Goal: Task Accomplishment & Management: Manage account settings

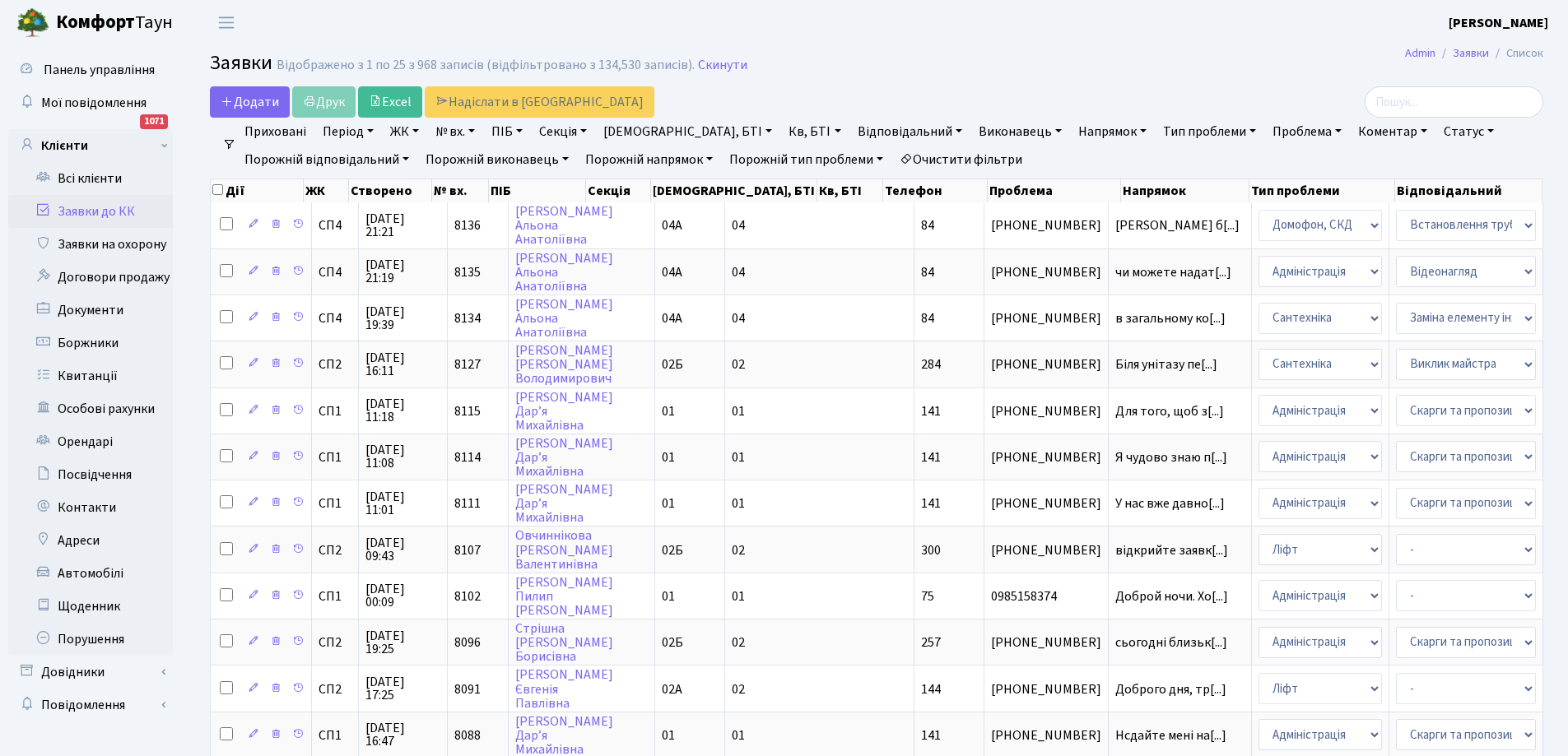
select select "25"
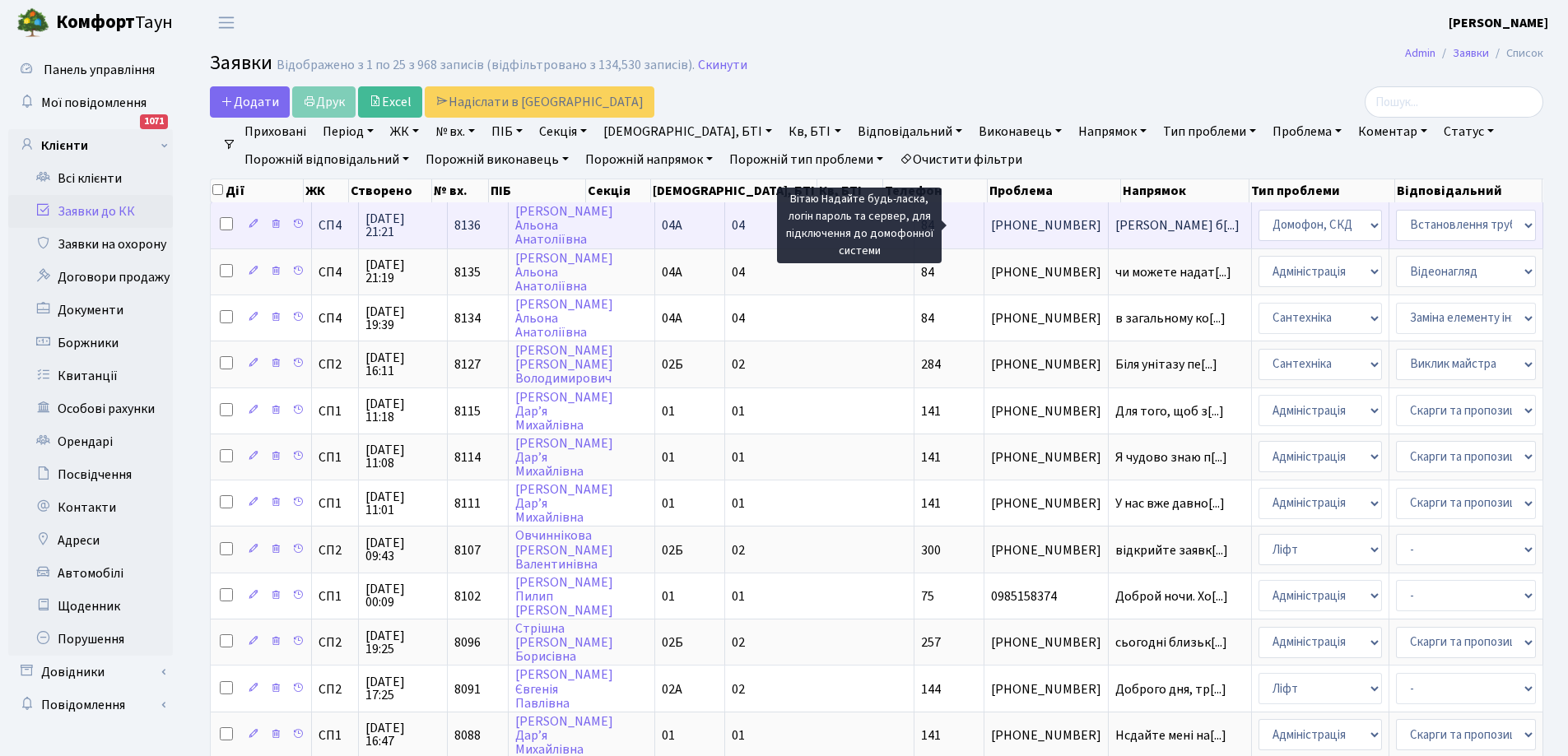
click at [1116, 222] on span "Вітаю Надайте б[...]" at bounding box center [1177, 225] width 124 height 18
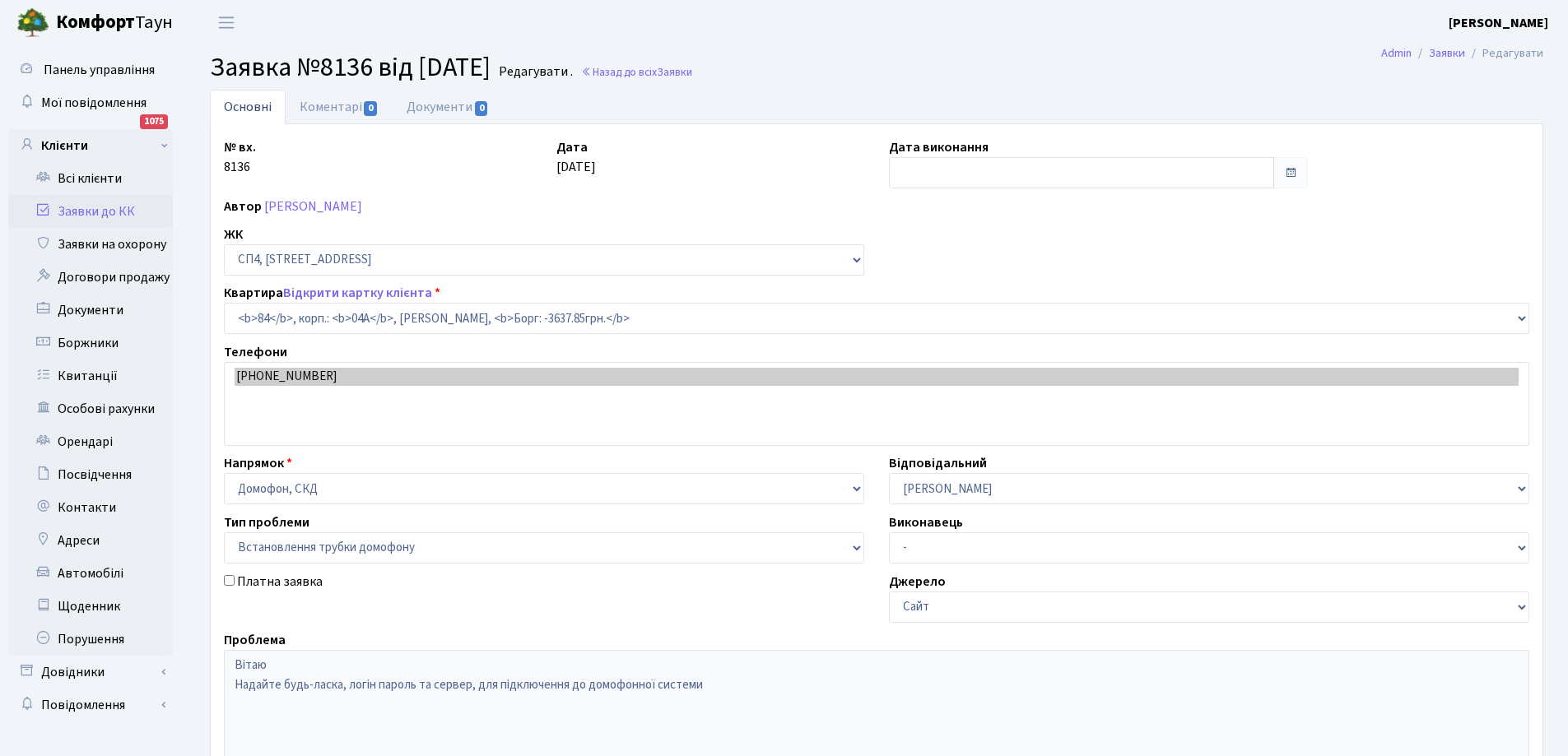
select select "21112"
select select "5"
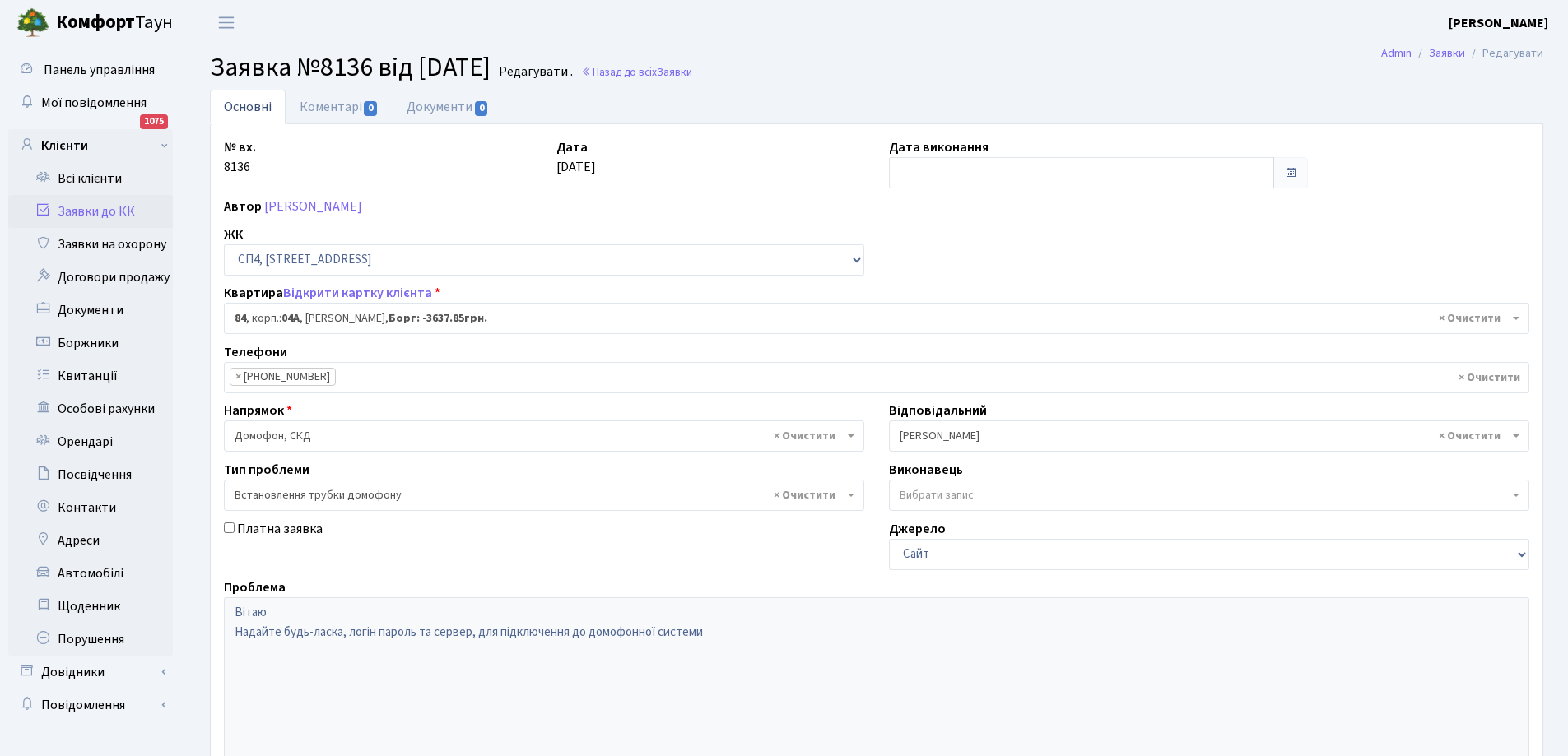
click at [91, 209] on link "Заявки до КК" at bounding box center [90, 211] width 164 height 33
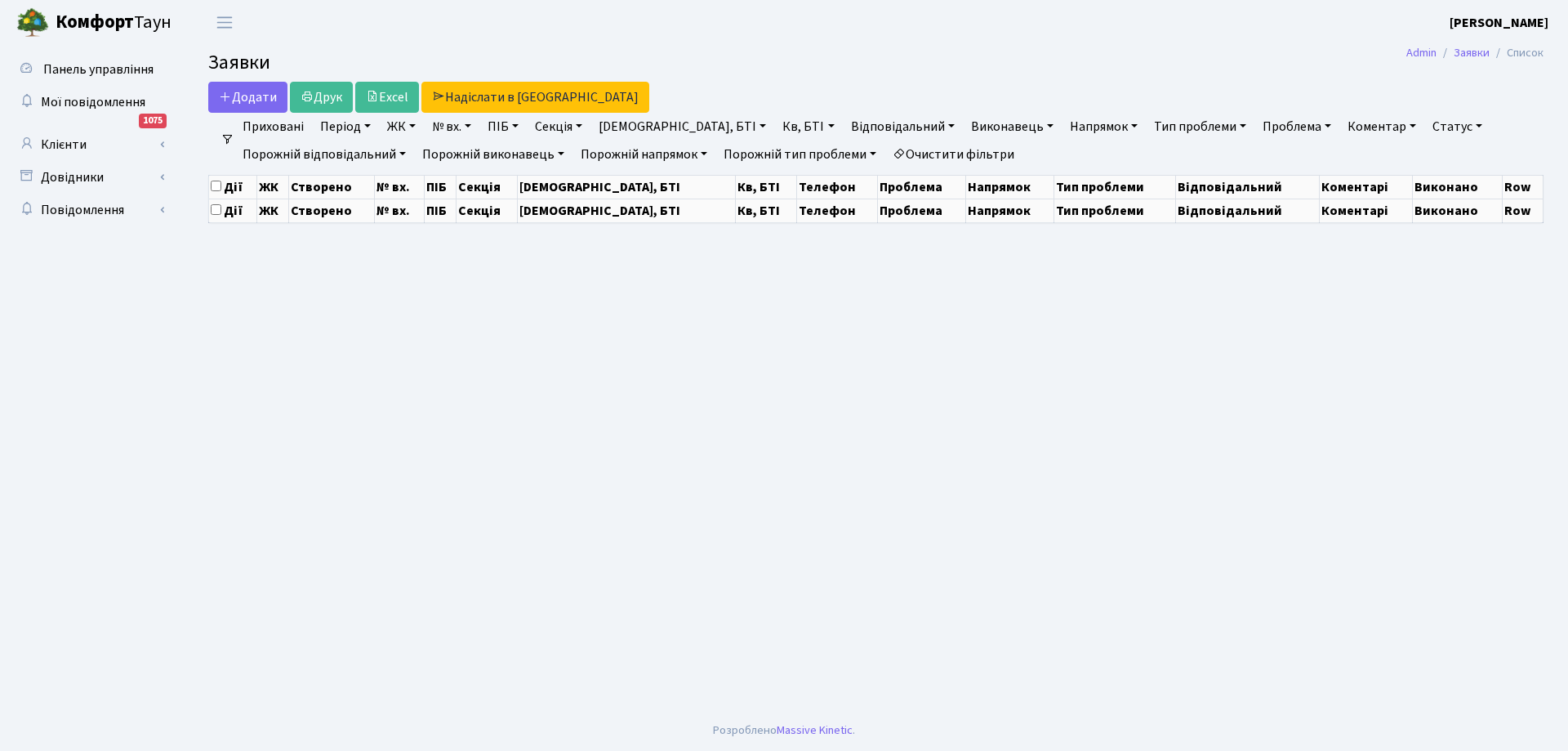
select select "25"
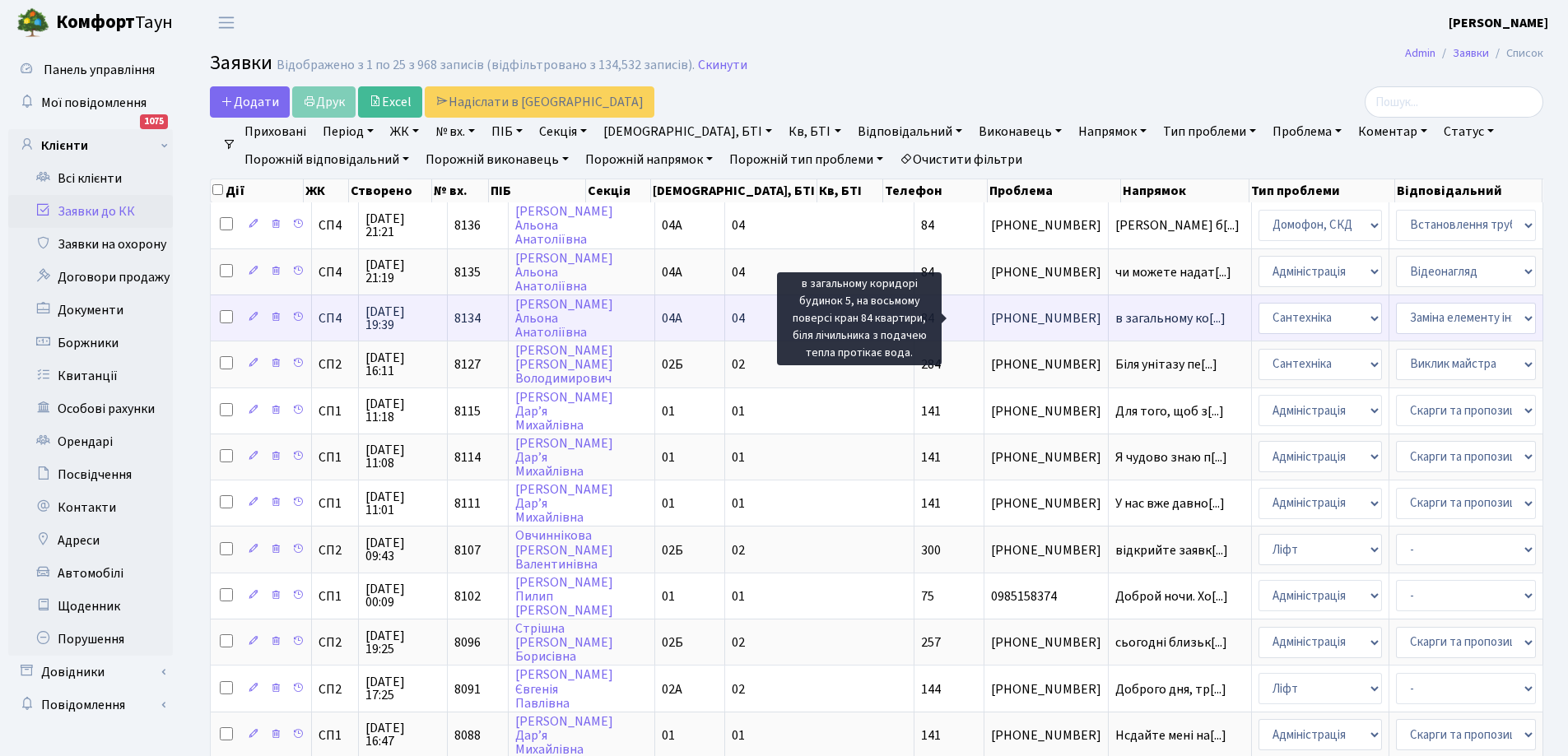
click at [1116, 314] on span "в загальному ко[...]" at bounding box center [1171, 318] width 110 height 18
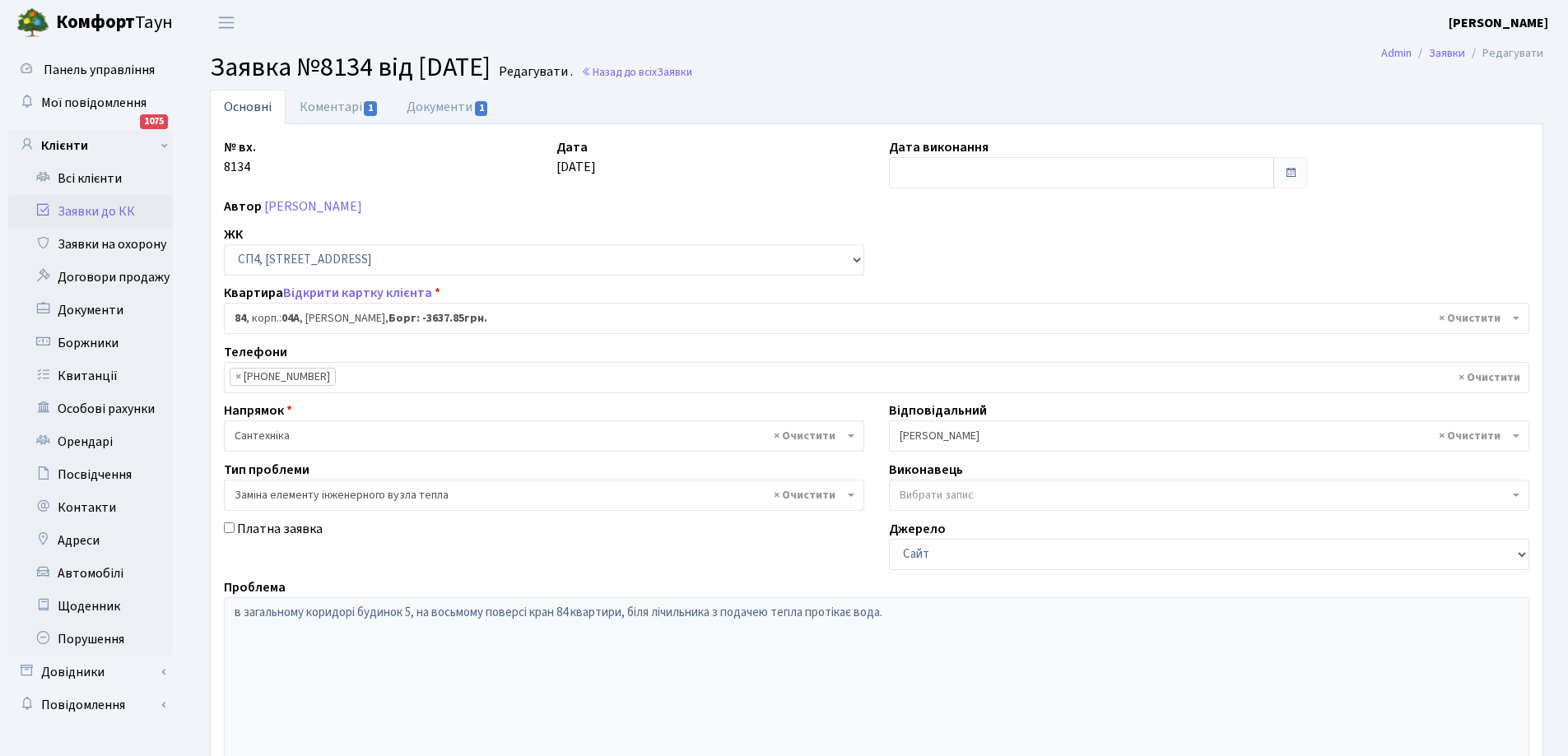
select select "21112"
select select "31"
click at [332, 107] on link "Коментарі 1" at bounding box center [339, 106] width 107 height 34
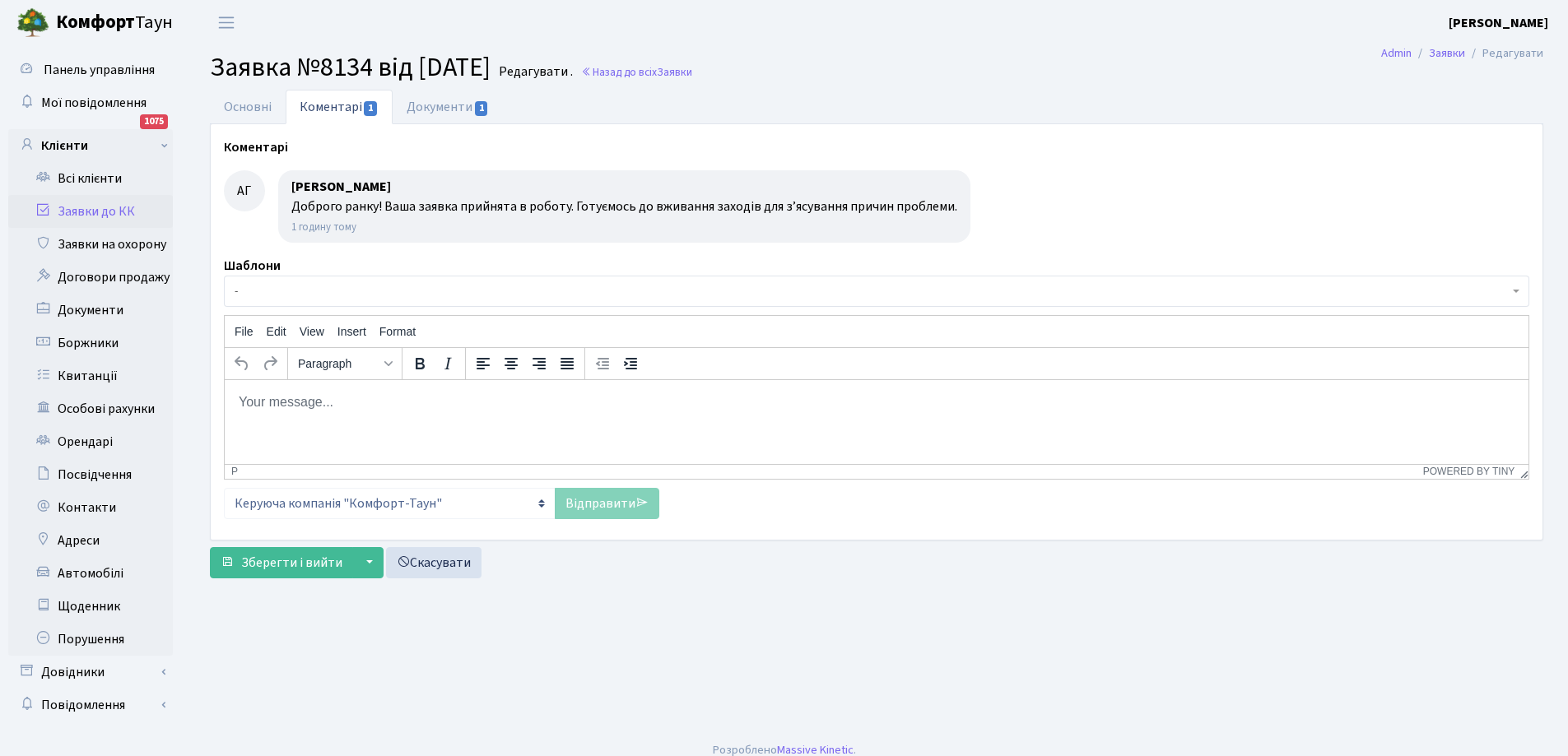
click at [73, 213] on link "Заявки до КК" at bounding box center [90, 211] width 164 height 33
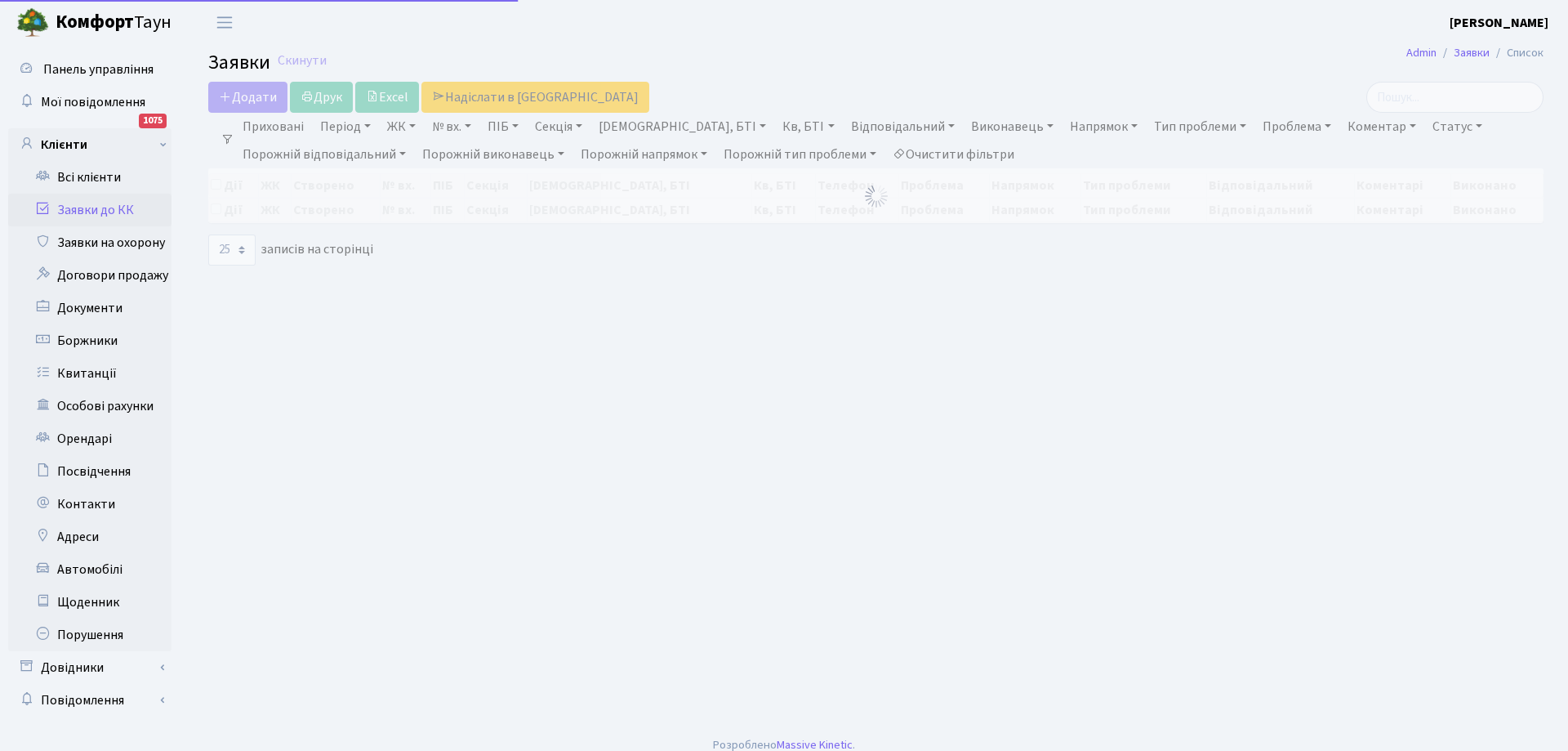
select select "25"
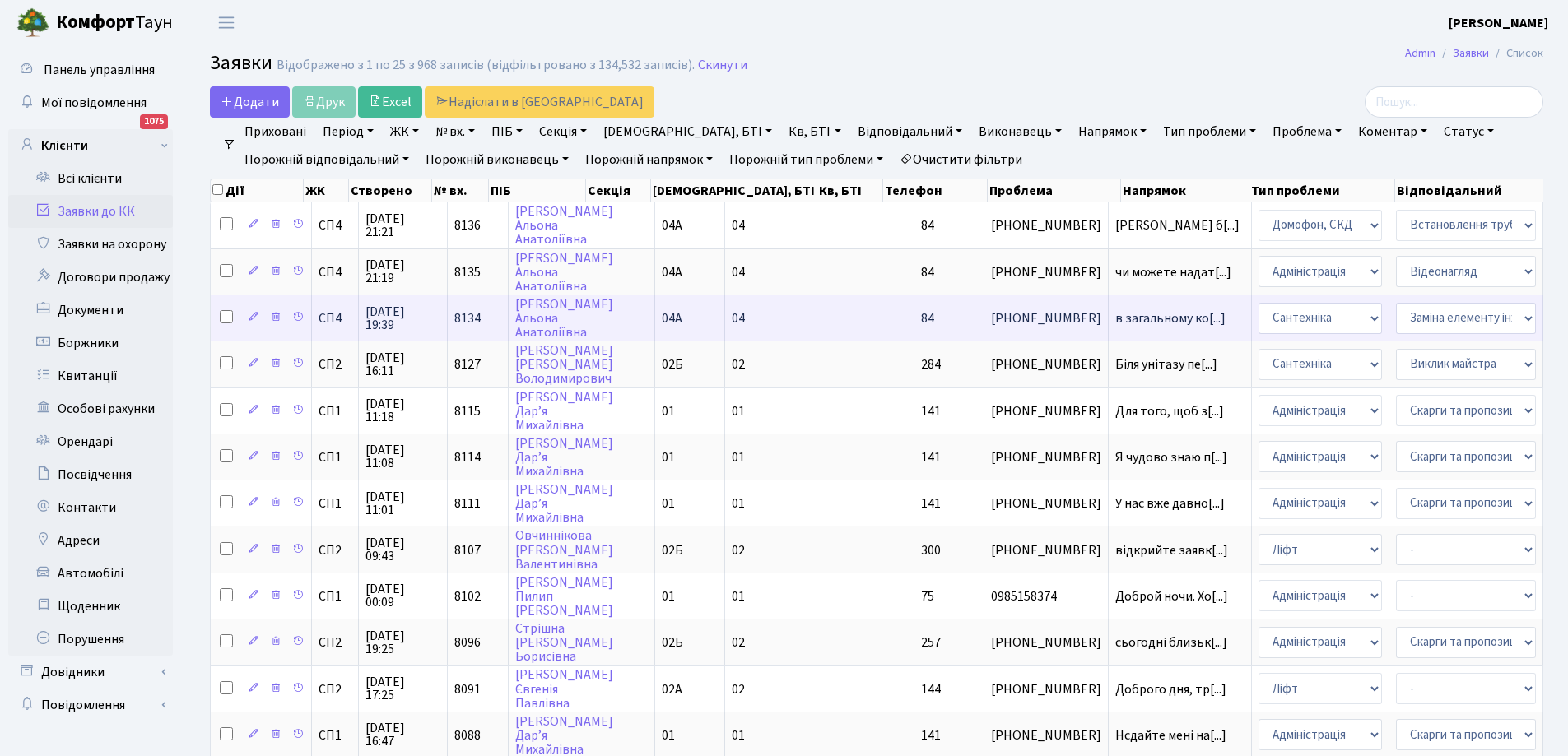
scroll to position [83, 0]
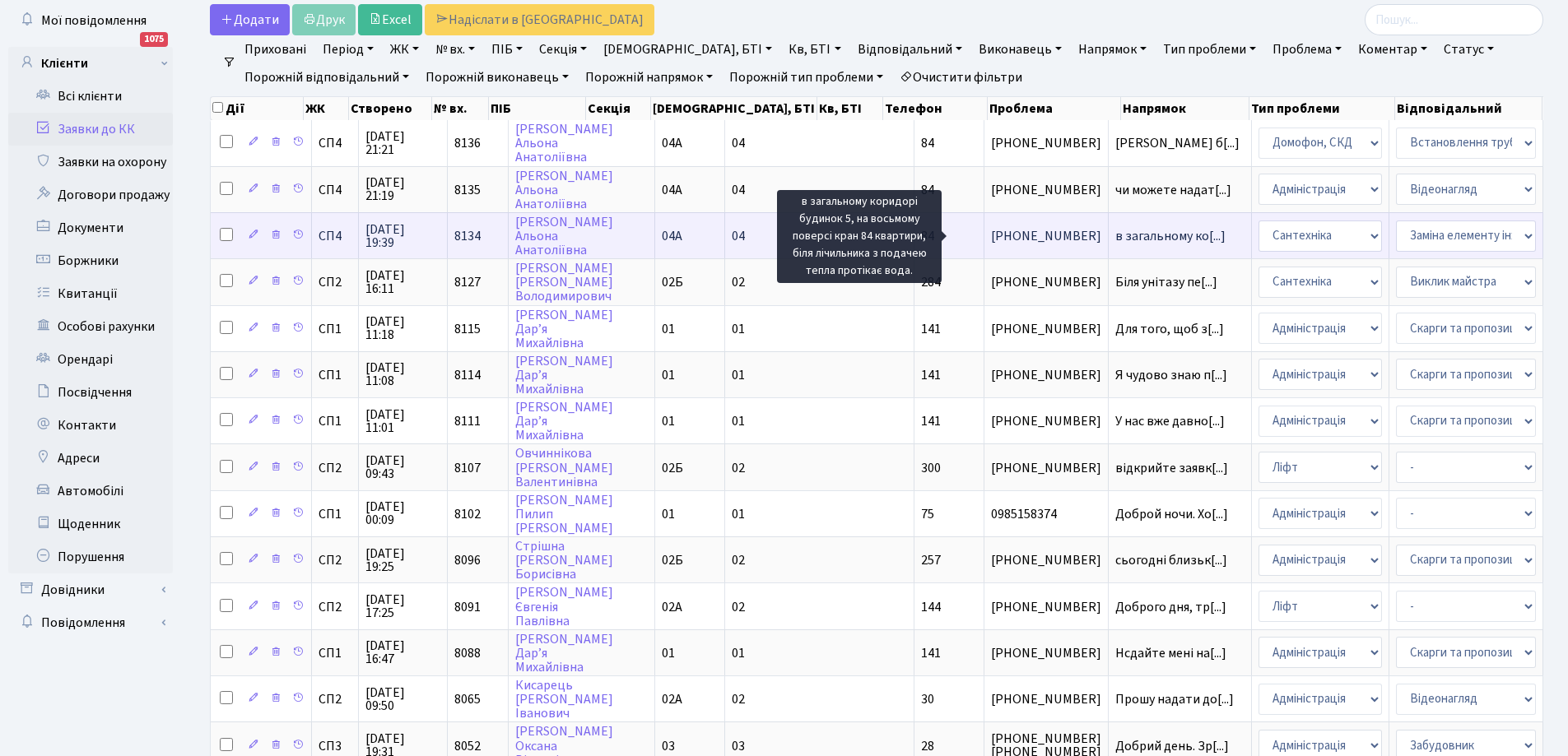
click at [1116, 231] on span "в загальному ко[...]" at bounding box center [1171, 236] width 110 height 18
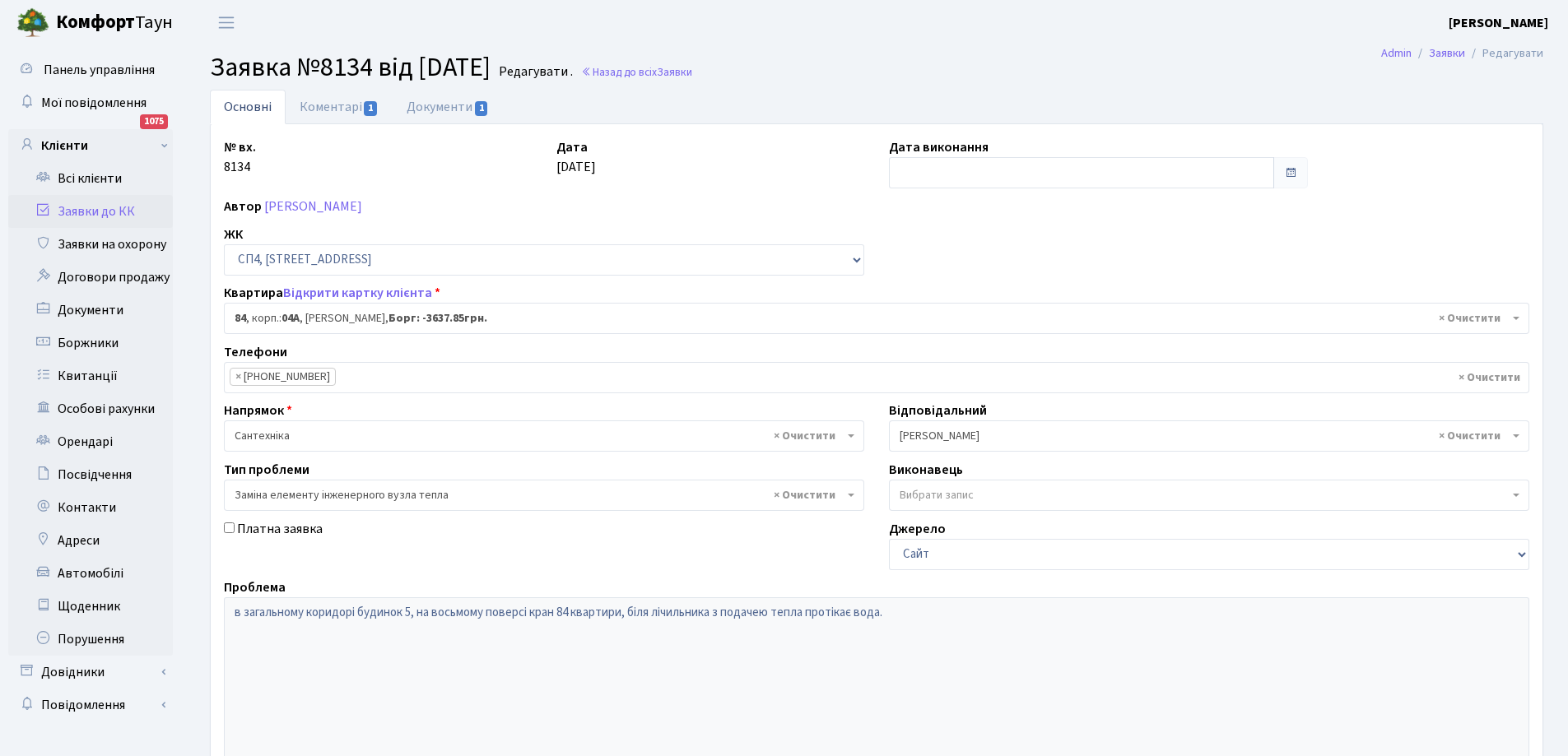
select select "21112"
select select "31"
click at [331, 107] on link "Коментарі 1" at bounding box center [339, 106] width 107 height 34
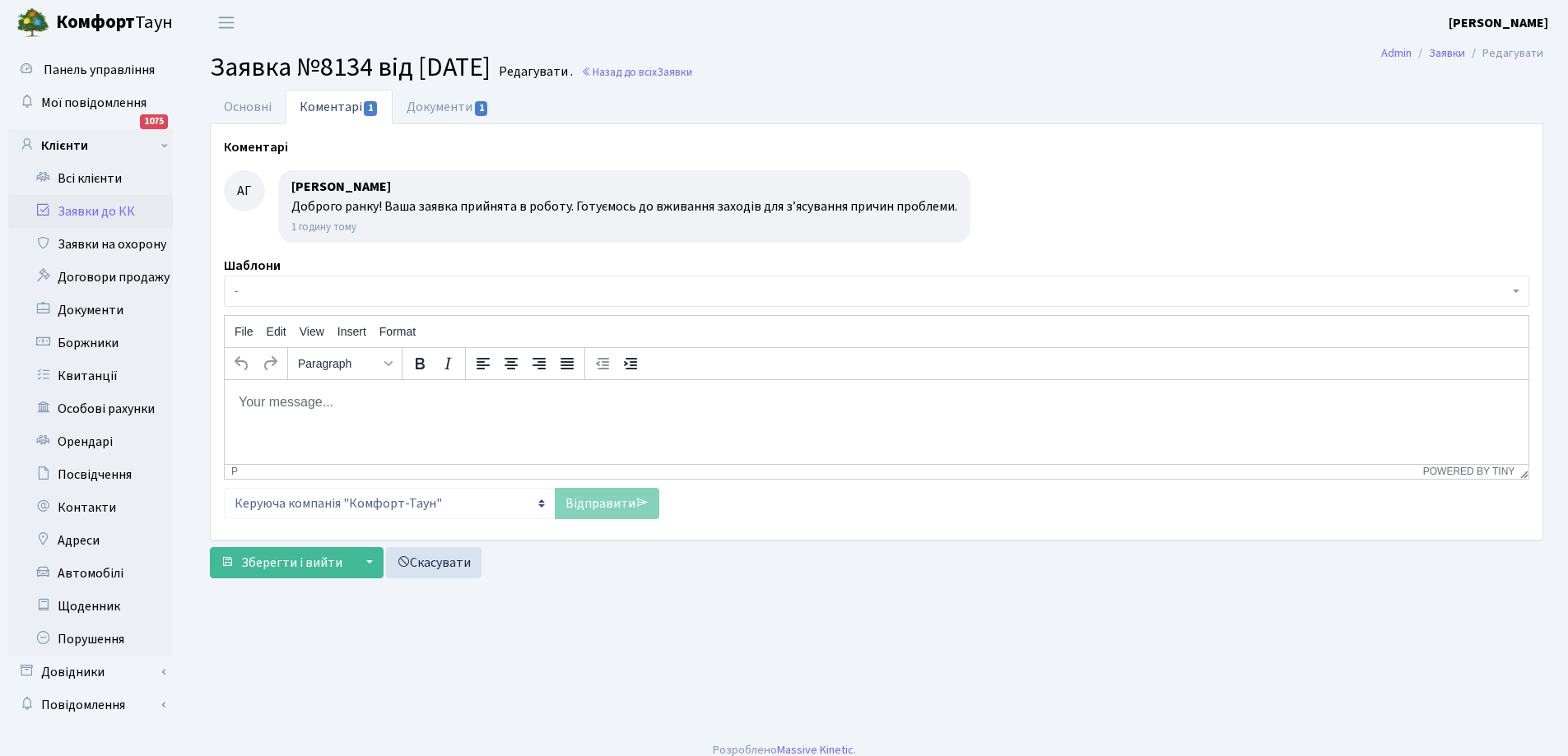
click at [91, 208] on link "Заявки до КК" at bounding box center [90, 211] width 164 height 33
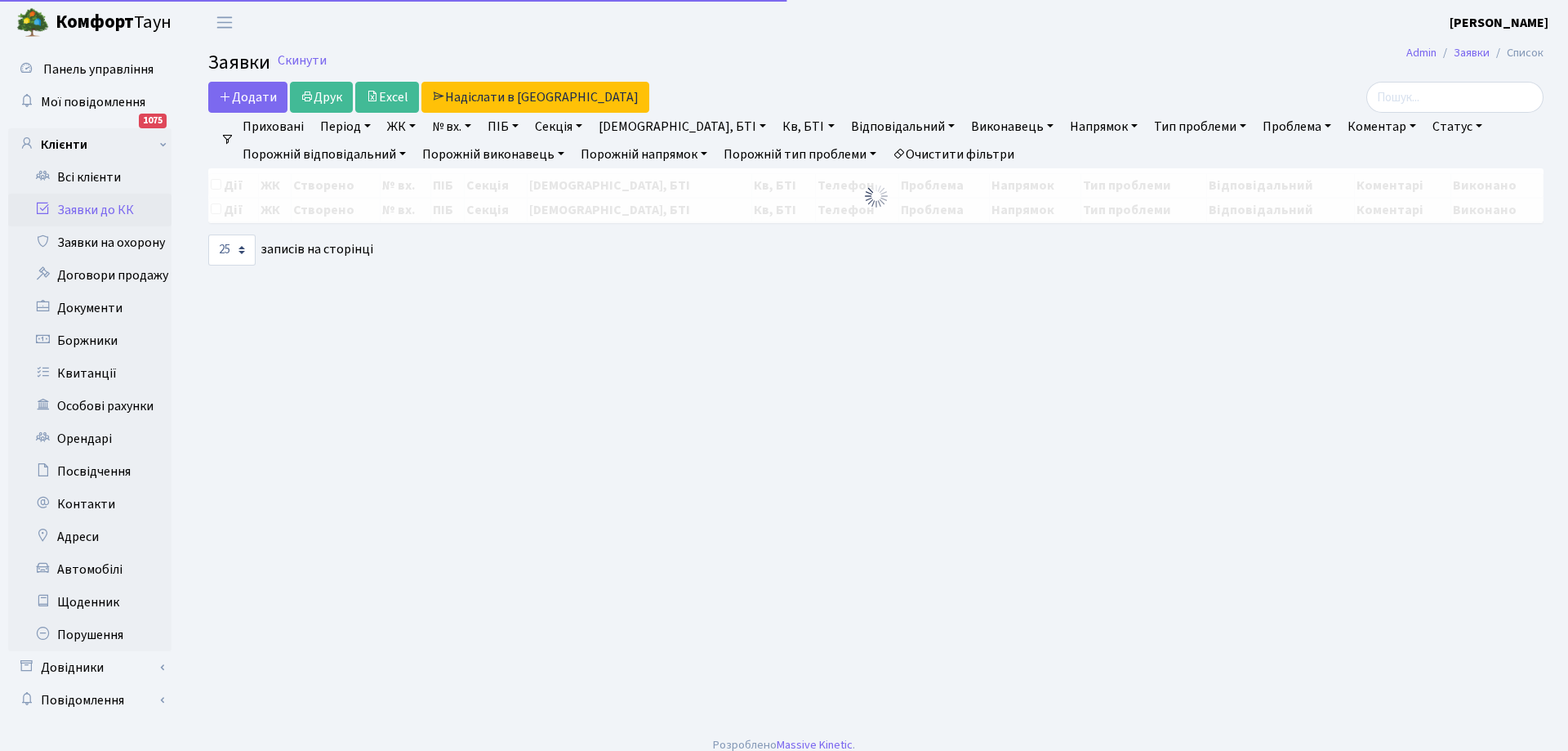
select select "25"
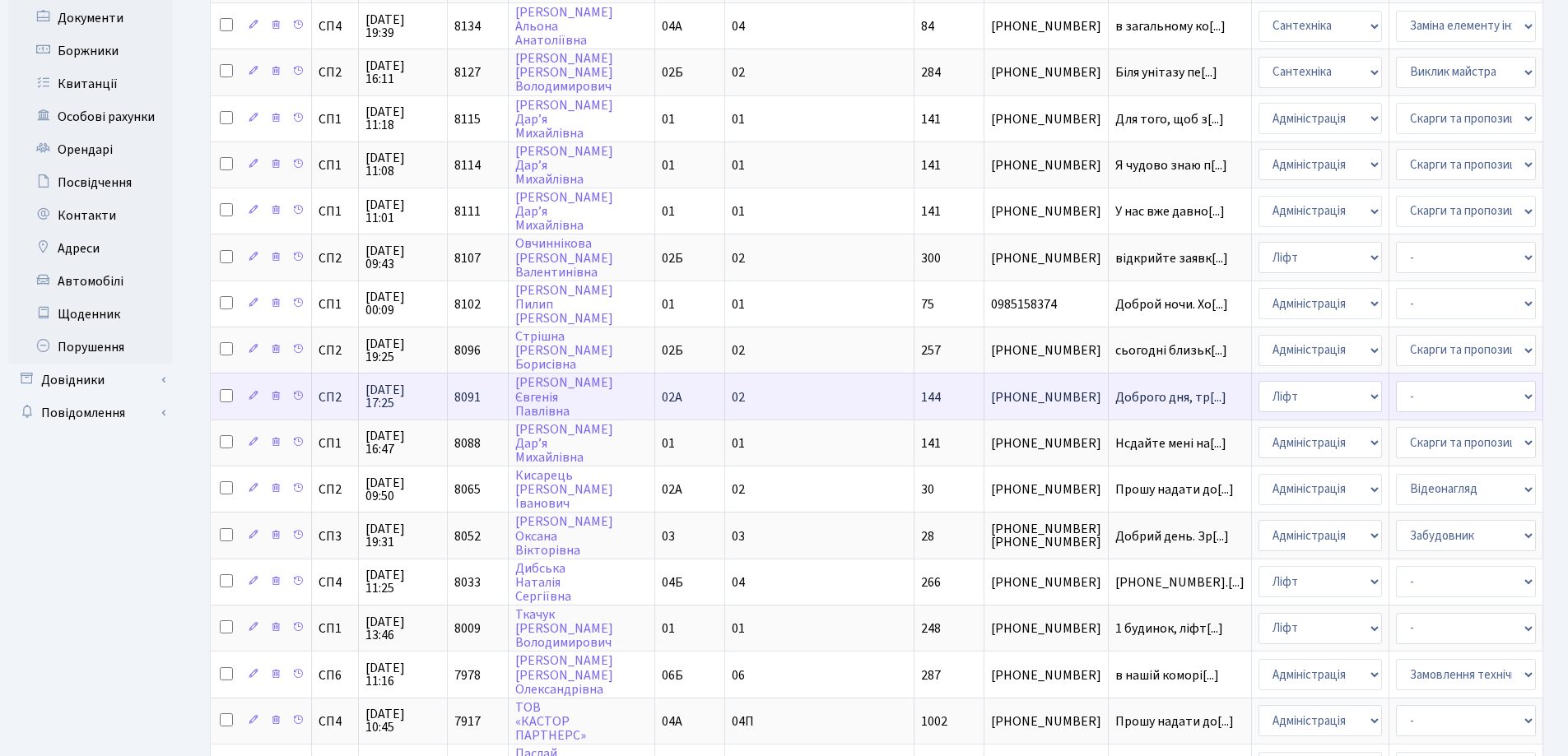
scroll to position [329, 0]
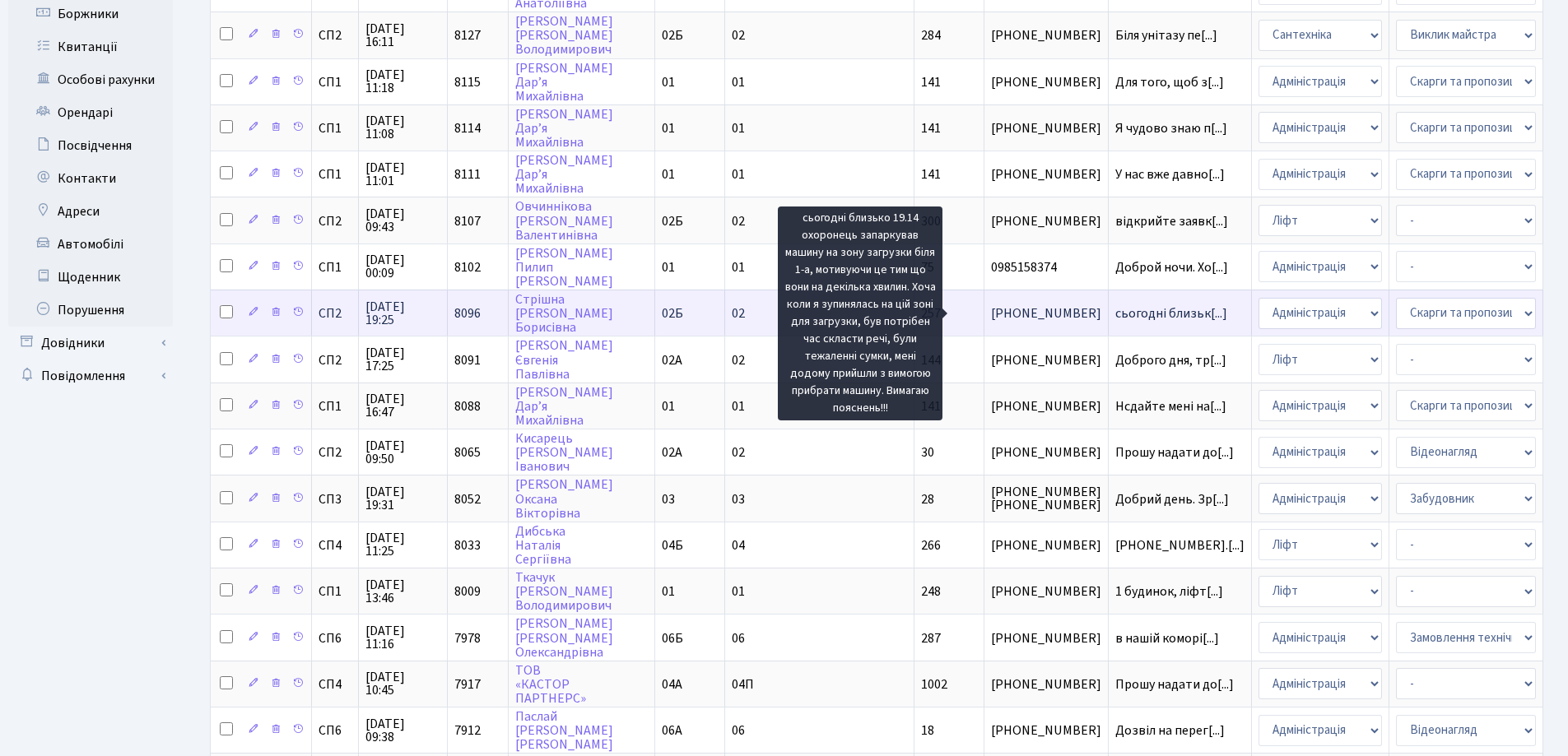
click at [1116, 314] on span "сьогодні близьк[...]" at bounding box center [1172, 312] width 112 height 18
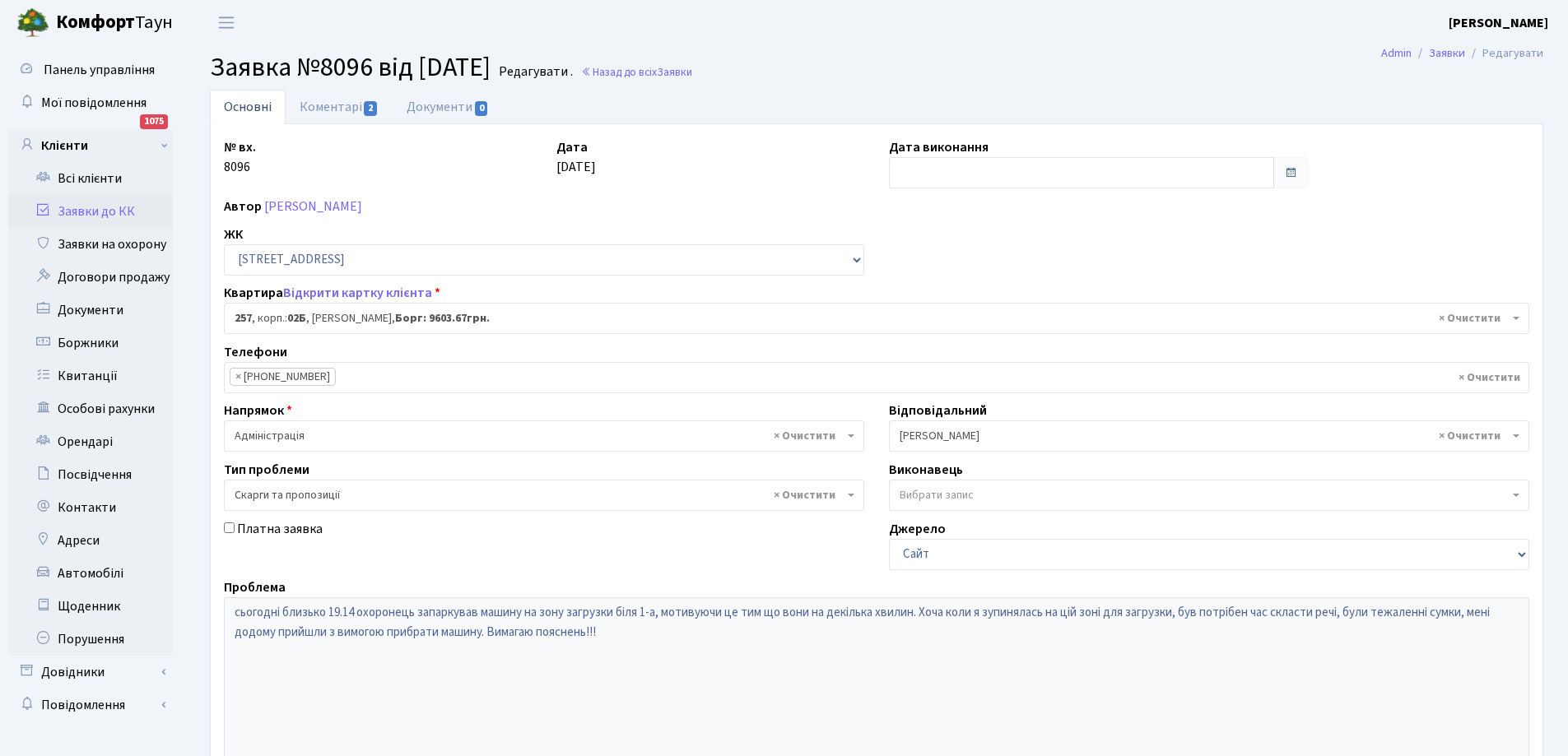
select select "20507"
select select "55"
click at [326, 107] on link "Коментарі 2" at bounding box center [339, 106] width 107 height 34
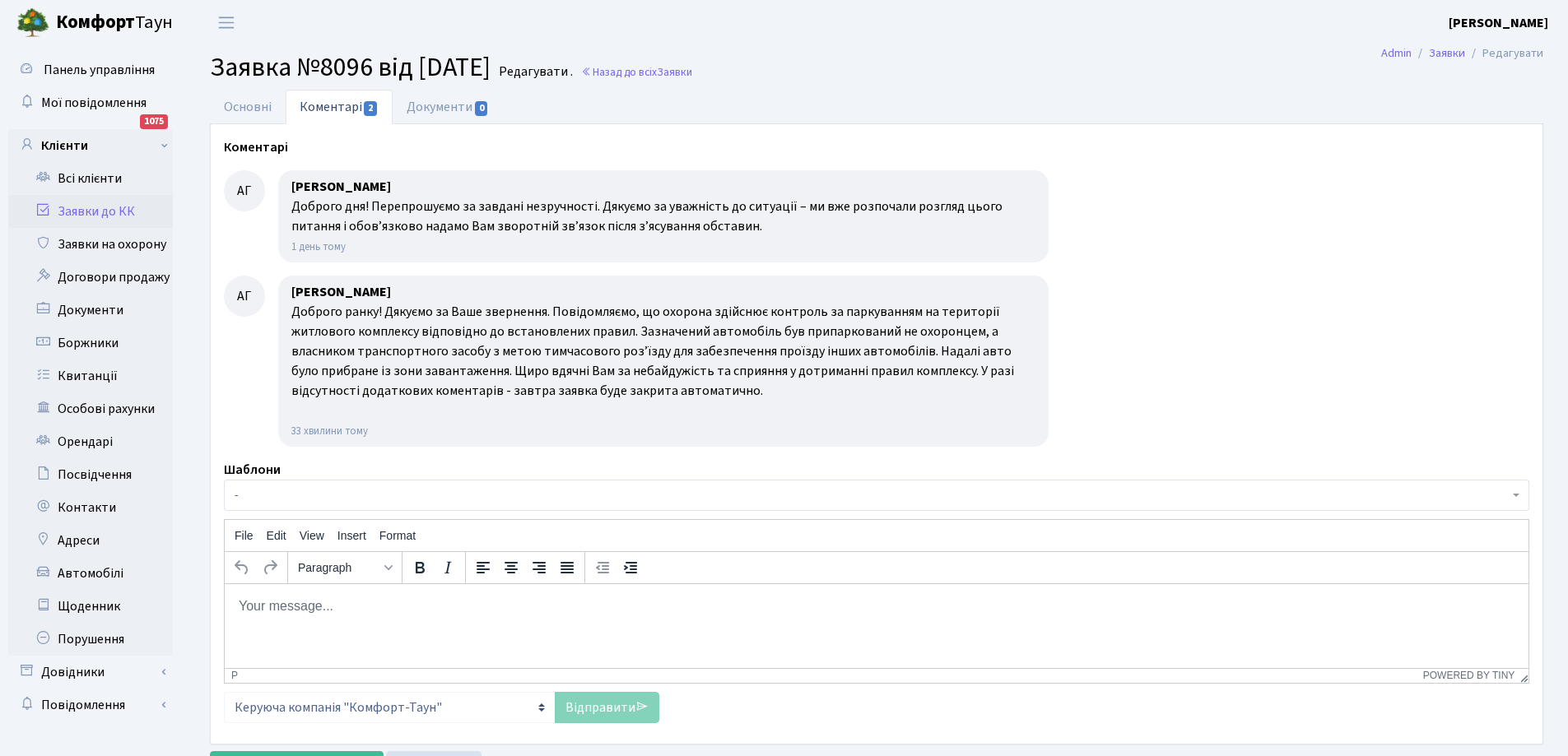
click at [94, 212] on link "Заявки до КК" at bounding box center [90, 211] width 164 height 33
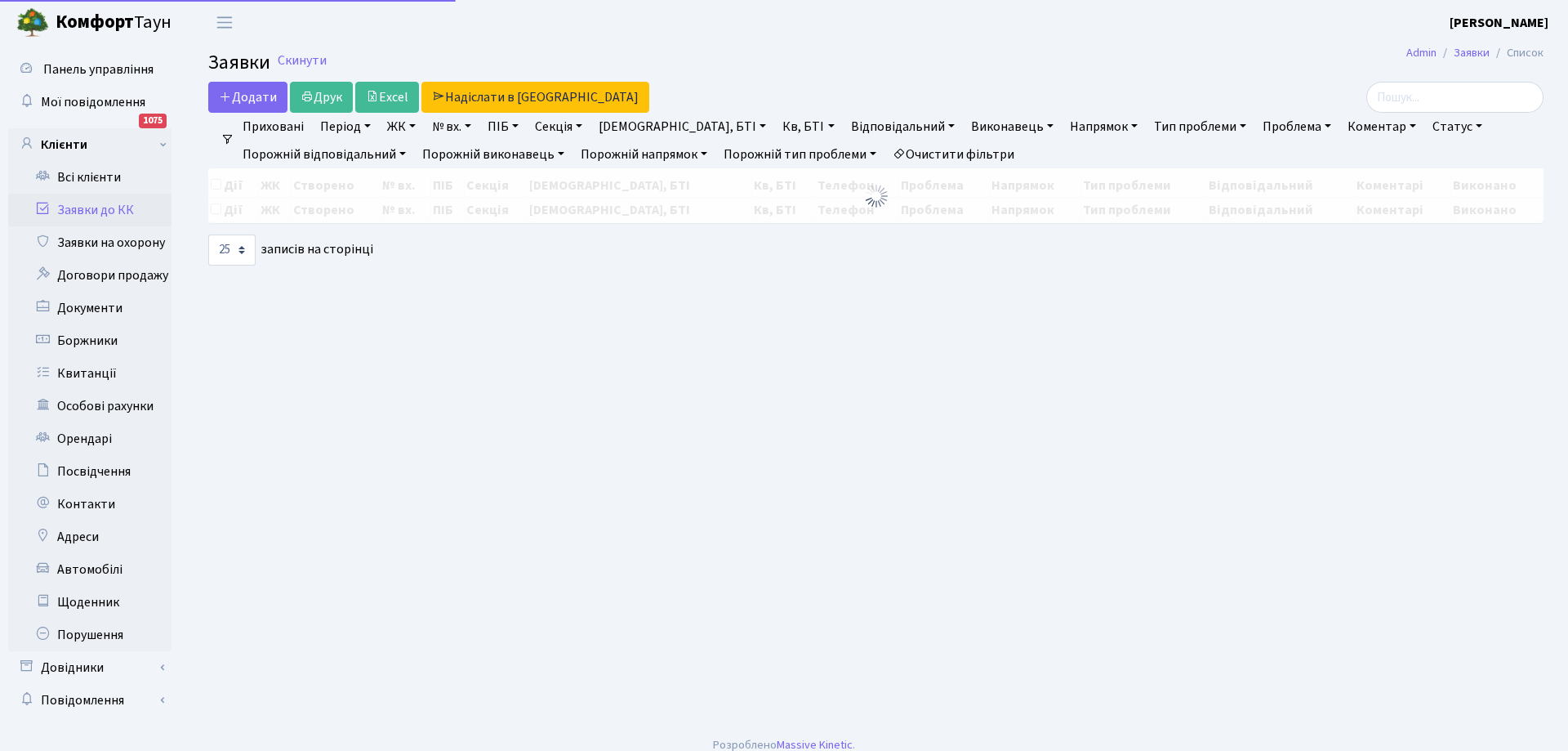
select select "25"
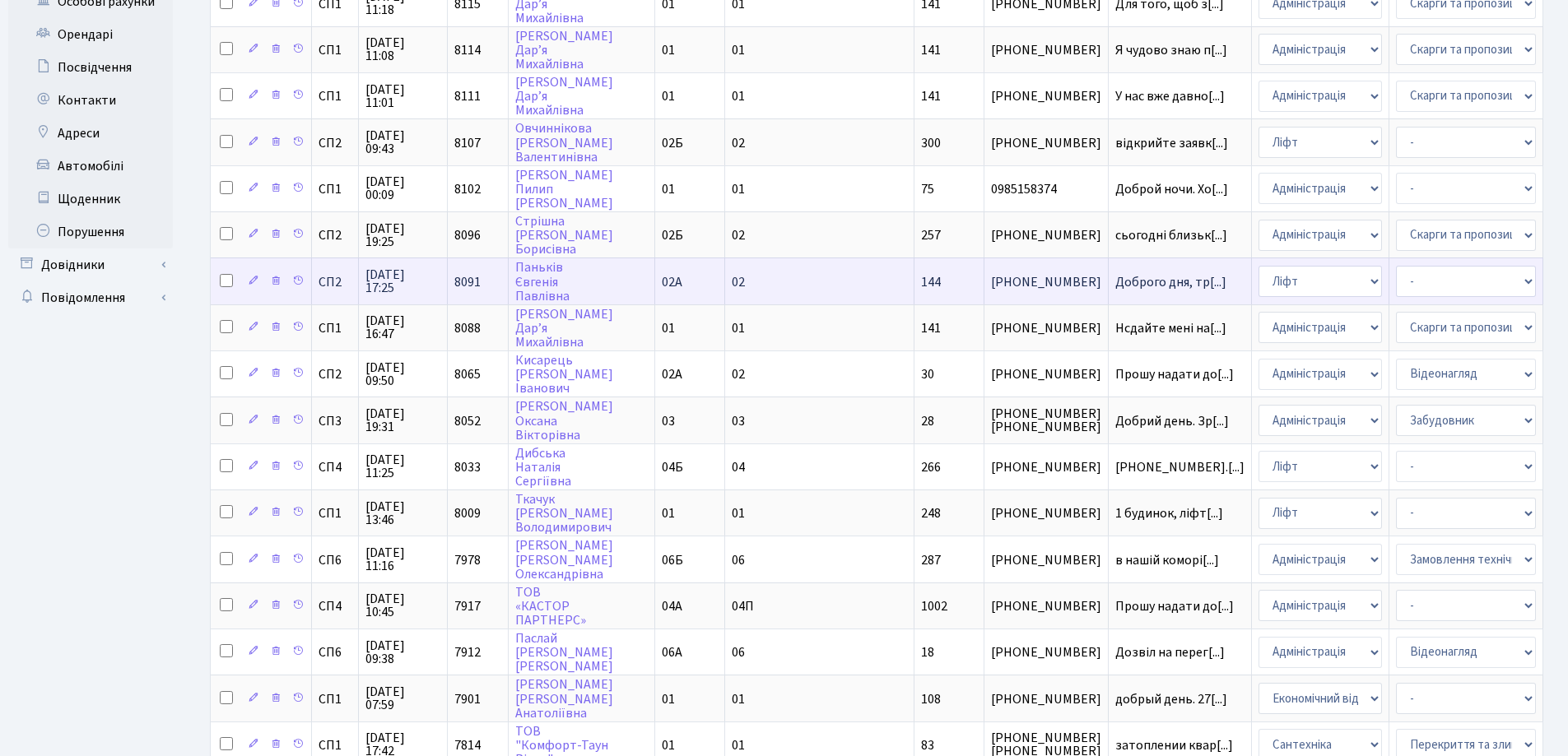
scroll to position [411, 0]
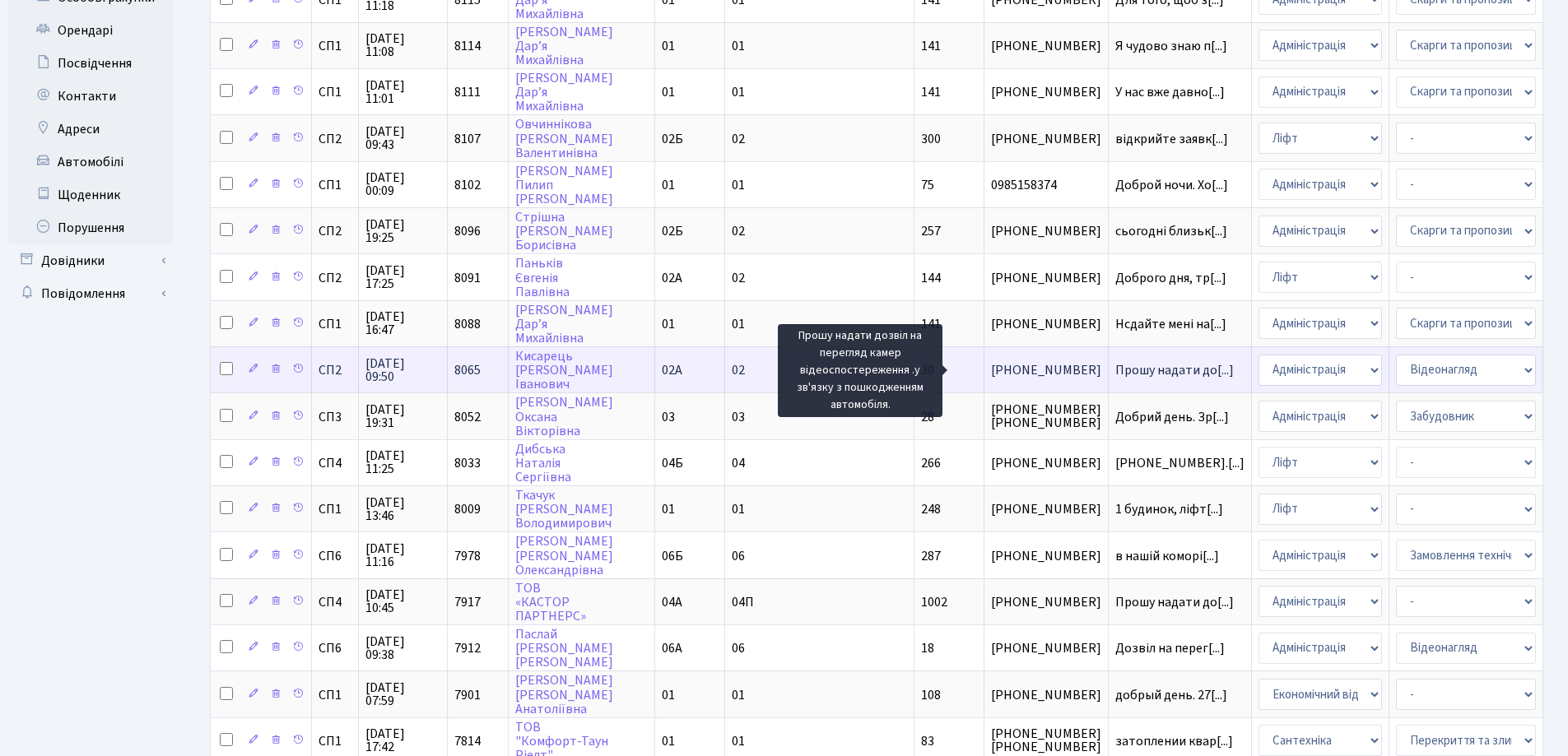
click at [1116, 371] on span "Прошу надати до[...]" at bounding box center [1175, 369] width 119 height 18
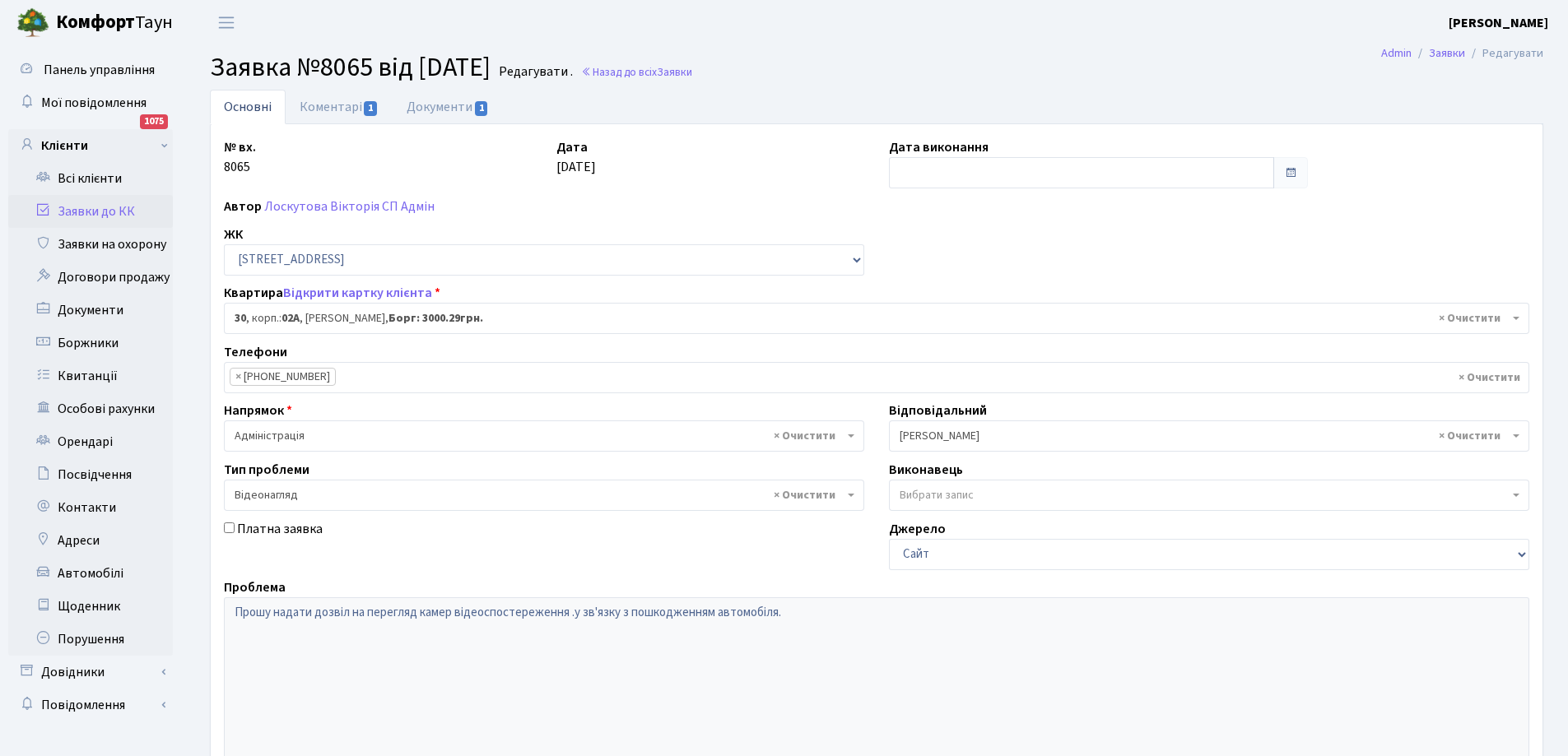
select select "20280"
select select "45"
click at [340, 100] on link "Коментарі 1" at bounding box center [339, 106] width 107 height 34
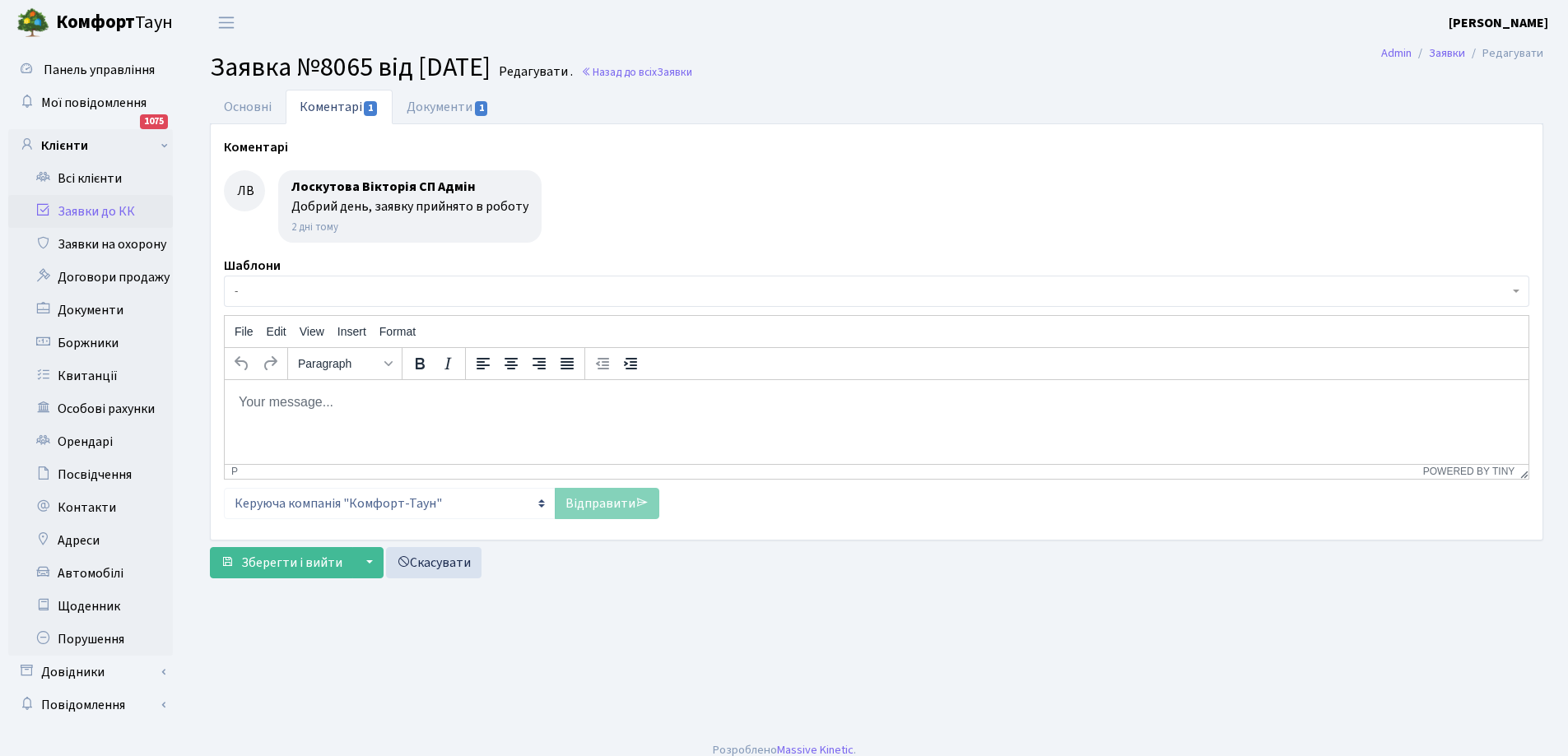
click at [335, 402] on p "Rich Text Area. Press ALT-0 for help." at bounding box center [876, 401] width 1277 height 18
click at [593, 508] on link "Відправити" at bounding box center [607, 503] width 105 height 31
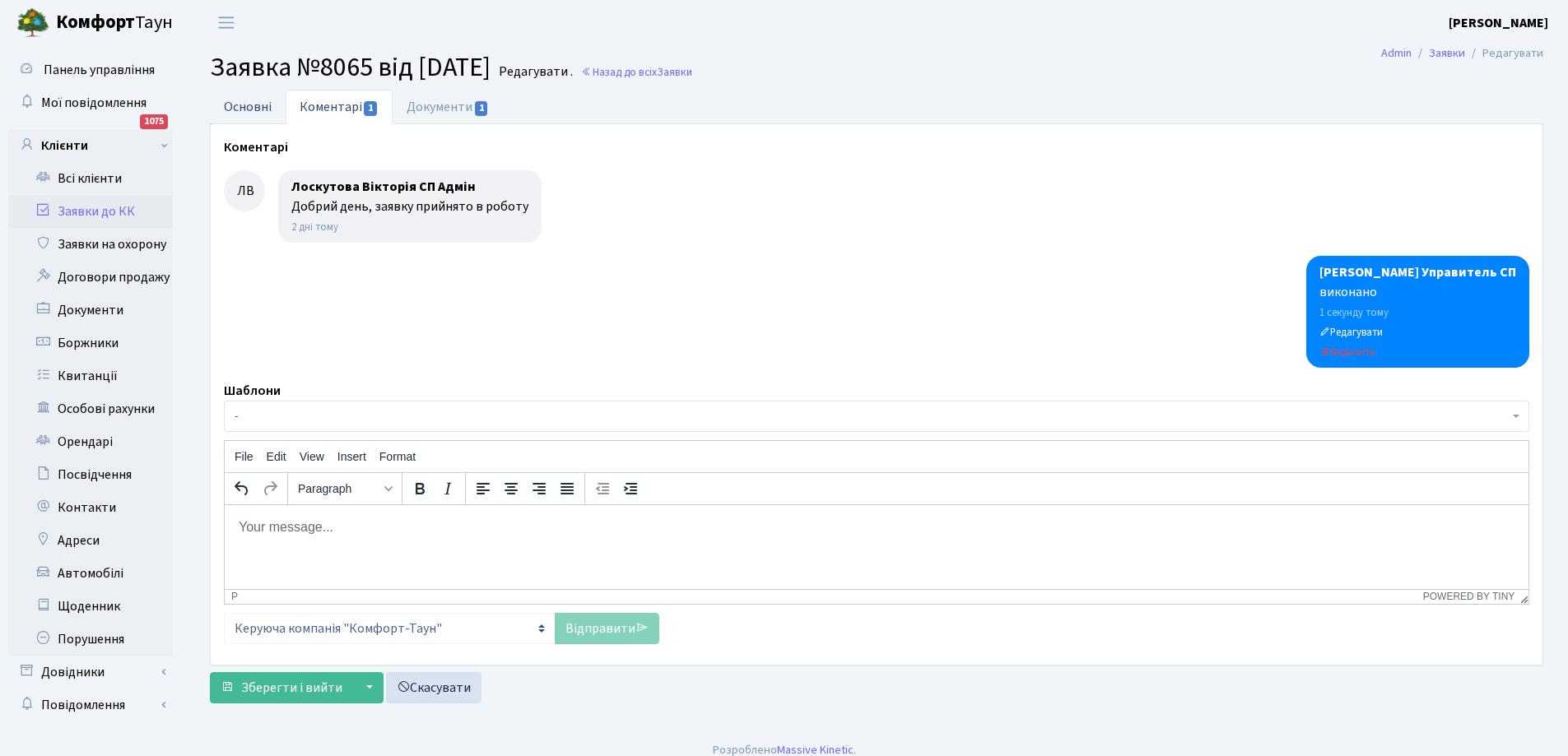
click at [249, 105] on link "Основні" at bounding box center [248, 106] width 76 height 34
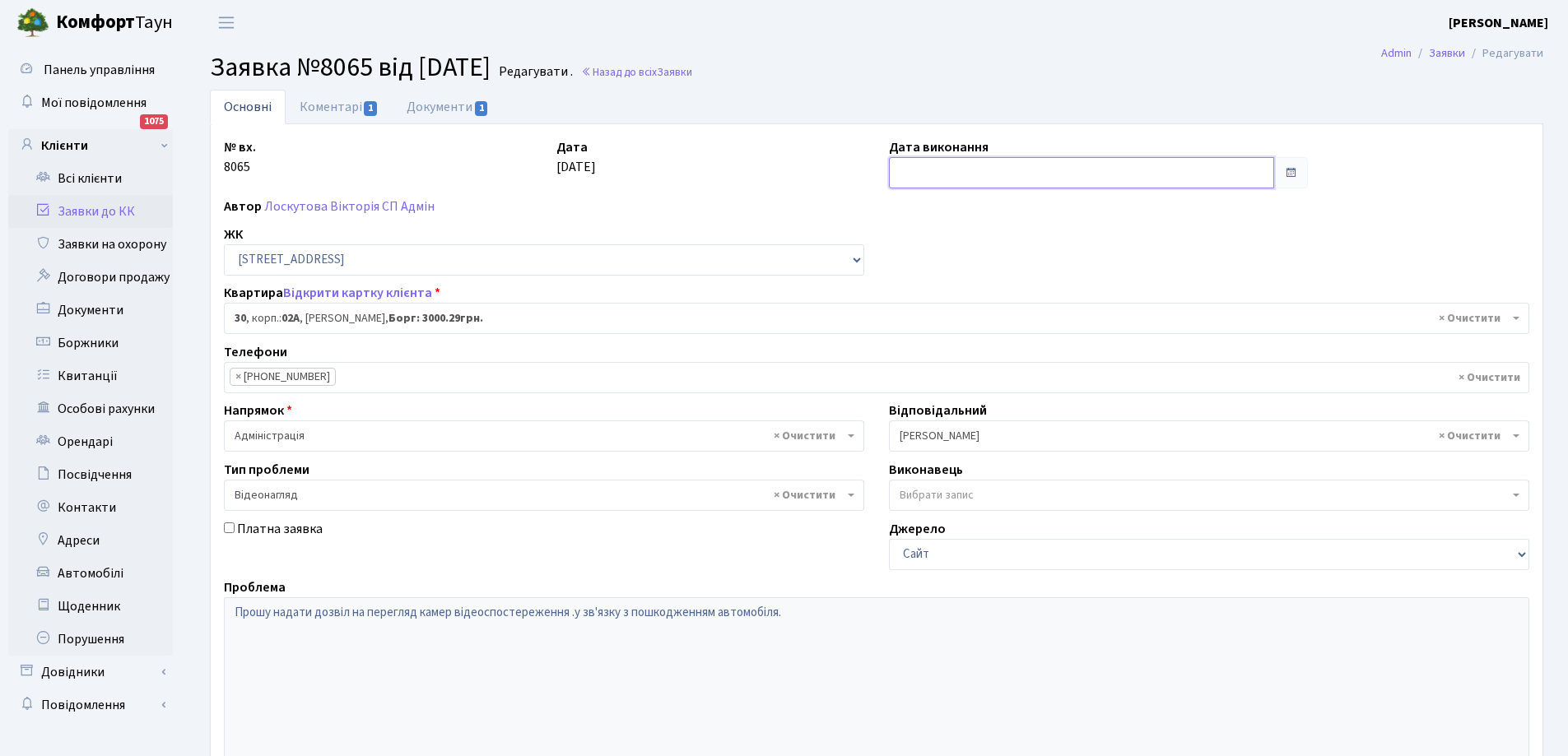
click at [1030, 180] on input "text" at bounding box center [1080, 172] width 385 height 31
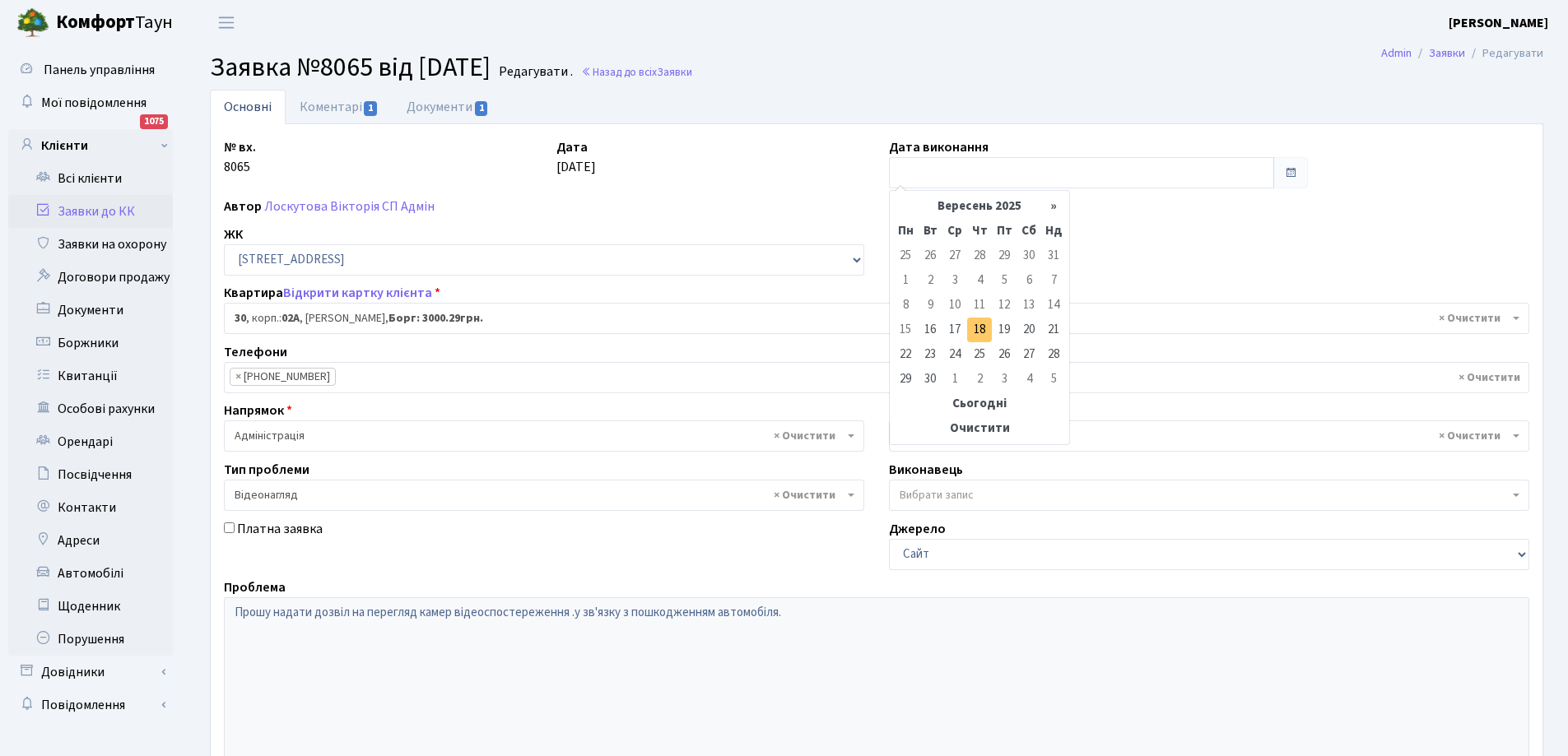
click at [982, 329] on td "18" at bounding box center [980, 330] width 25 height 25
type input "18.09.2025"
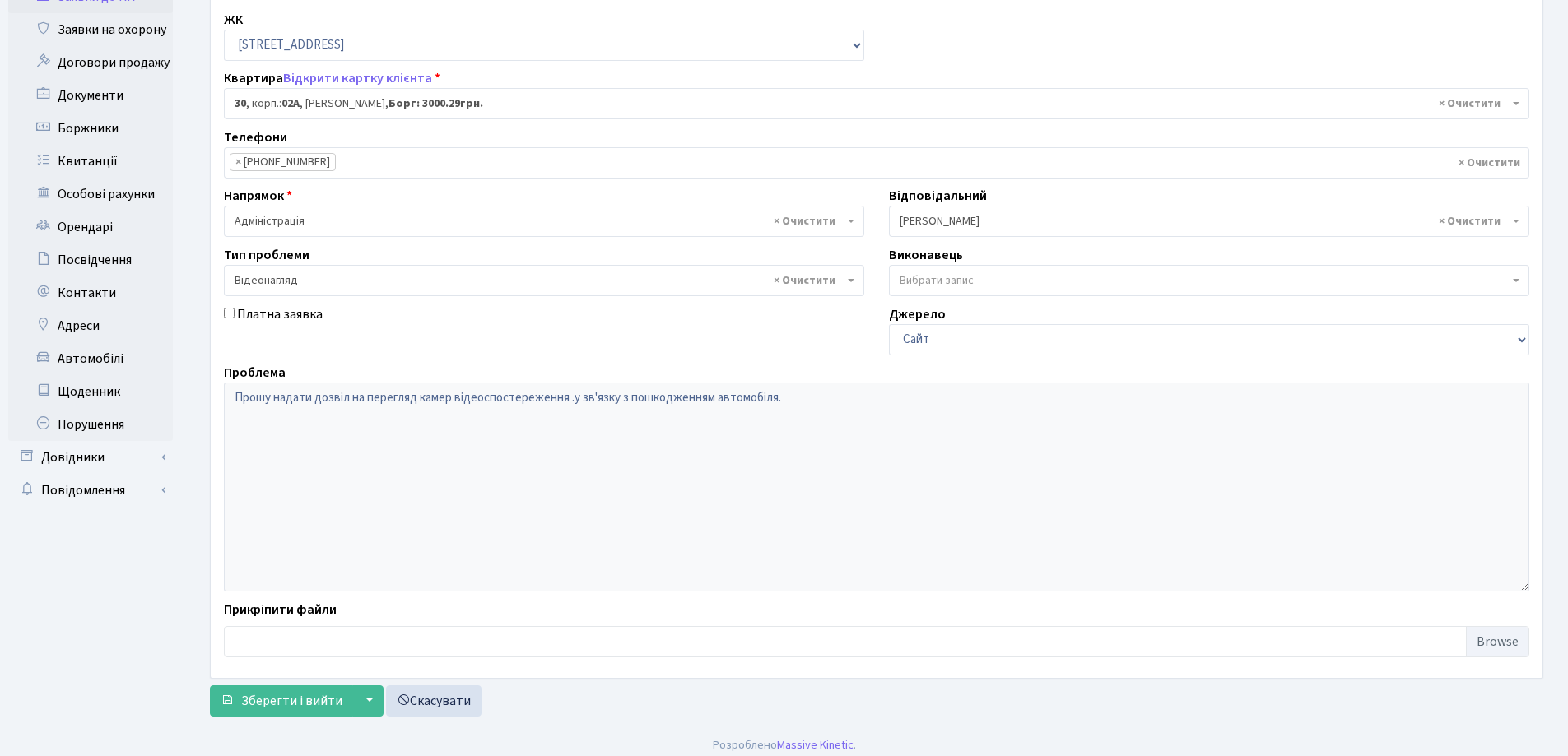
scroll to position [224, 0]
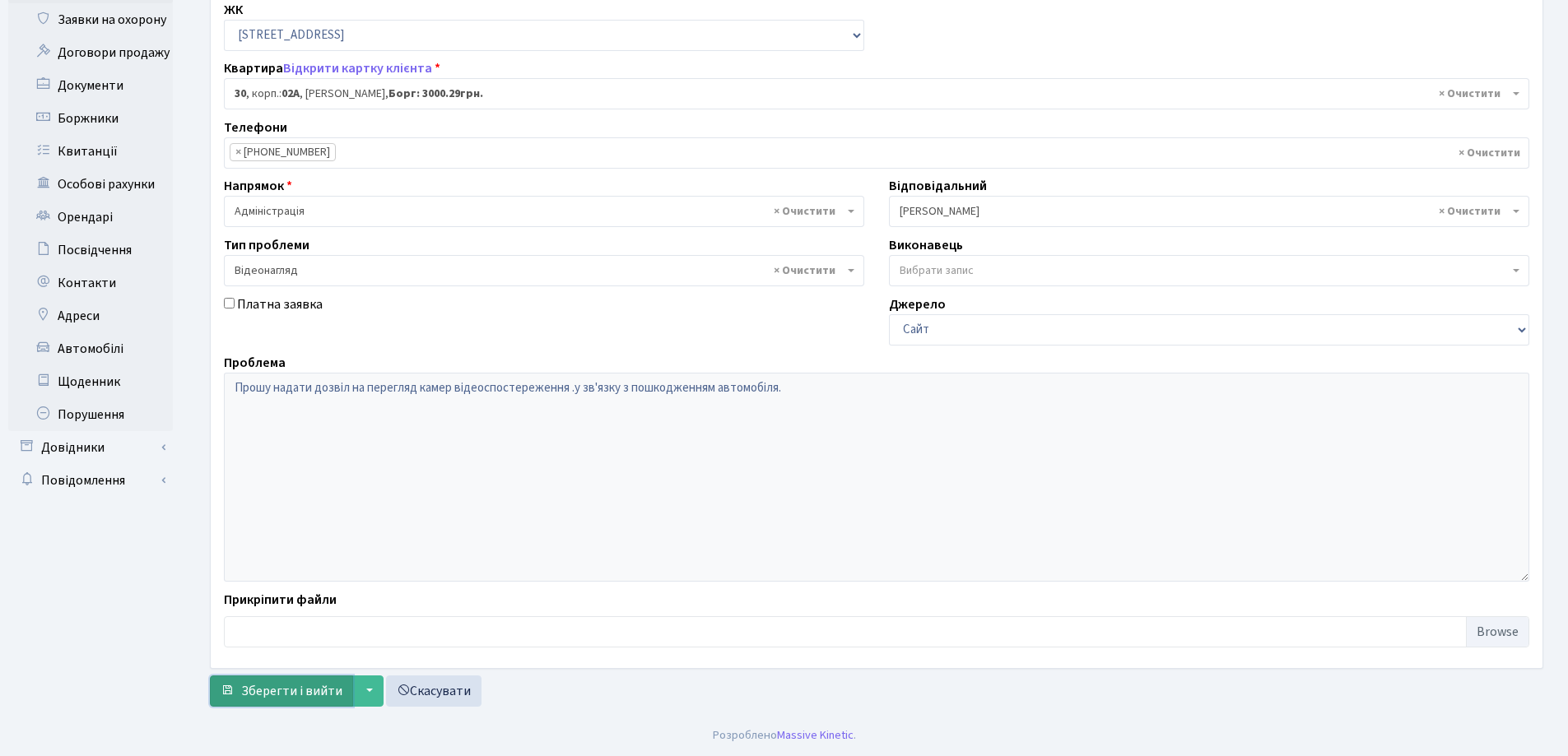
click at [265, 685] on span "Зберегти і вийти" at bounding box center [292, 690] width 102 height 18
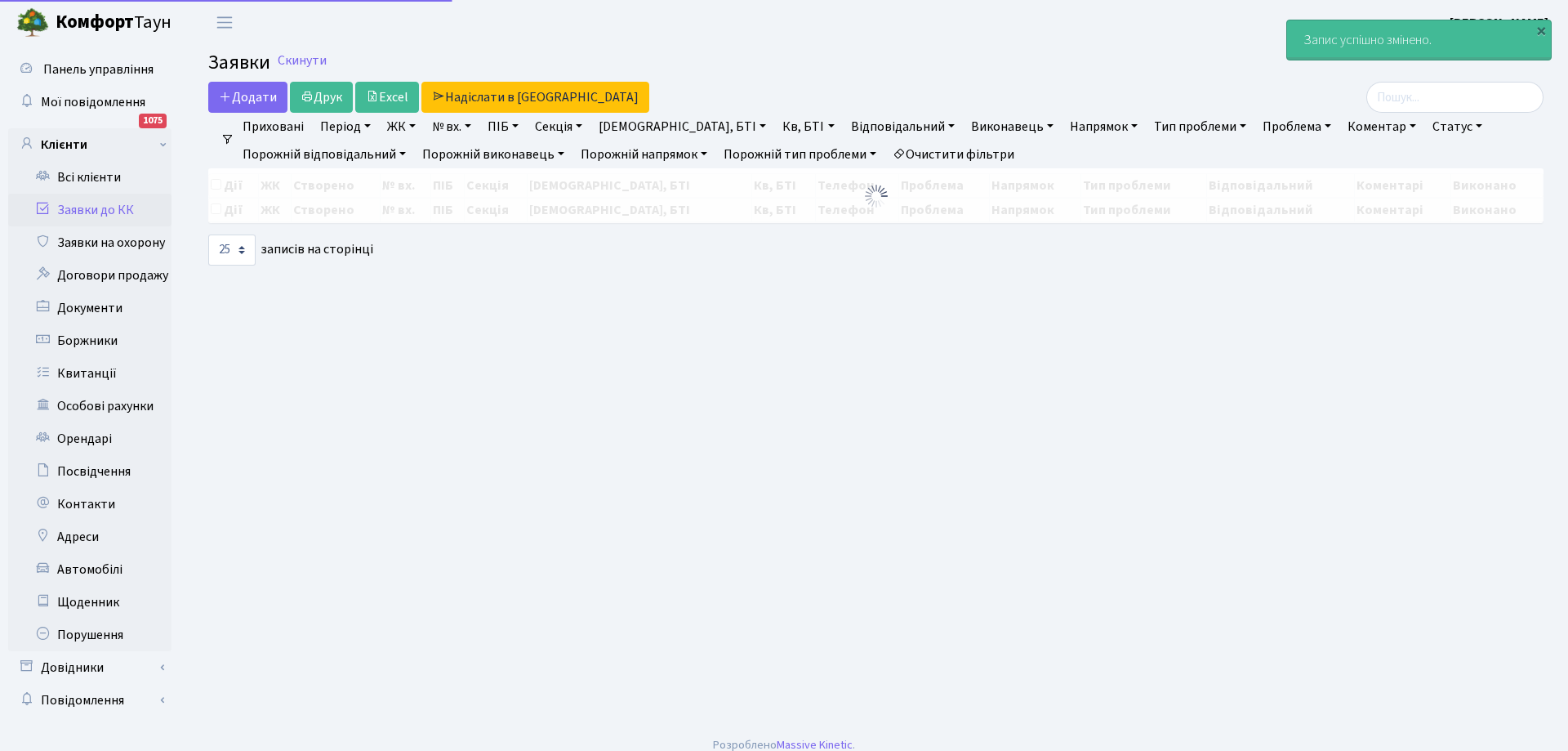
select select "25"
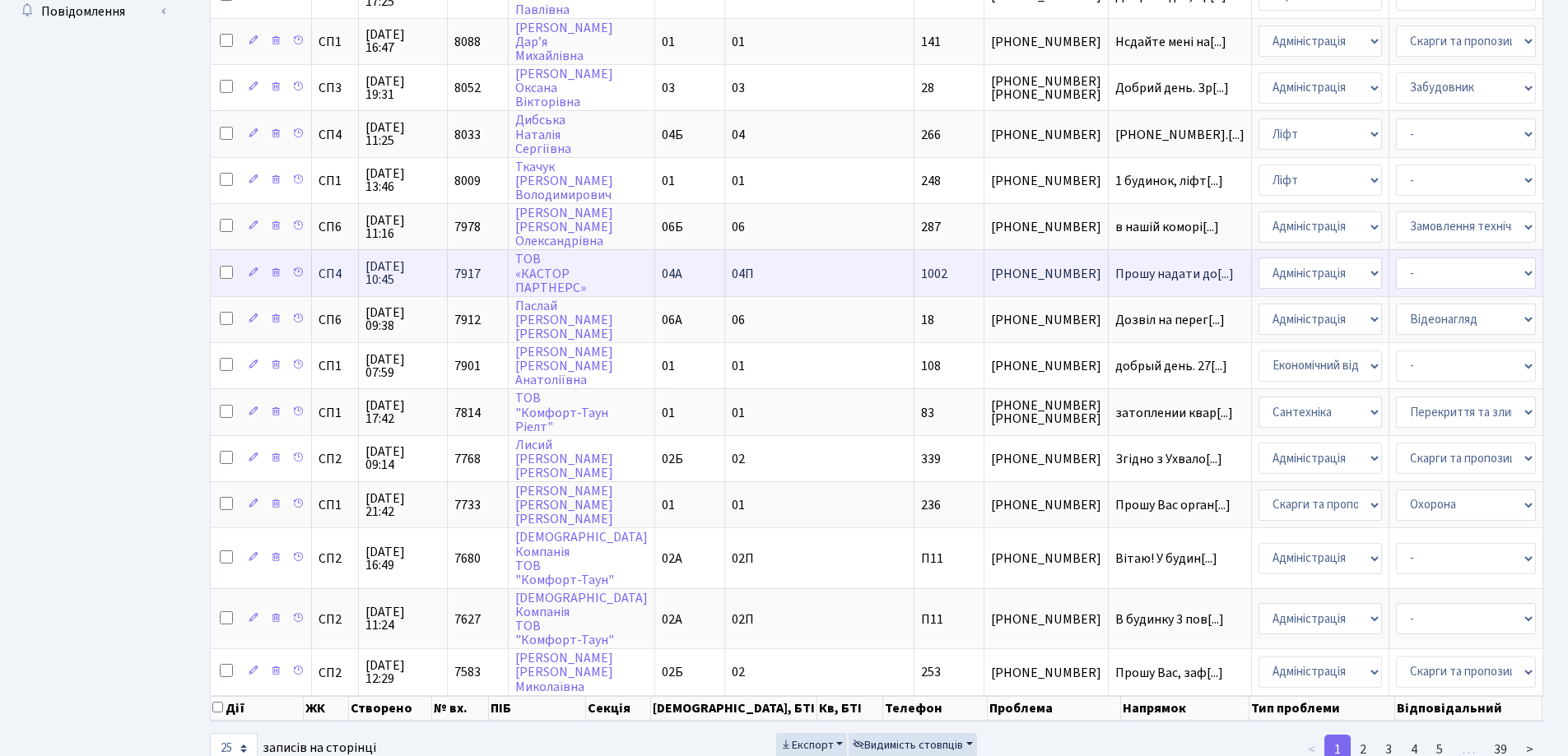
scroll to position [741, 0]
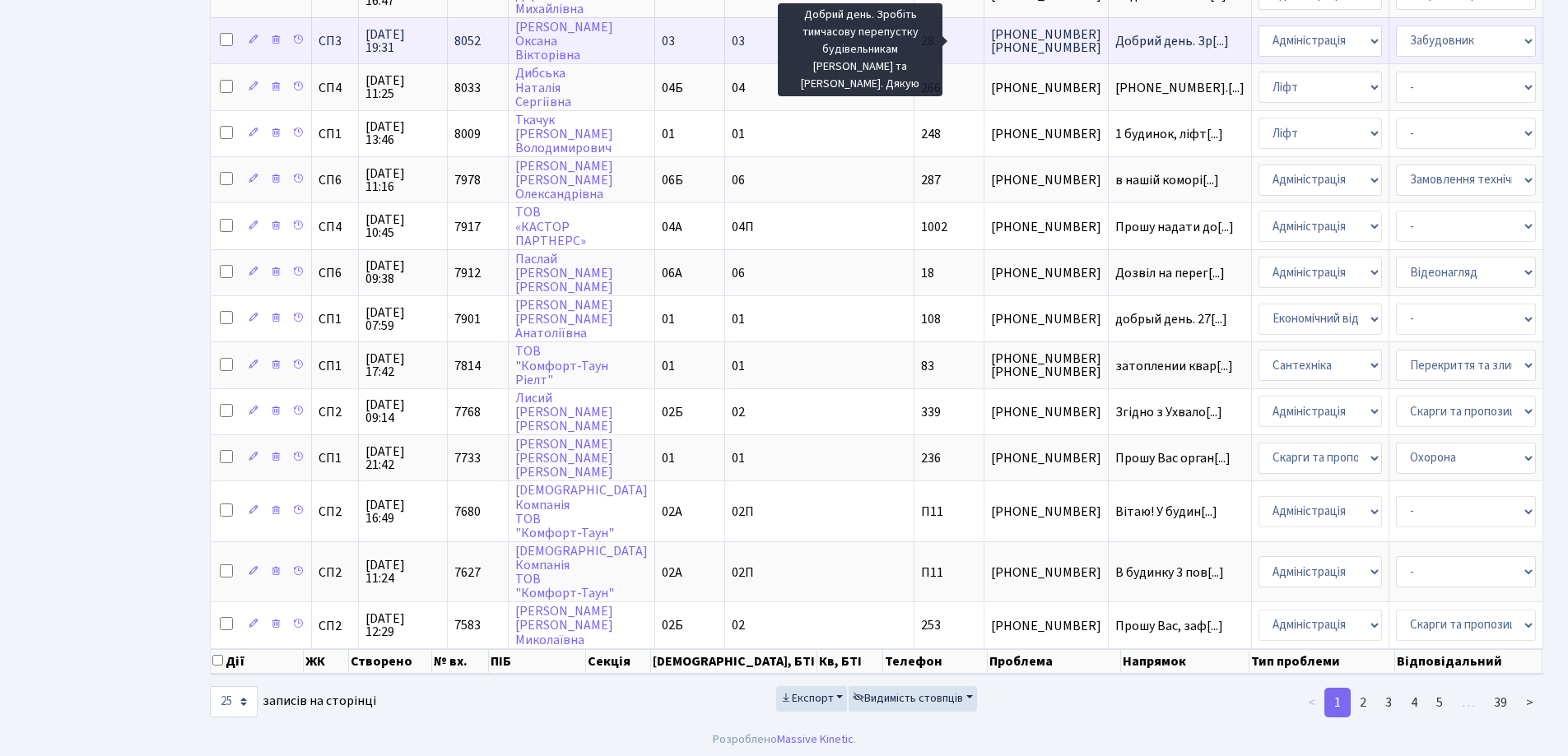
click at [1116, 34] on span "Добрий день. Зр[...]" at bounding box center [1173, 41] width 114 height 18
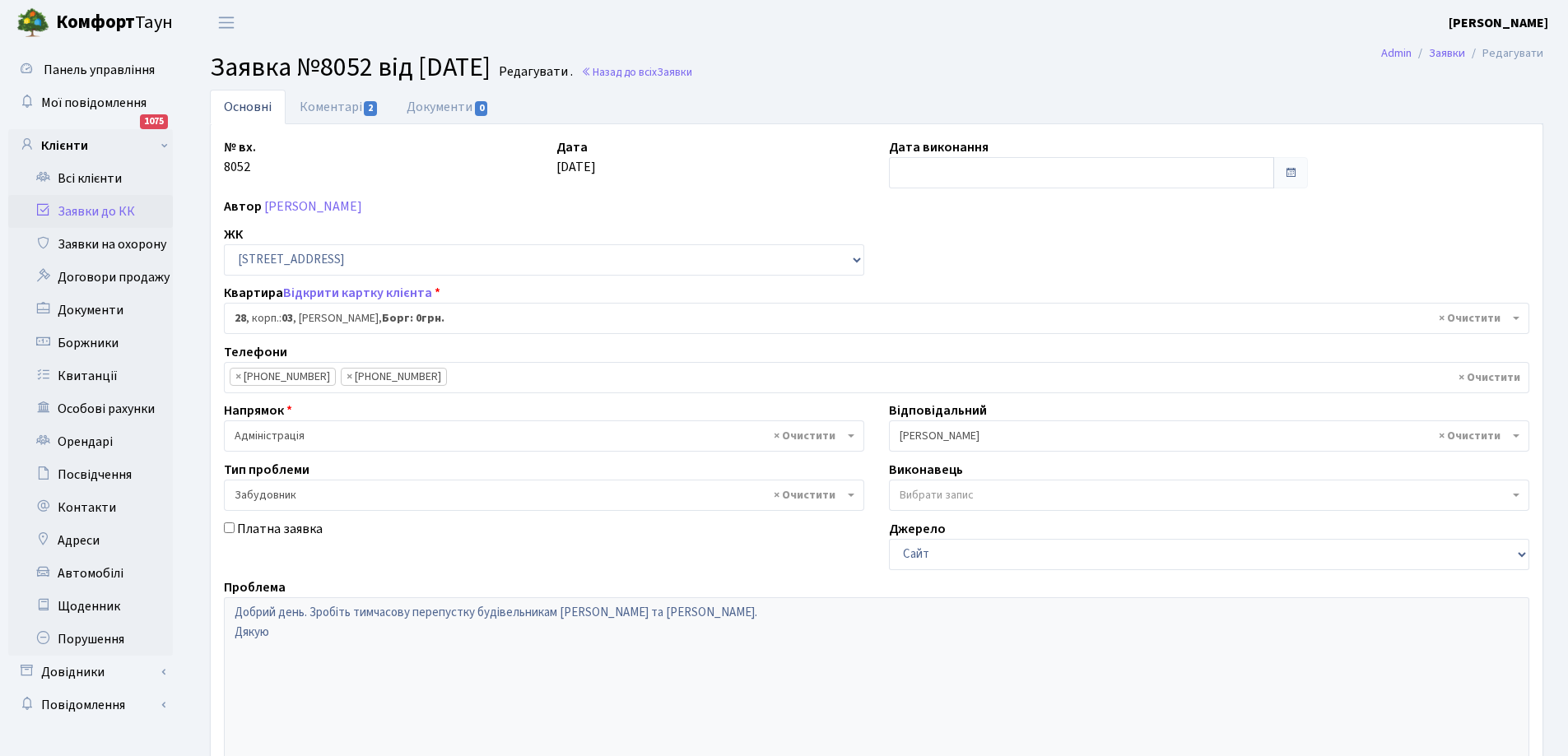
select select "20750"
select select "64"
click at [327, 105] on link "Коментарі 2" at bounding box center [339, 106] width 107 height 34
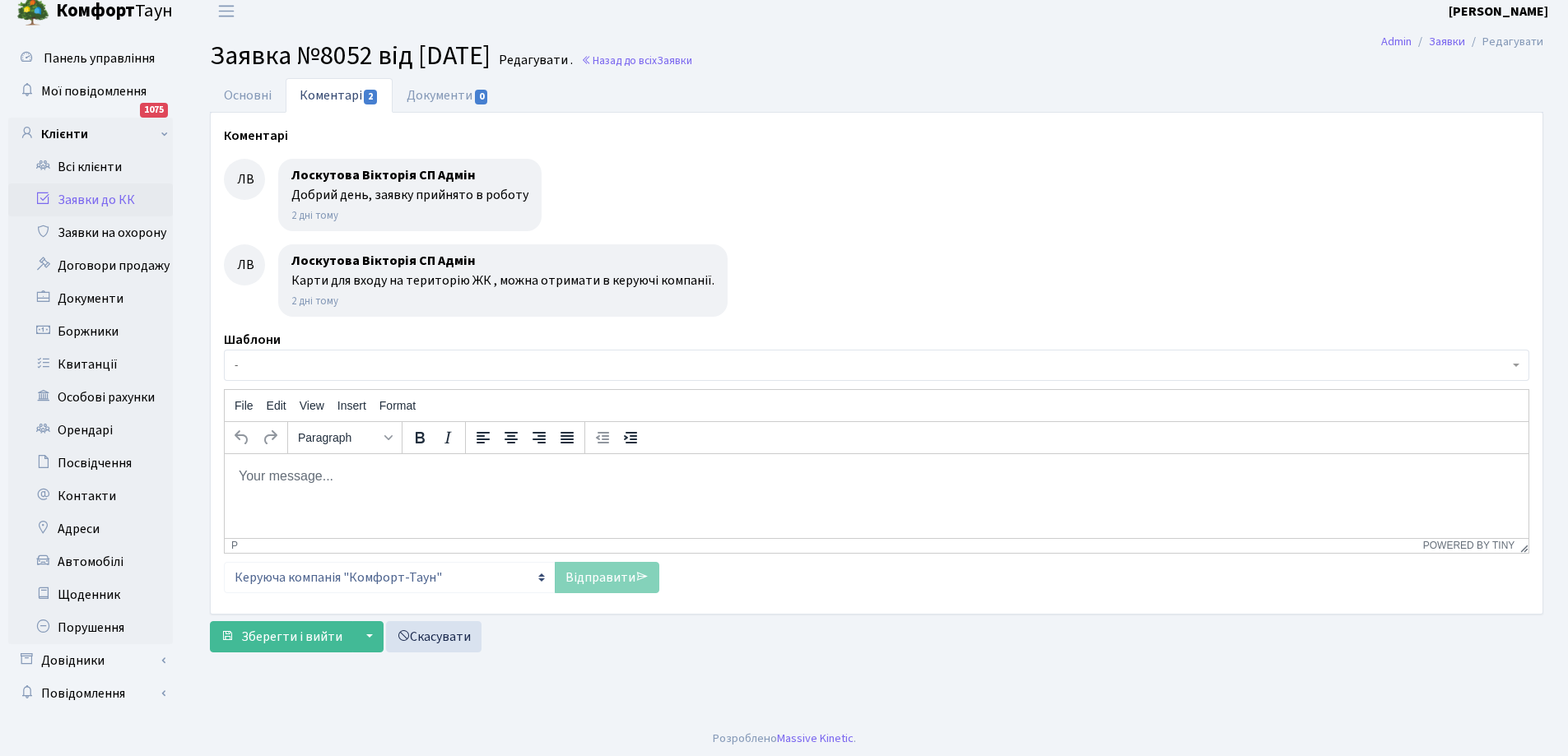
scroll to position [15, 0]
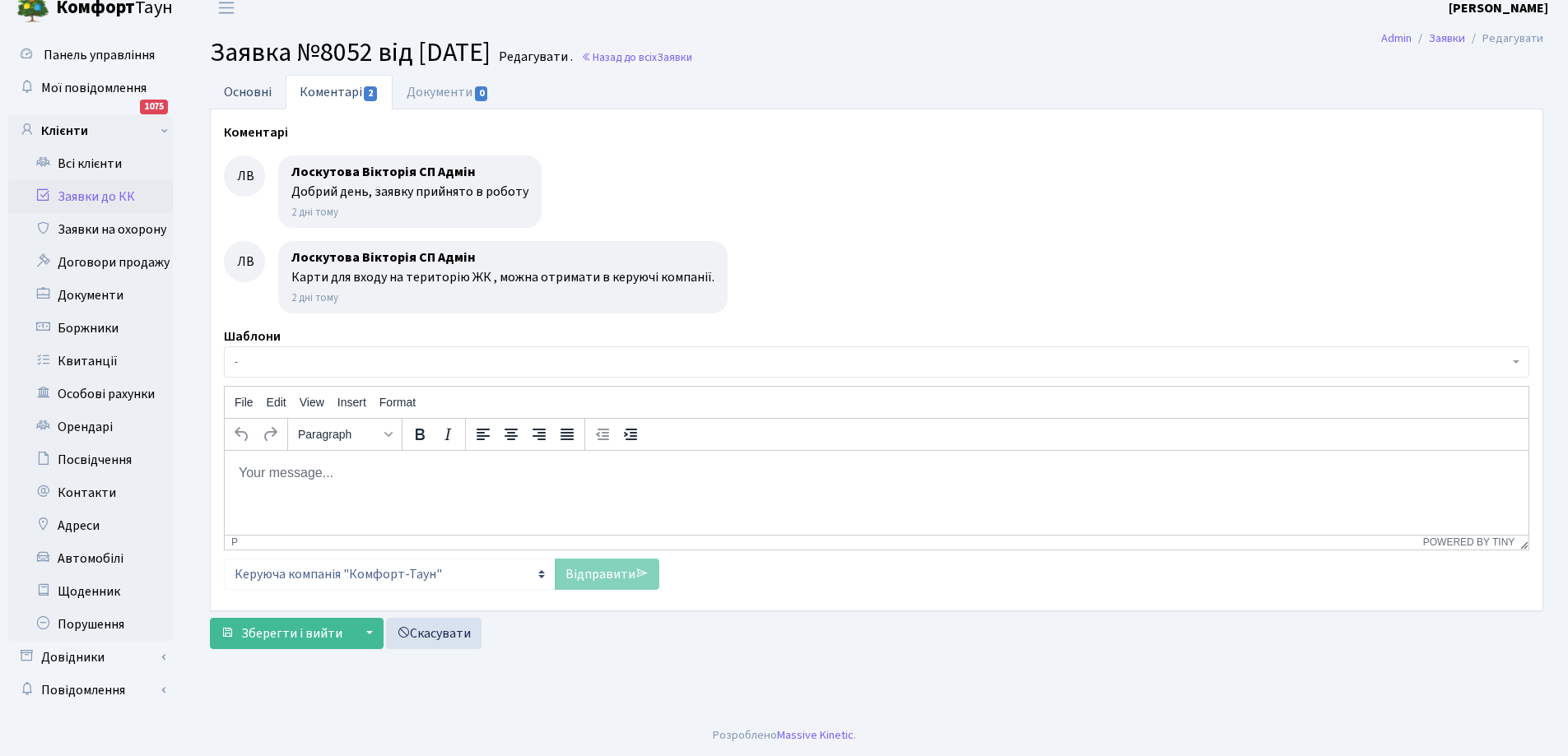
click at [234, 88] on link "Основні" at bounding box center [248, 92] width 76 height 34
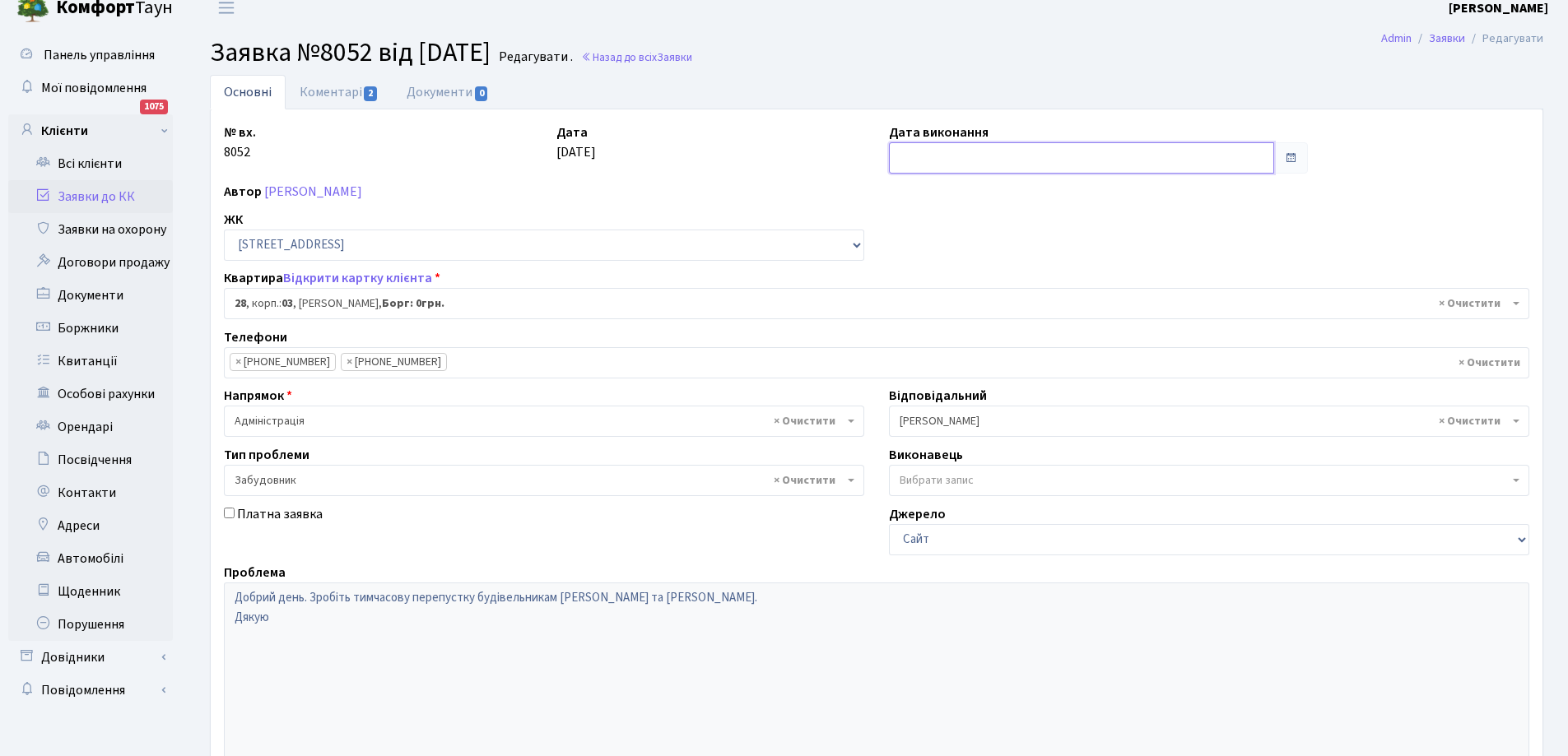
click at [975, 162] on input "text" at bounding box center [1080, 158] width 385 height 31
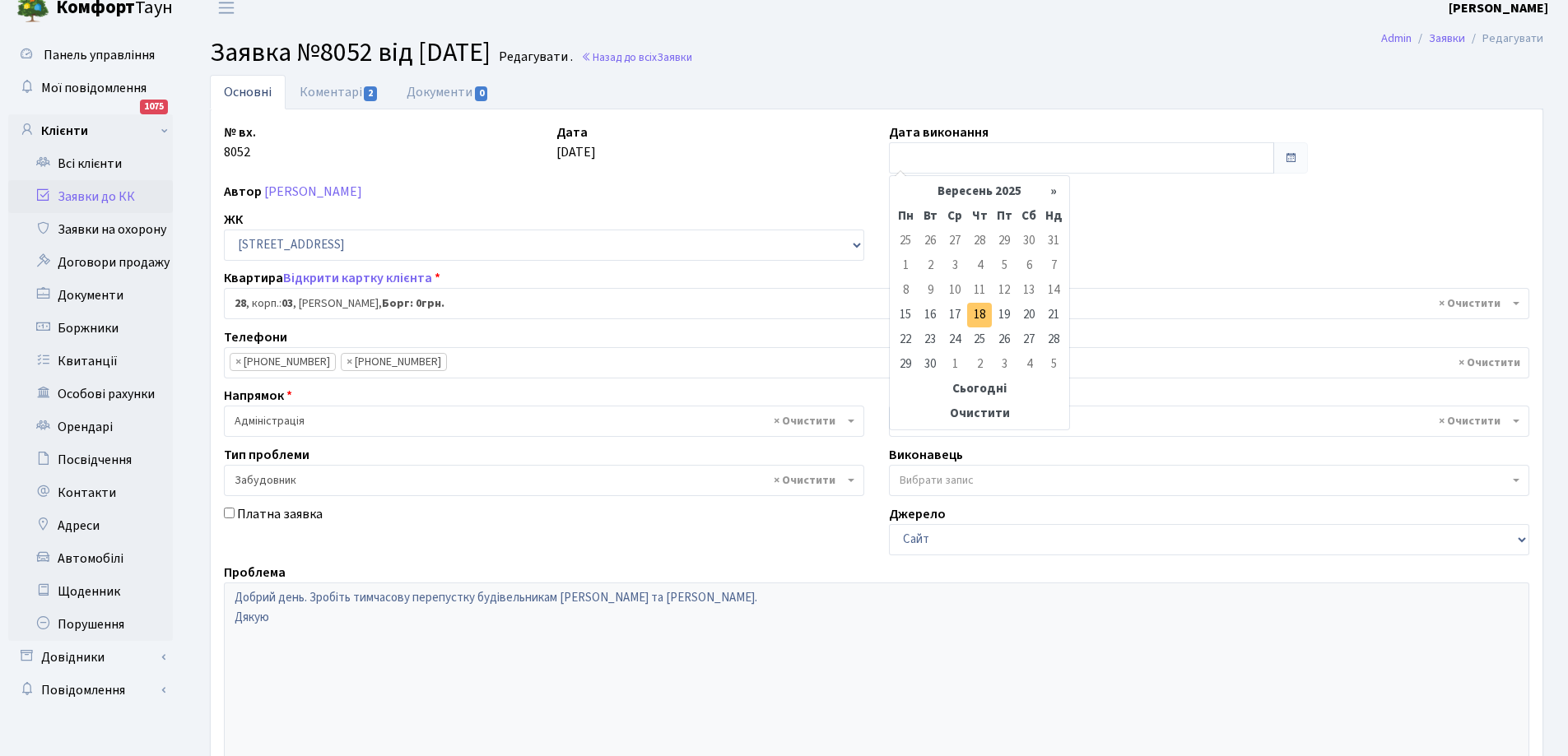
click at [979, 317] on td "18" at bounding box center [980, 315] width 25 height 25
type input "18.09.2025"
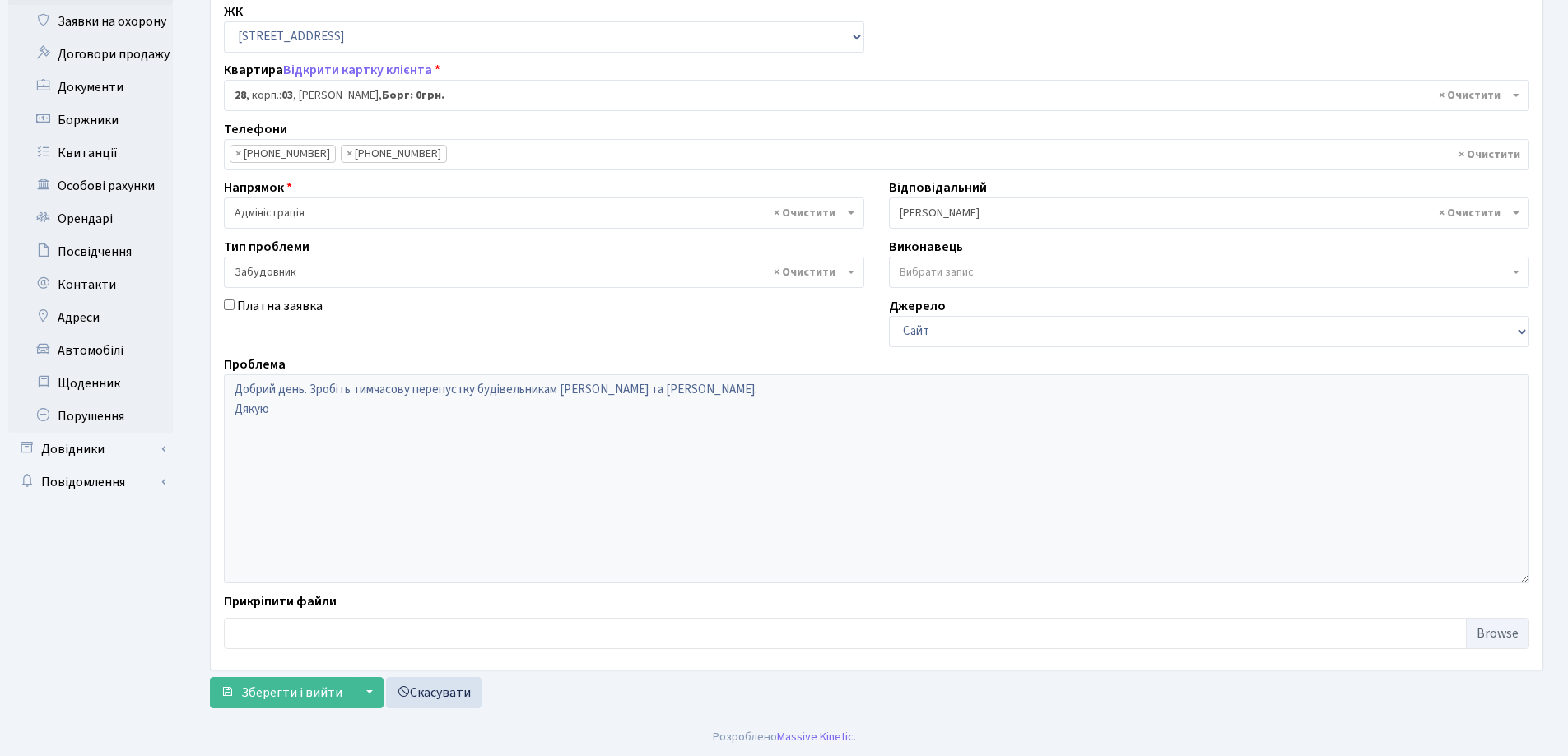
scroll to position [224, 0]
click at [291, 698] on span "Зберегти і вийти" at bounding box center [292, 690] width 102 height 18
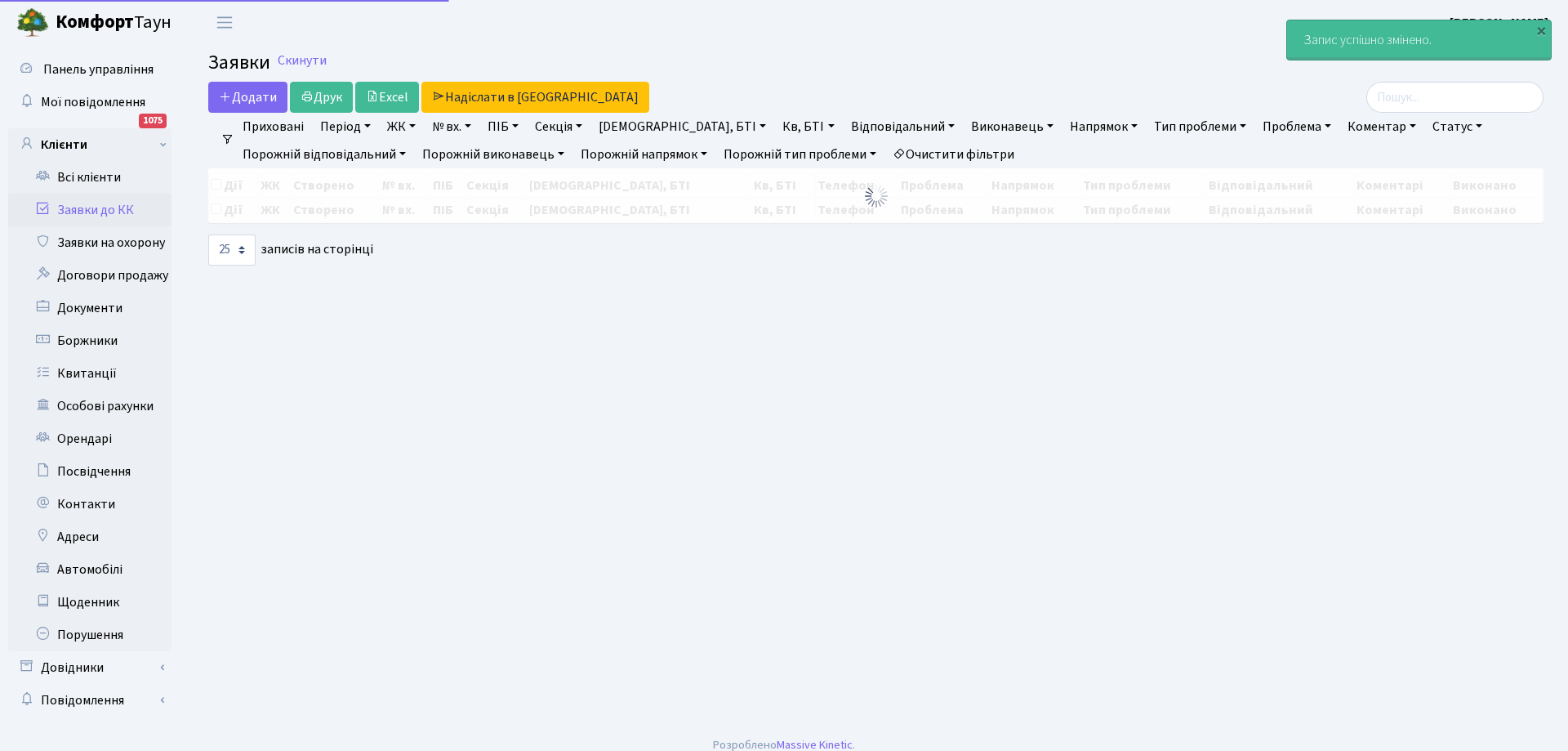
select select "25"
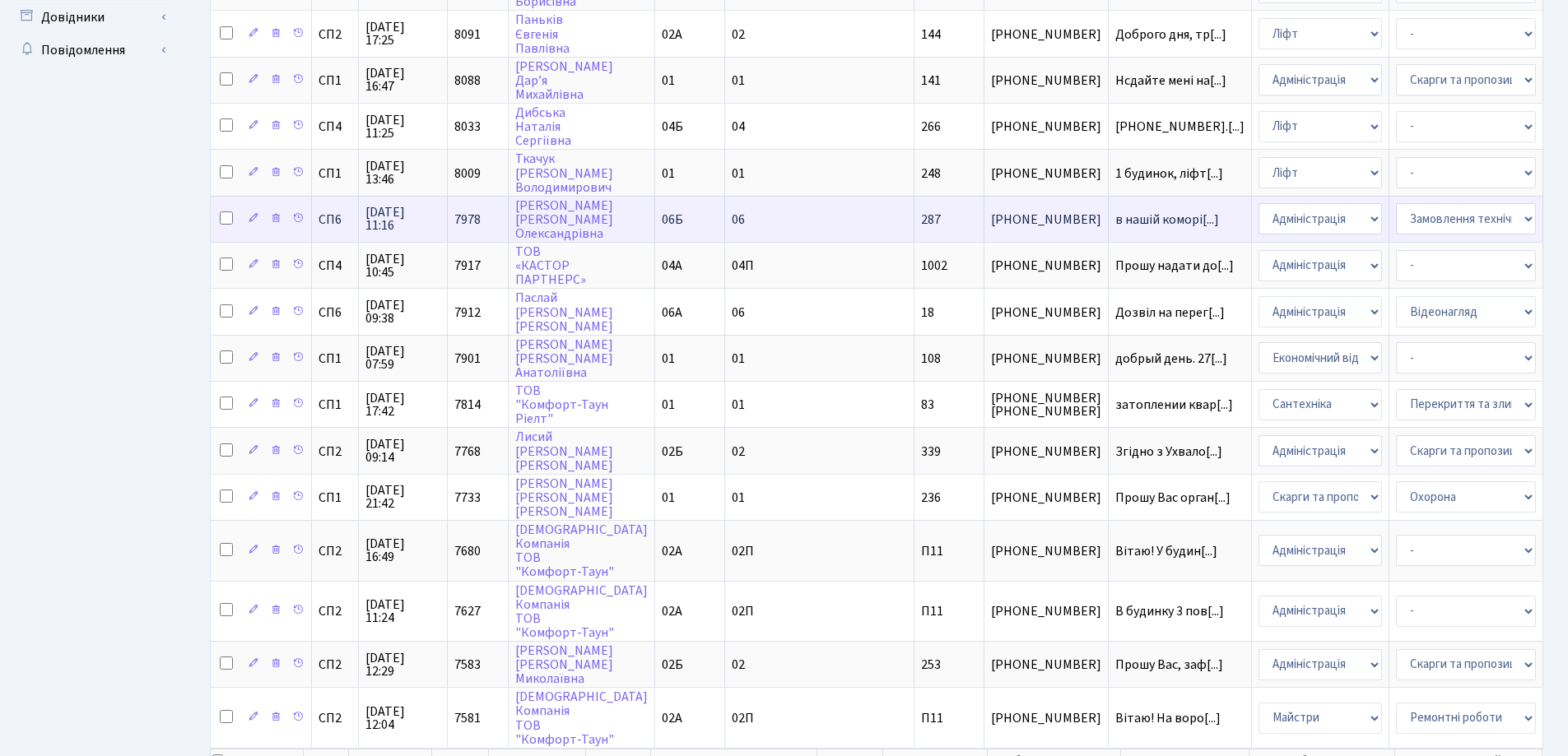
scroll to position [658, 0]
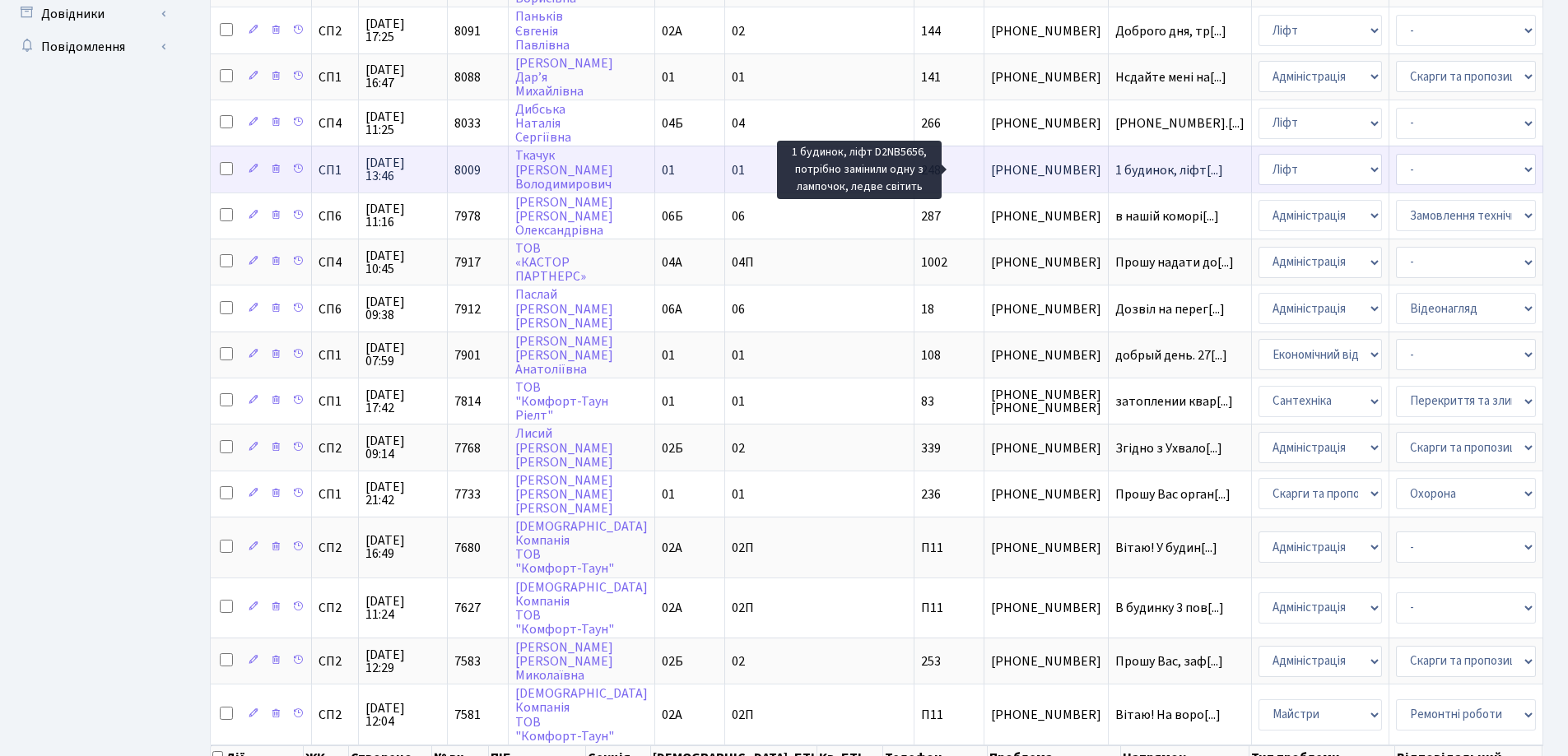
click at [1116, 174] on span "1 будинок, ліфт[...]" at bounding box center [1169, 170] width 107 height 18
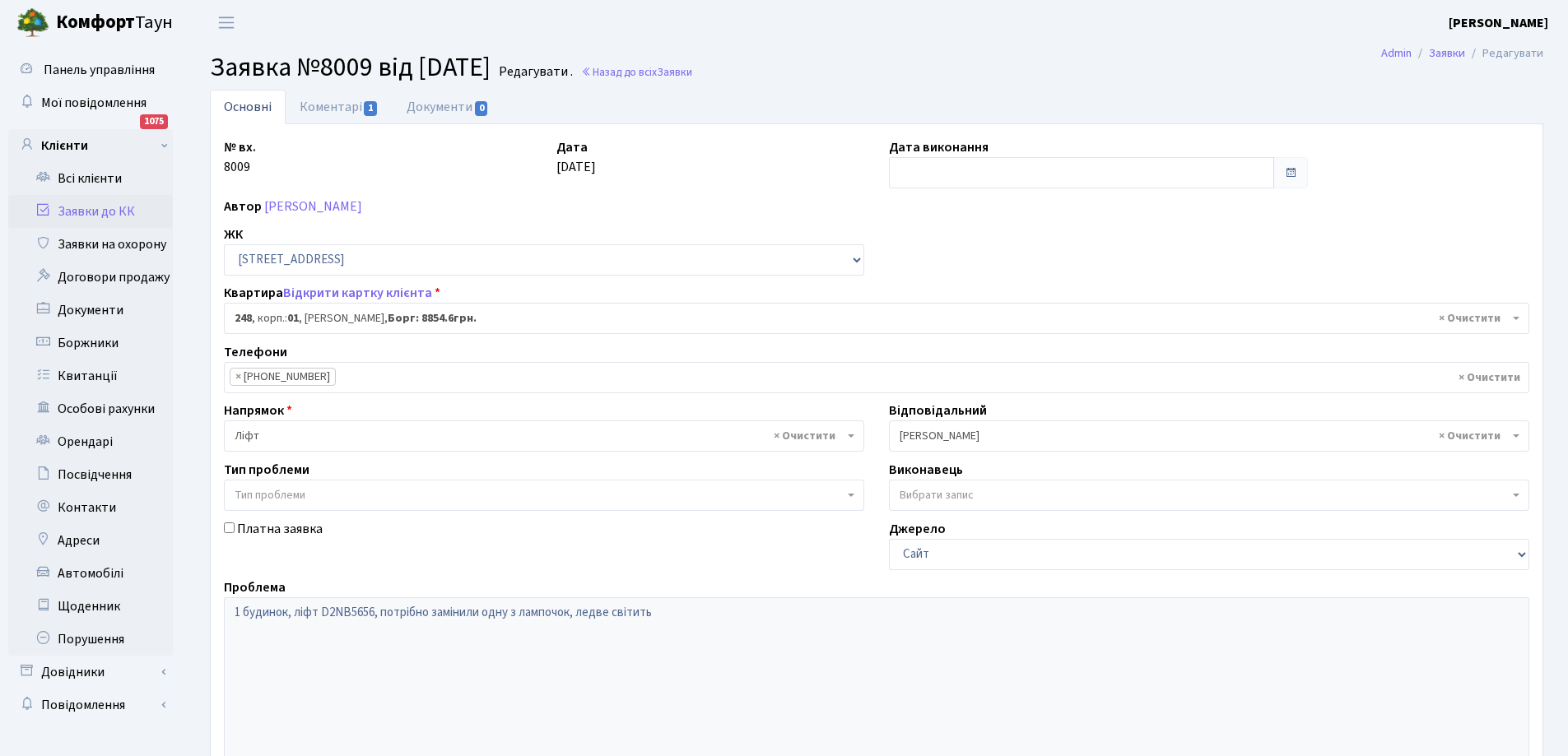
select select "20173"
click at [331, 104] on link "Коментарі 1" at bounding box center [339, 106] width 107 height 34
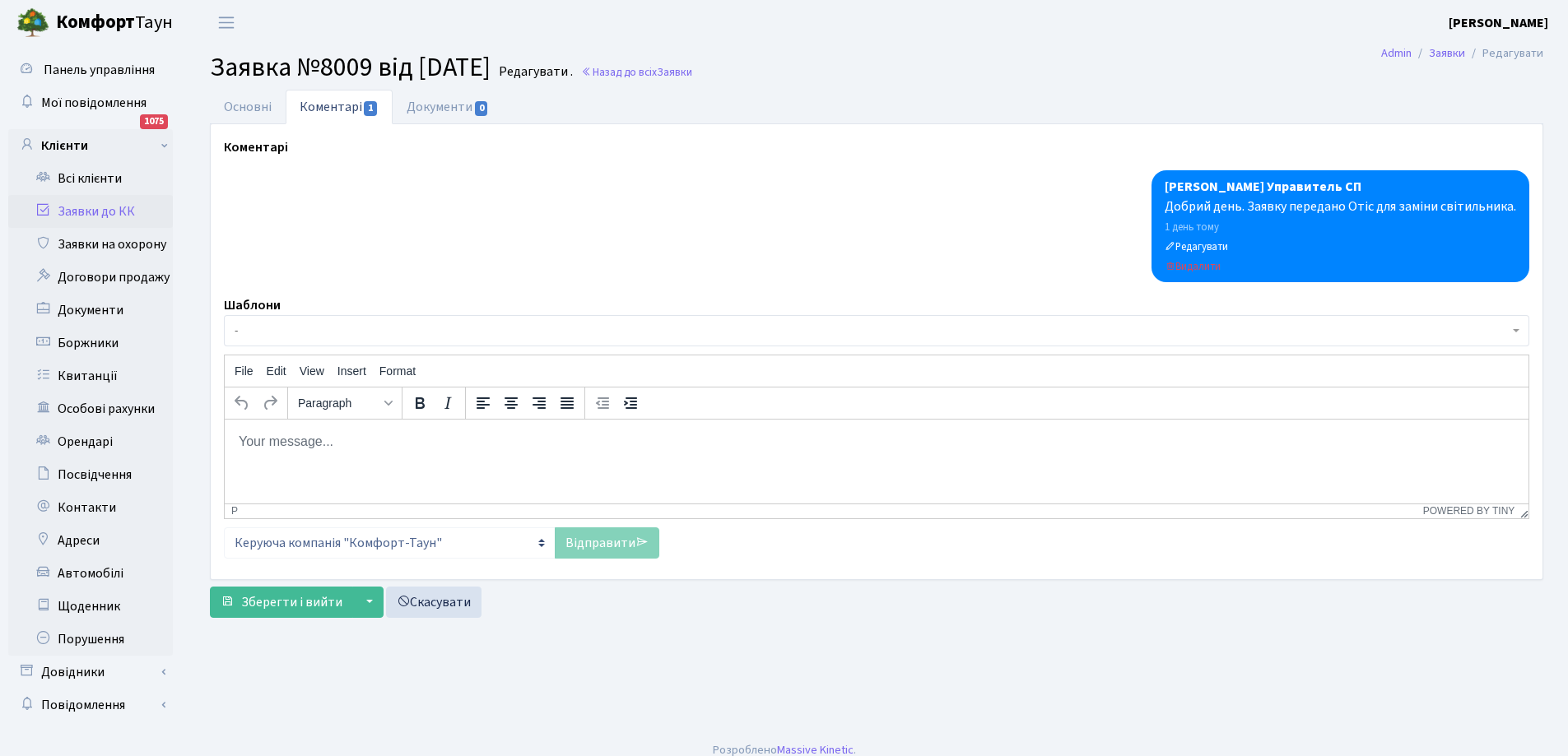
click at [91, 212] on link "Заявки до КК" at bounding box center [90, 211] width 164 height 33
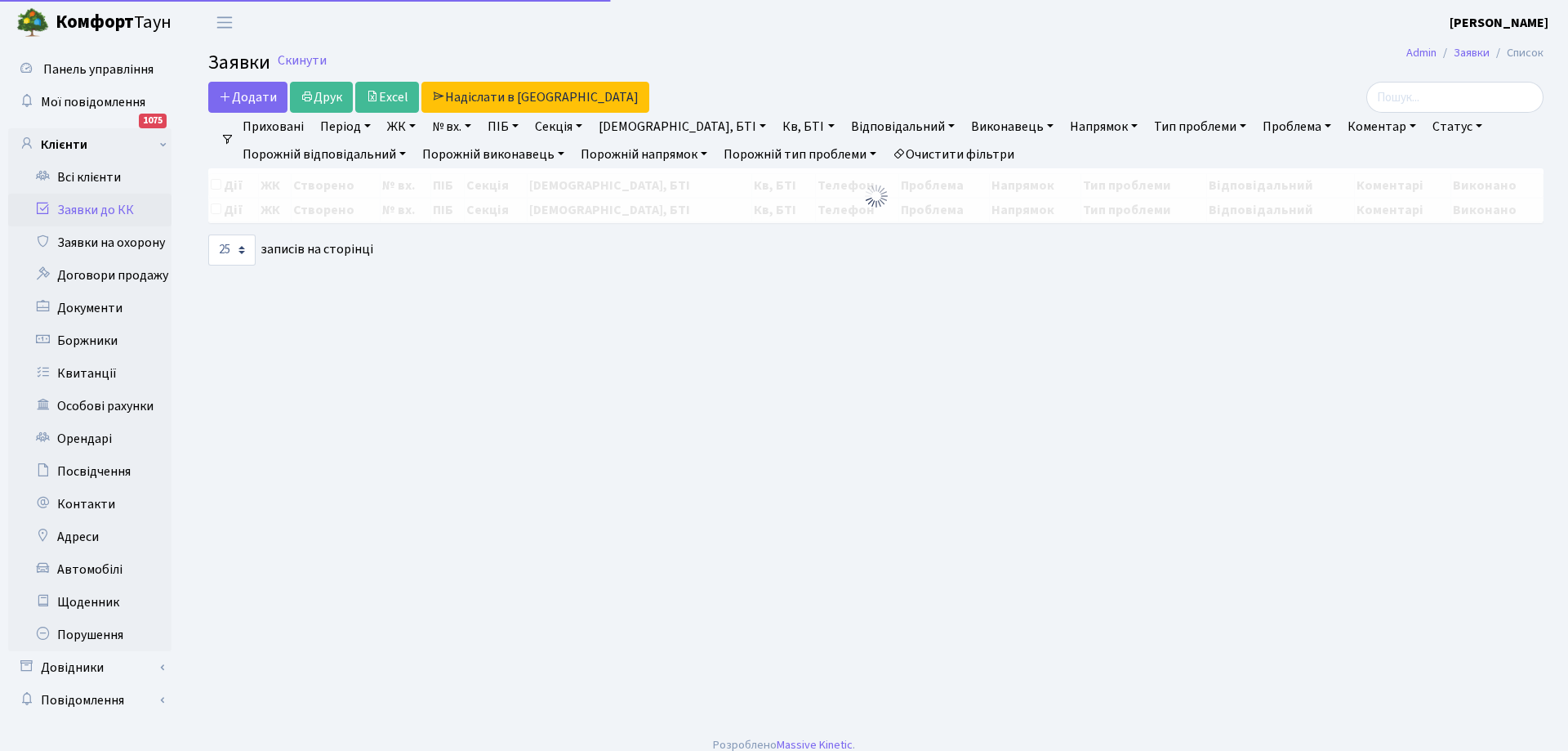
select select "25"
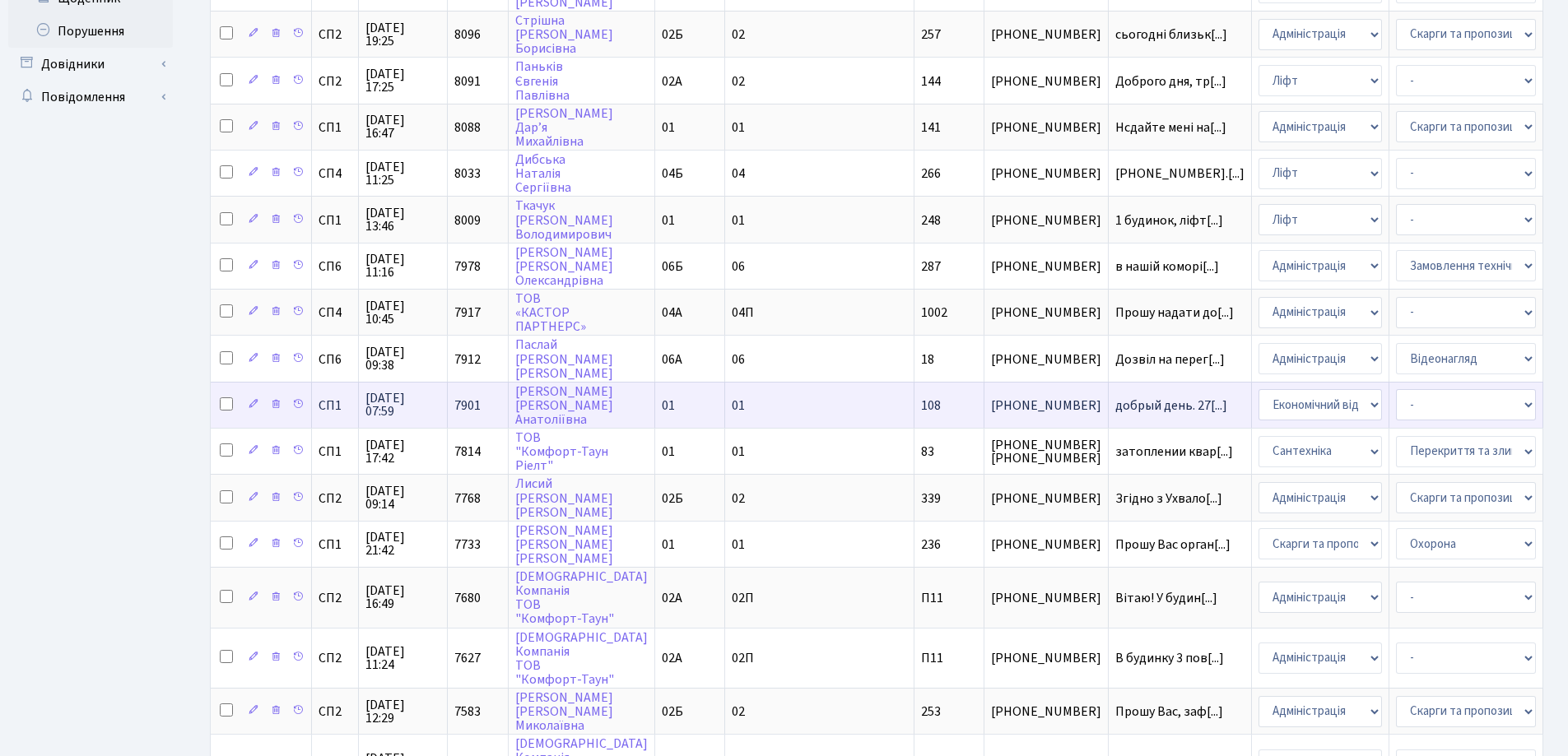
scroll to position [606, 0]
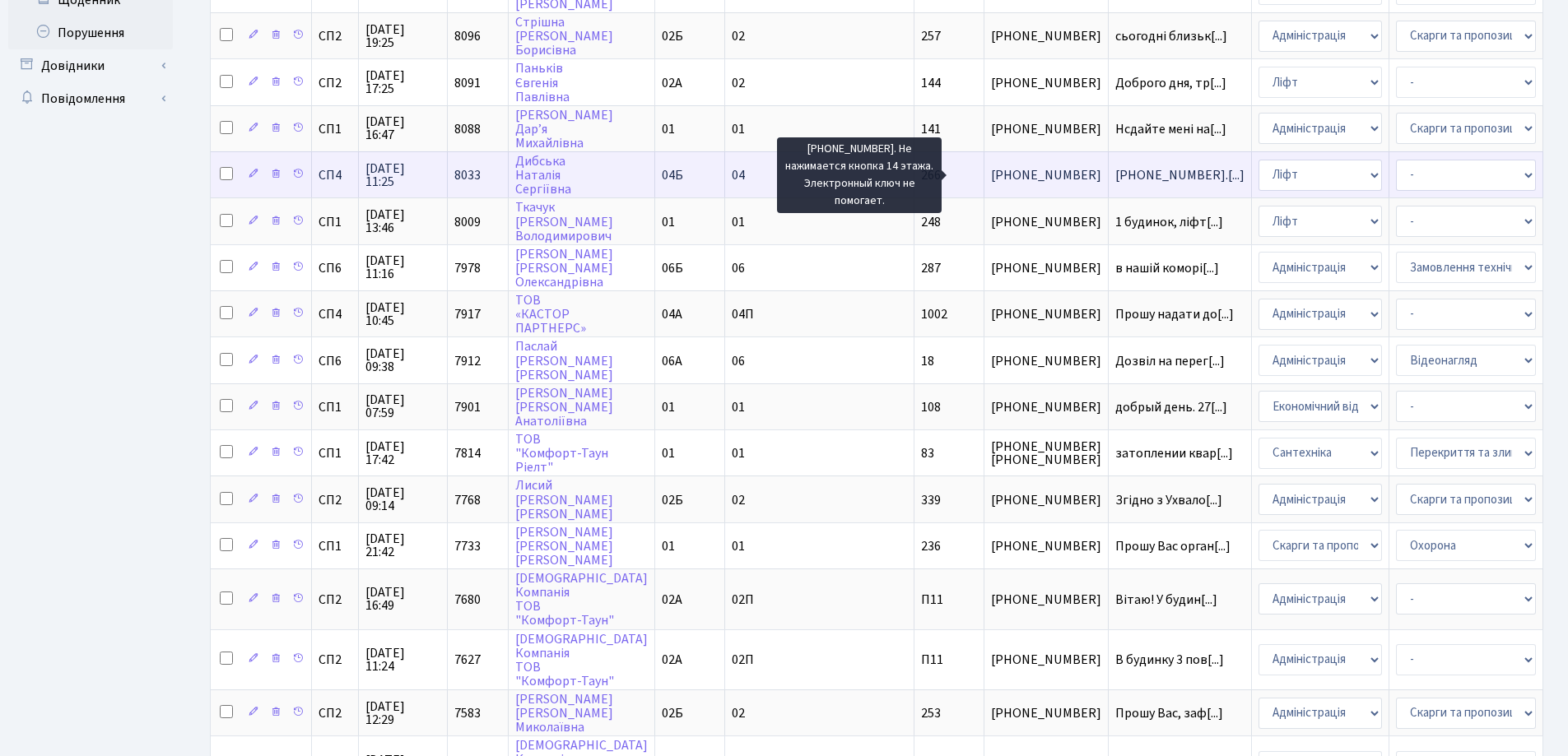
click at [1116, 170] on span "+380504848551.[...]" at bounding box center [1180, 175] width 129 height 18
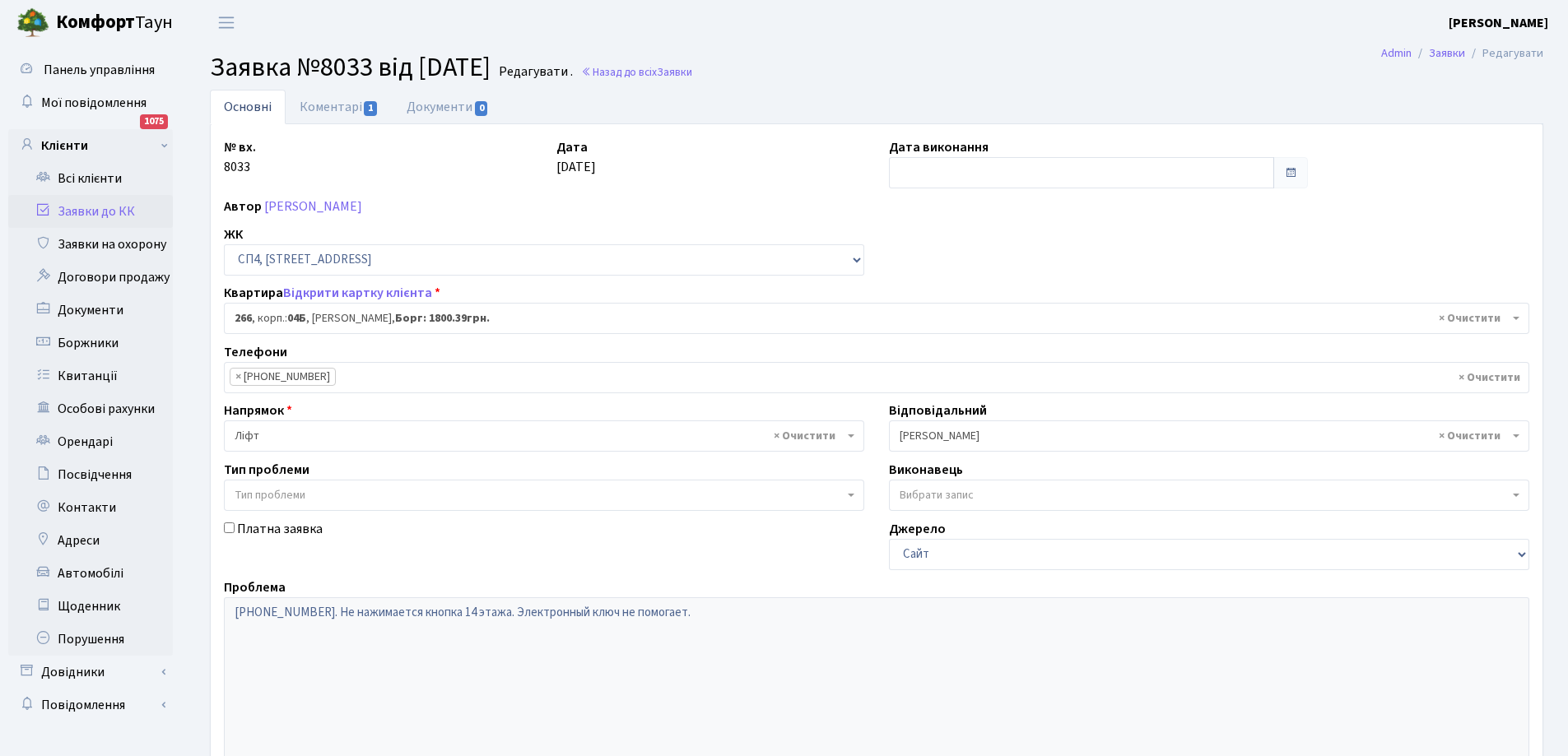
select select "21294"
click at [316, 104] on link "Коментарі 1" at bounding box center [339, 106] width 107 height 34
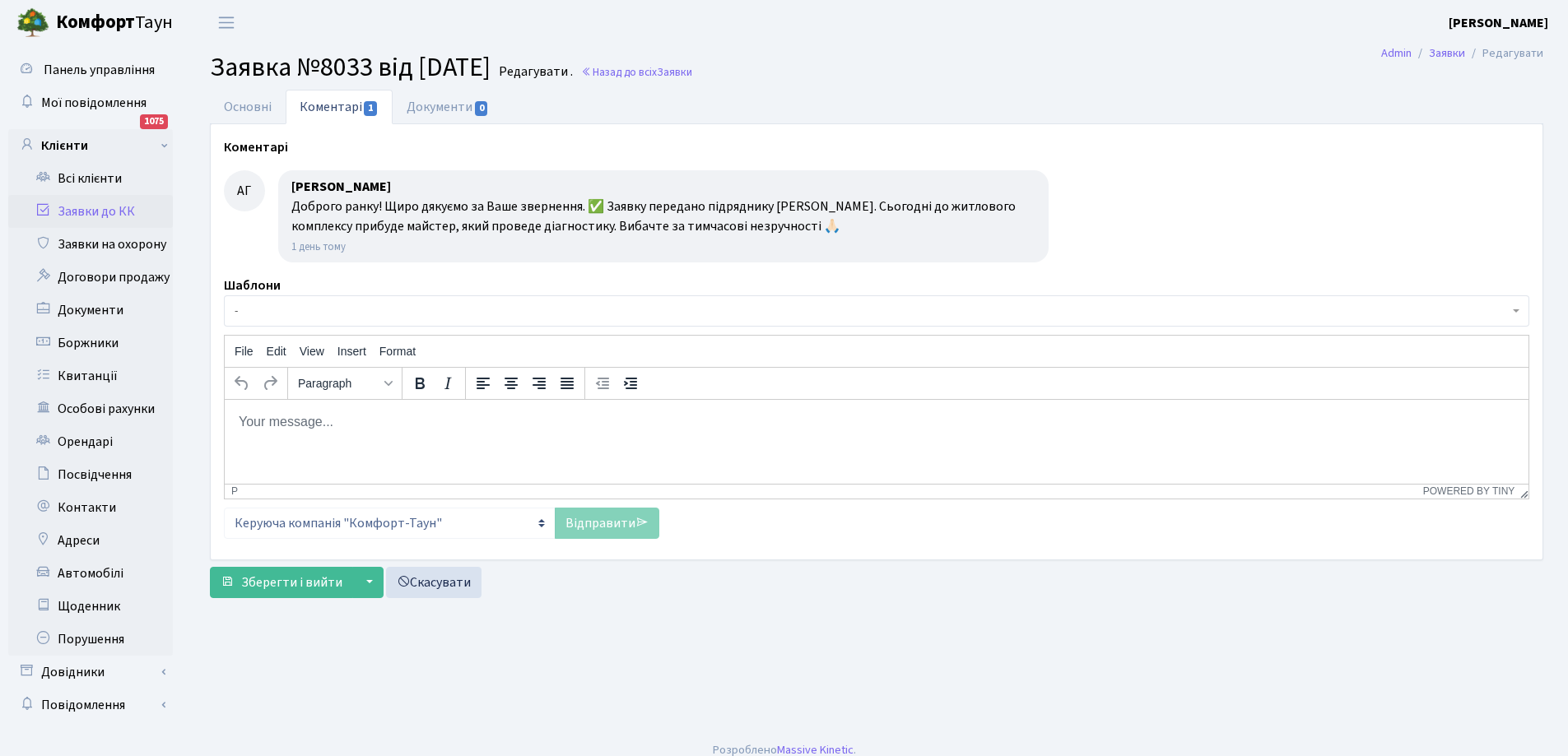
click at [86, 208] on link "Заявки до КК" at bounding box center [90, 211] width 164 height 33
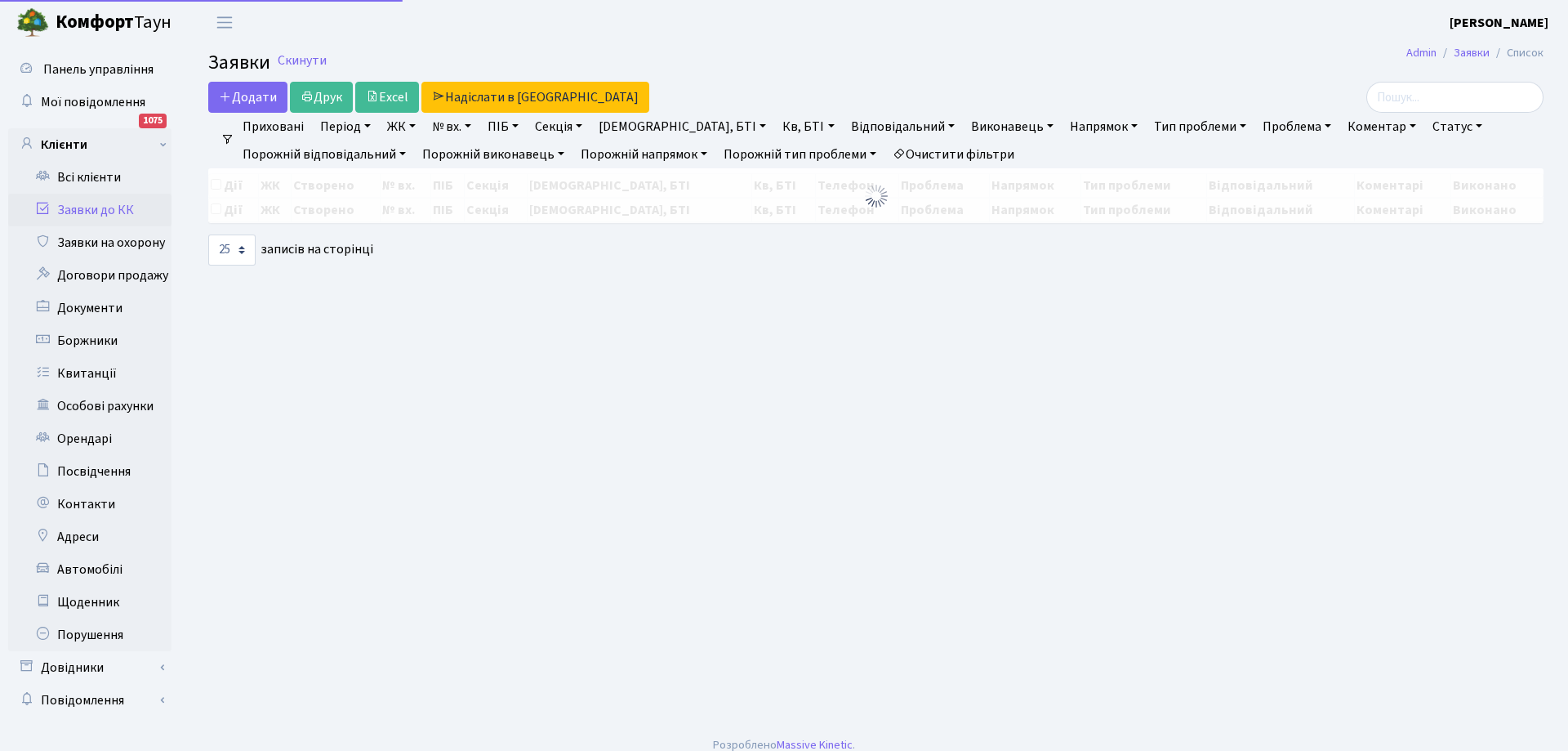
select select "25"
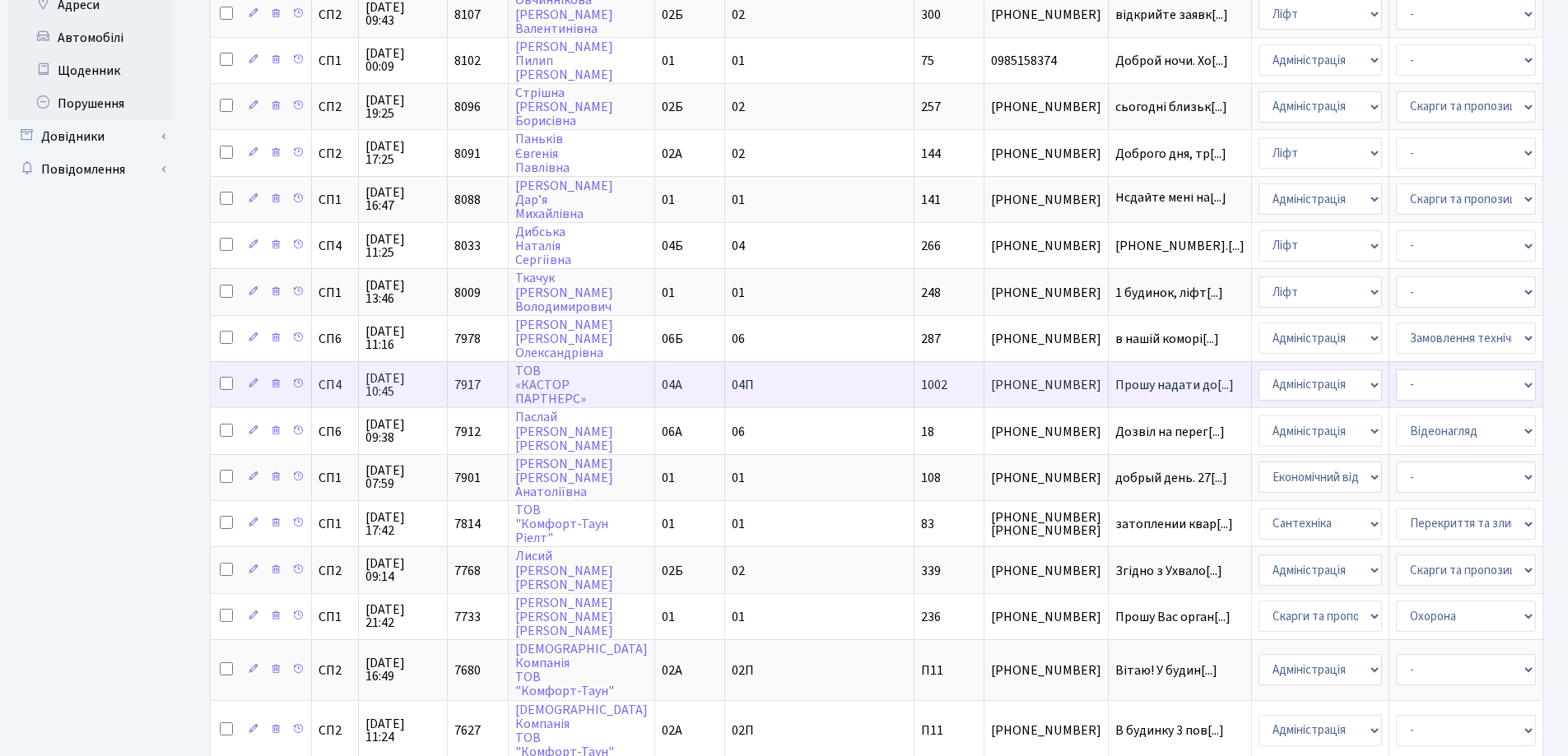
scroll to position [576, 0]
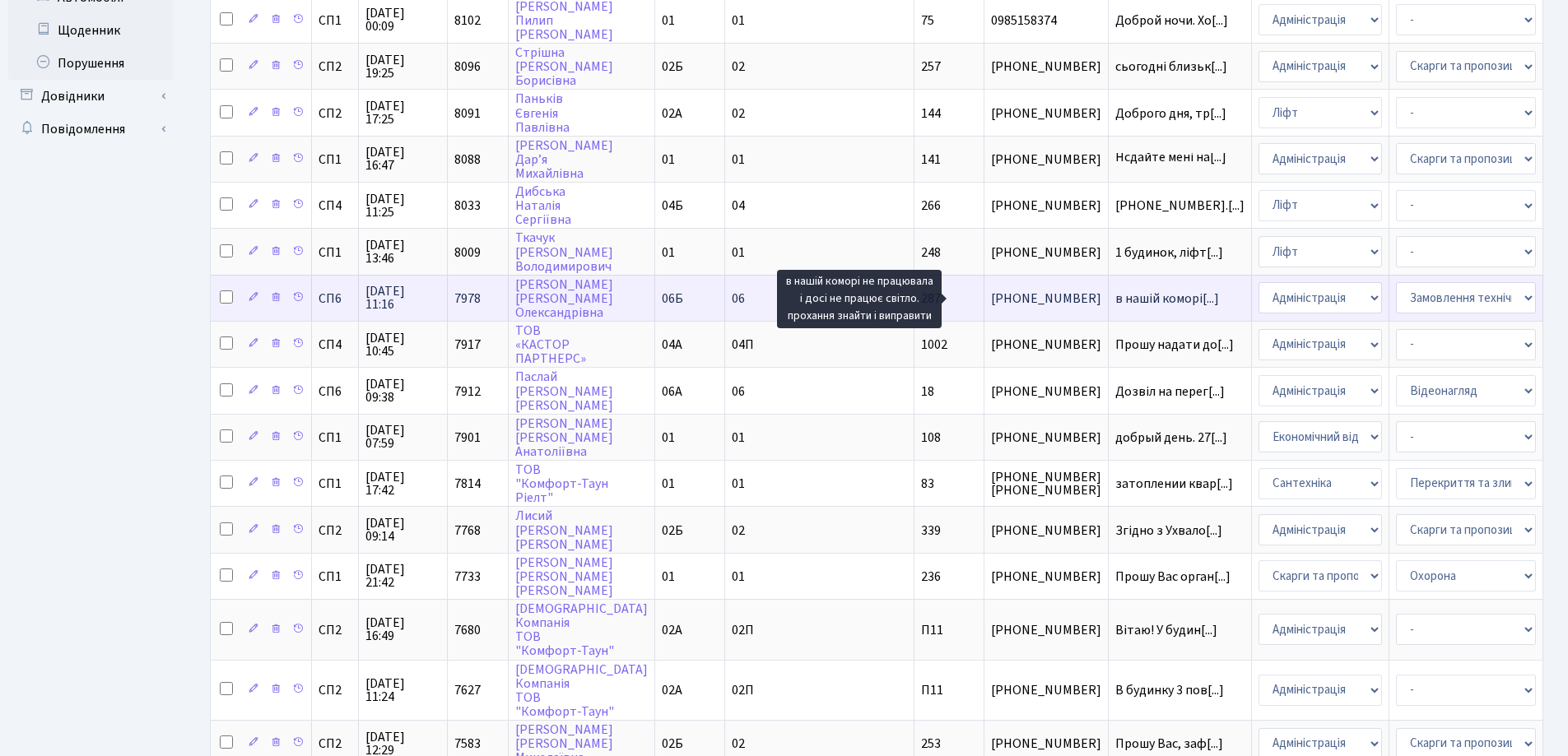
click at [1116, 296] on span "в нашій коморі[...]" at bounding box center [1167, 298] width 104 height 18
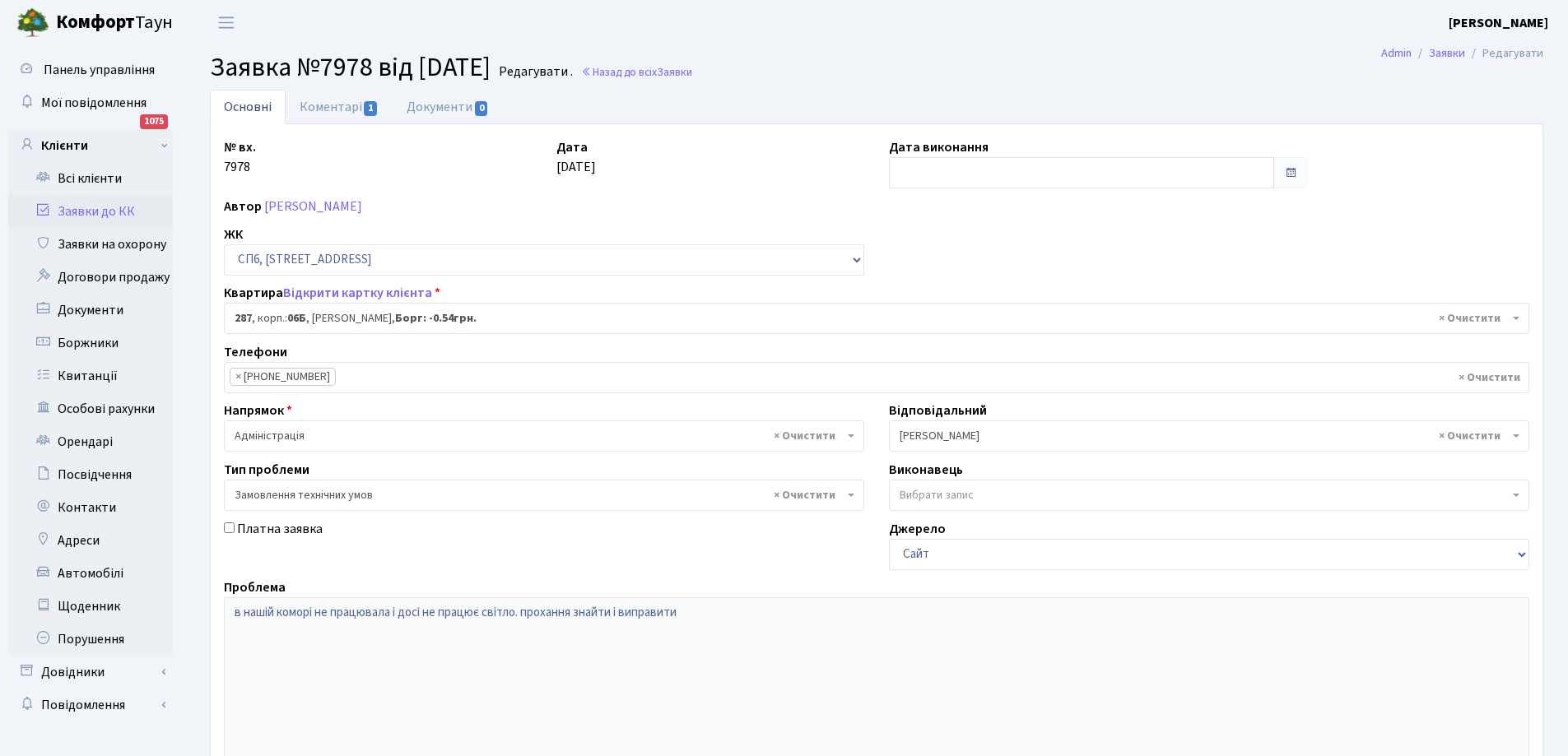
select select "21955"
select select "15"
click at [329, 106] on link "Коментарі 1" at bounding box center [339, 106] width 107 height 34
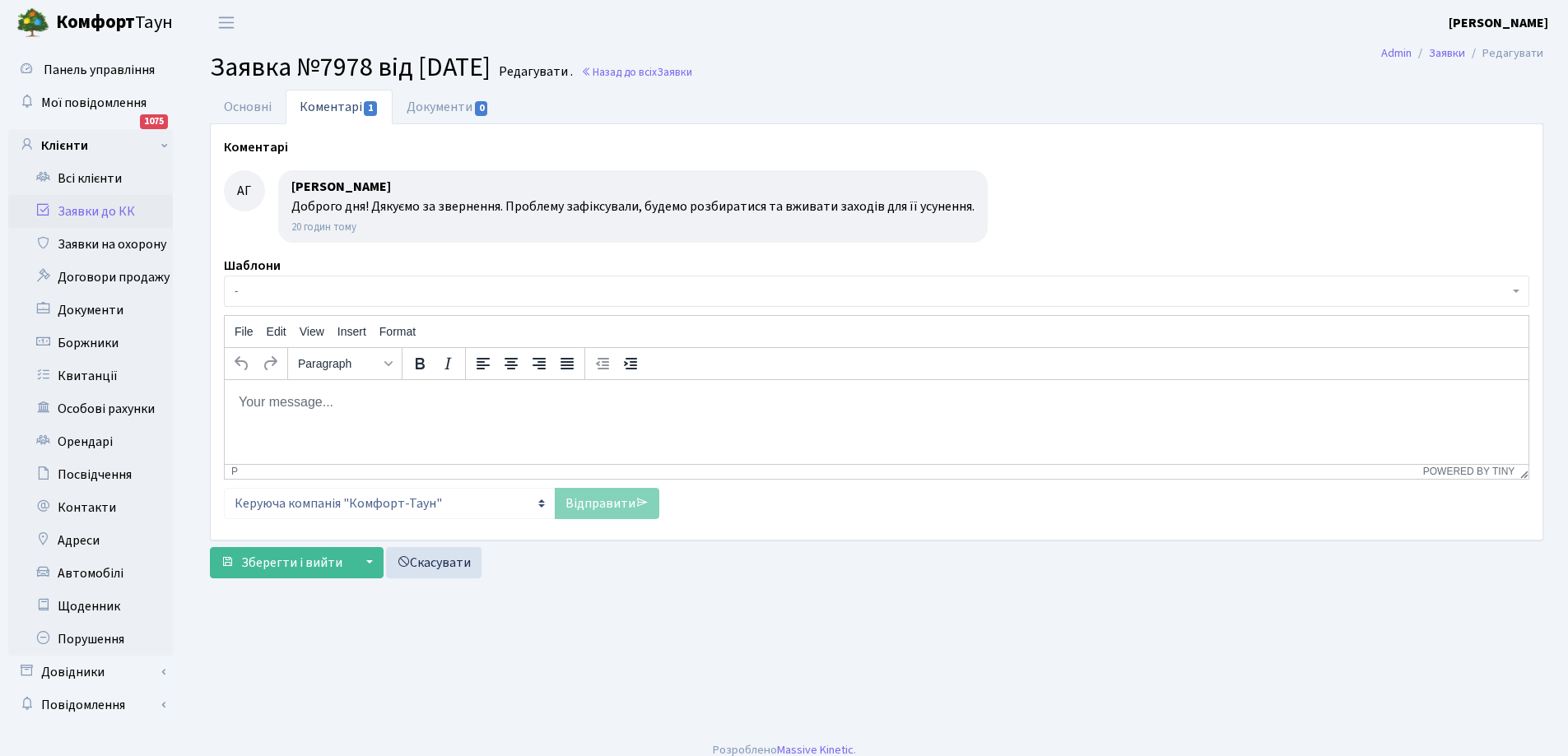
click at [86, 211] on link "Заявки до КК" at bounding box center [90, 211] width 164 height 33
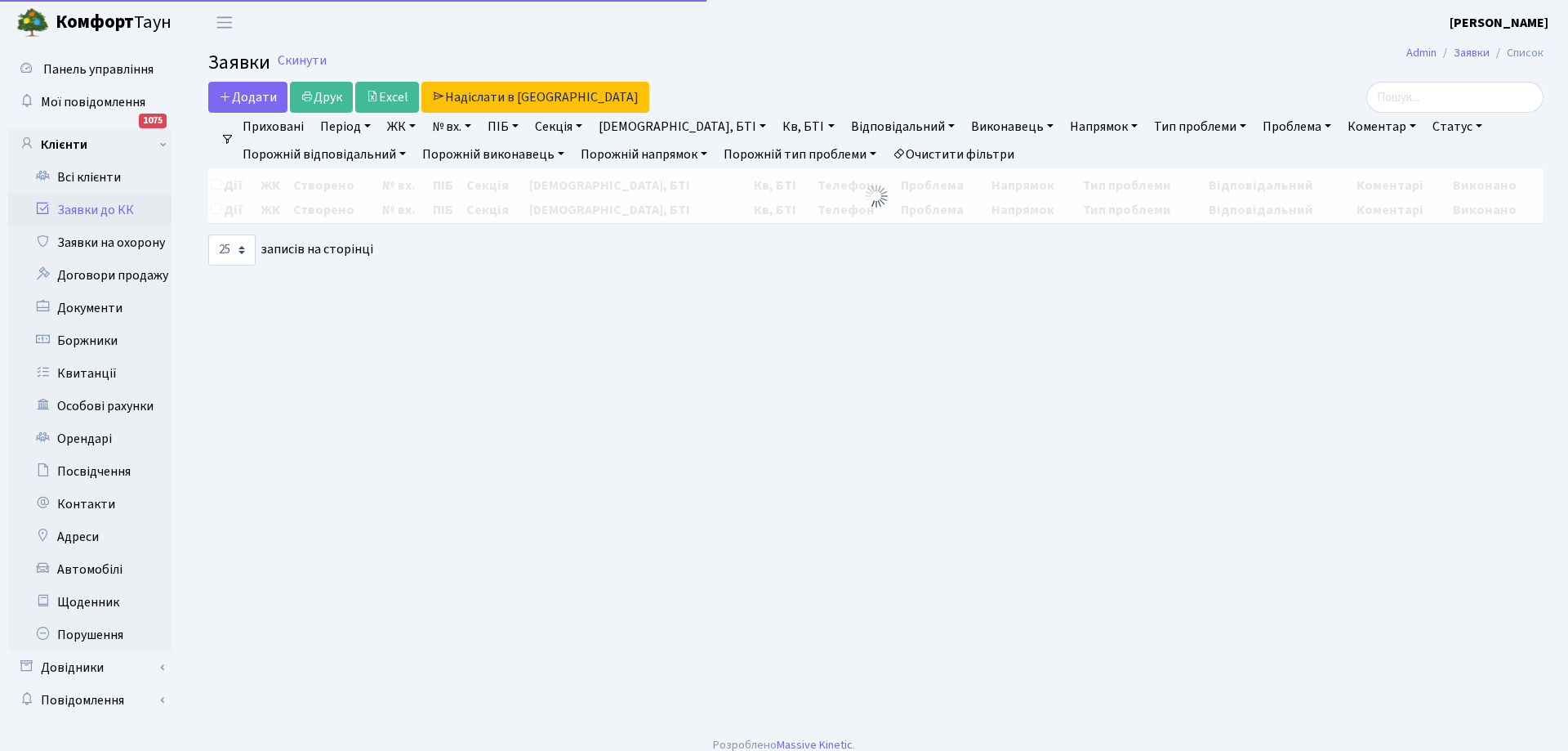
select select "25"
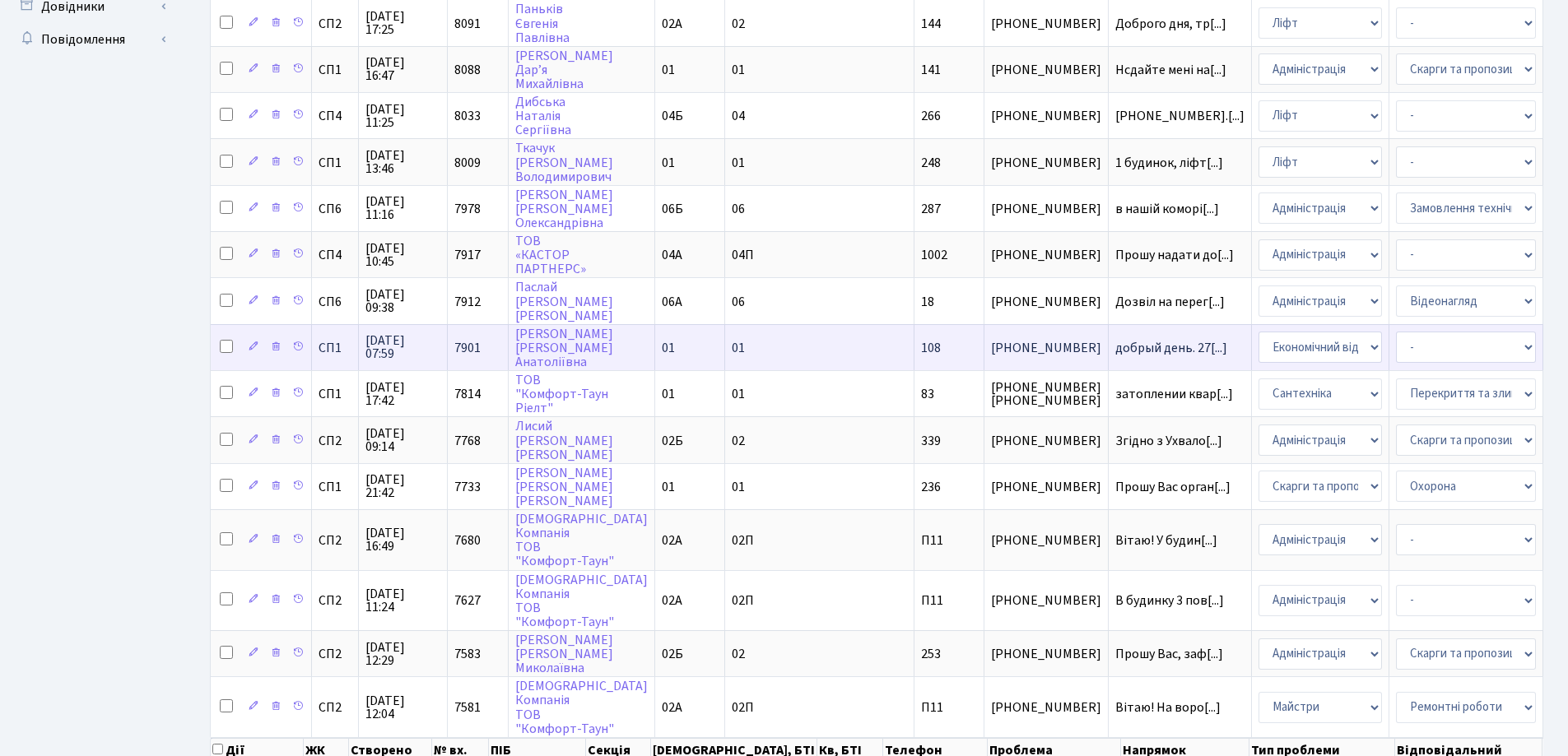
scroll to position [771, 0]
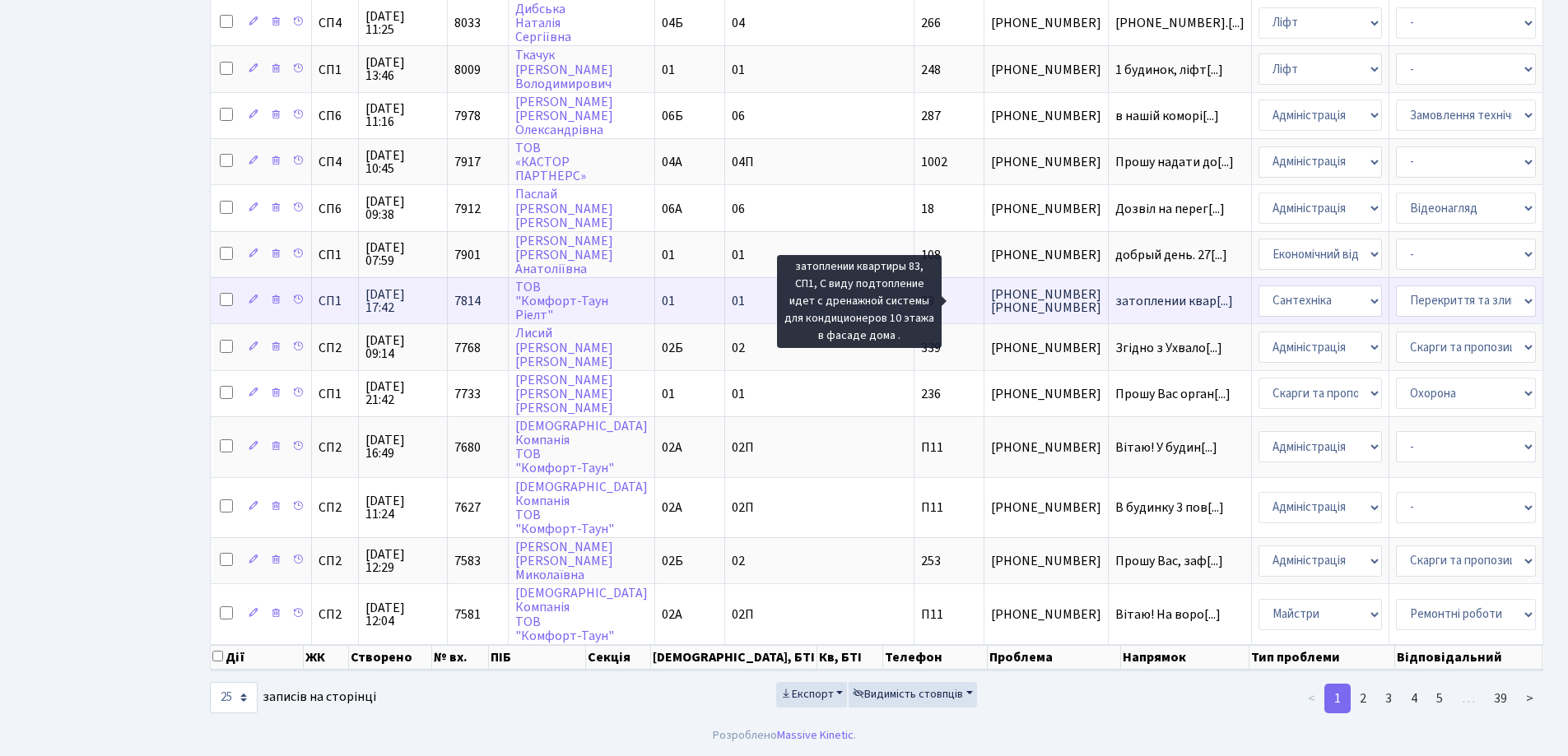
click at [1116, 292] on span "затоплении квар[...]" at bounding box center [1175, 300] width 118 height 18
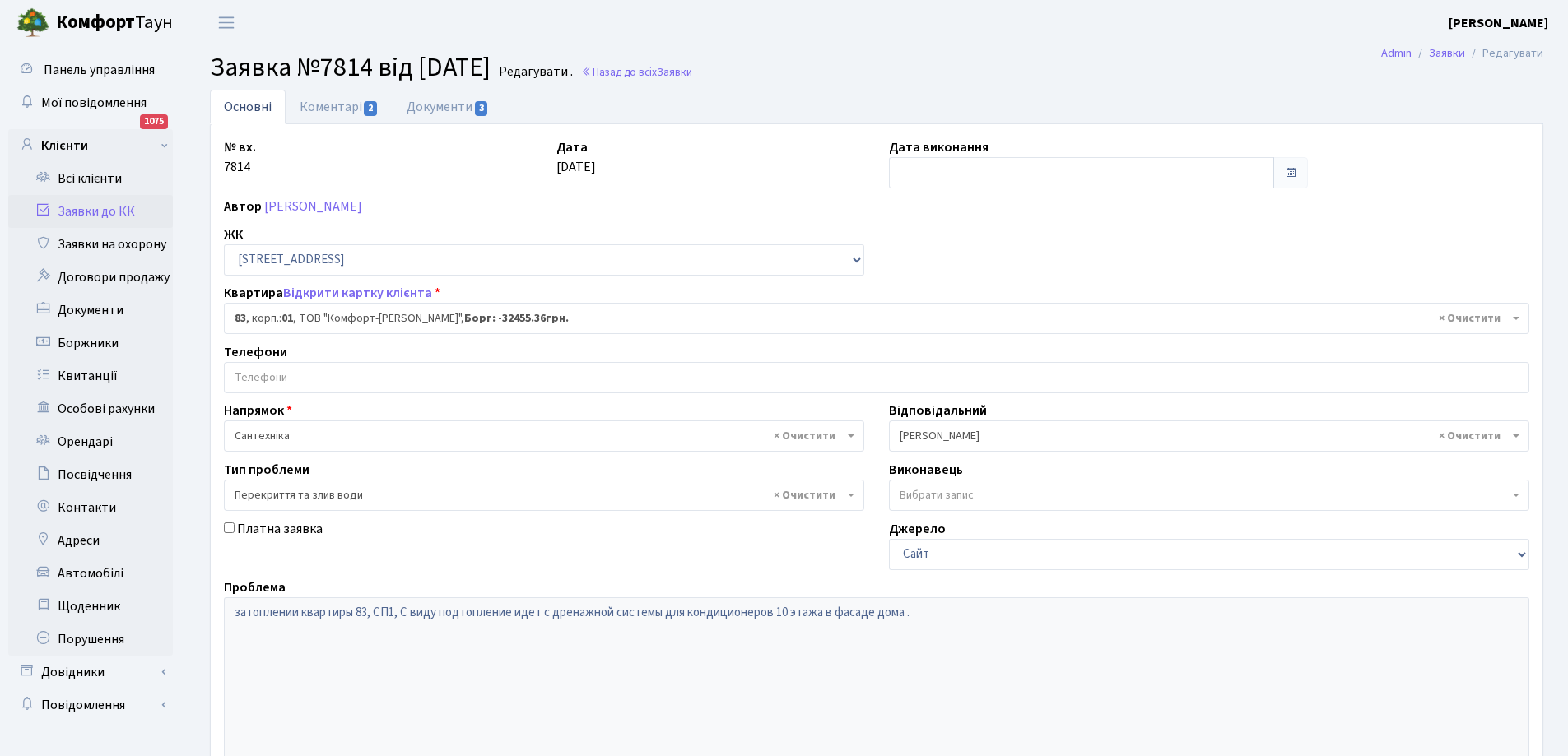
select select "20008"
select select "32"
click at [438, 102] on link "Документи 3" at bounding box center [448, 106] width 110 height 34
select select "25"
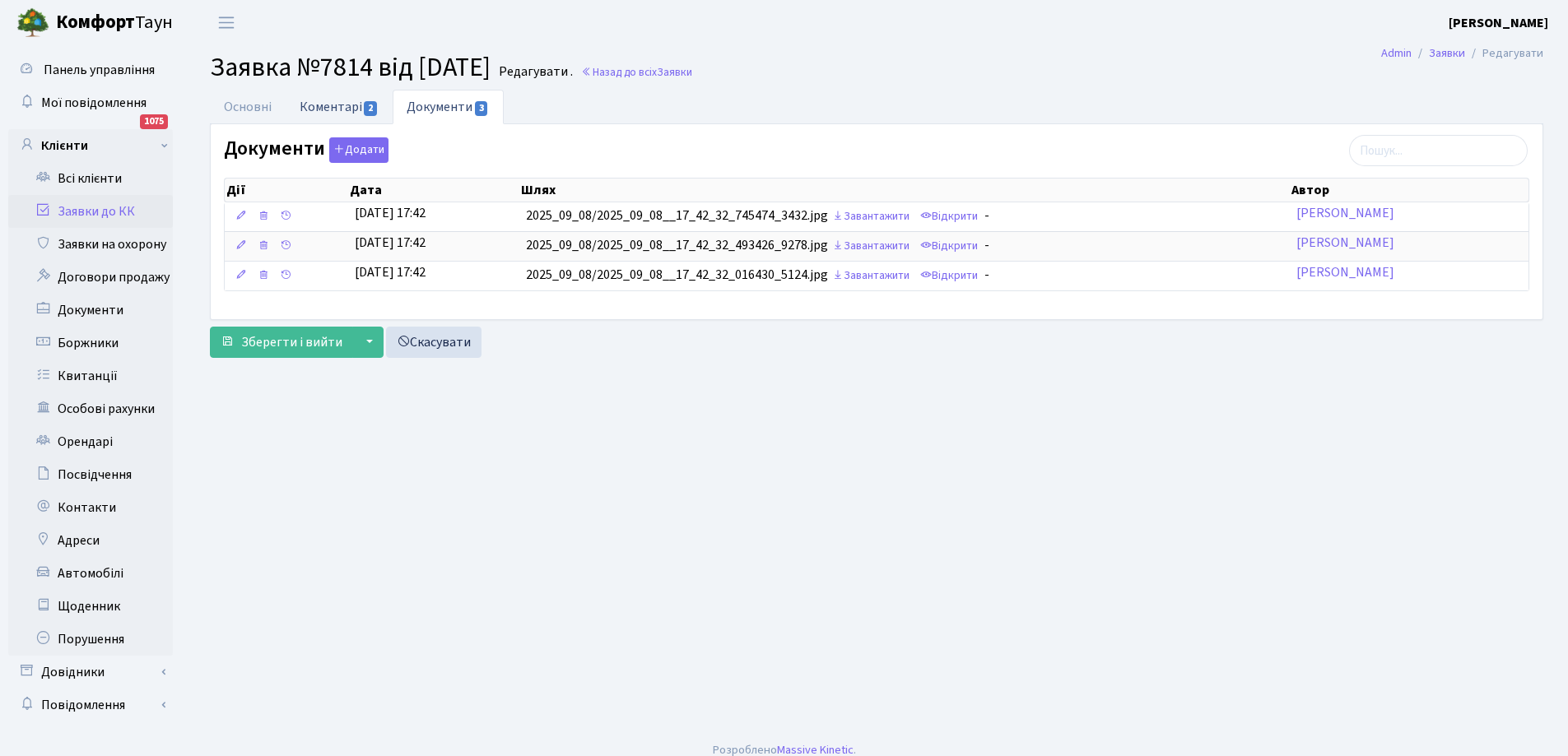
click at [327, 102] on link "Коментарі 2" at bounding box center [339, 106] width 107 height 34
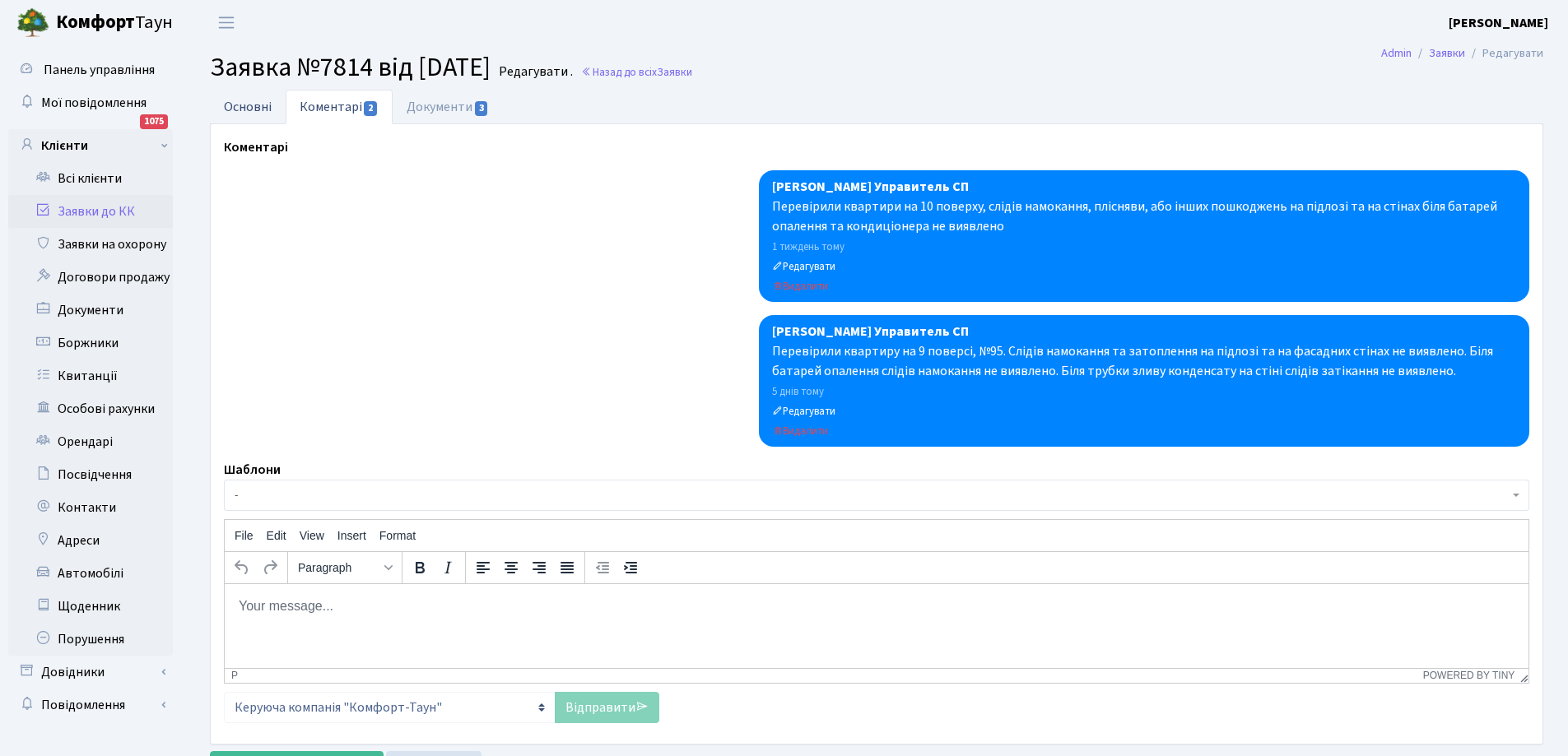
click at [231, 103] on link "Основні" at bounding box center [248, 106] width 76 height 34
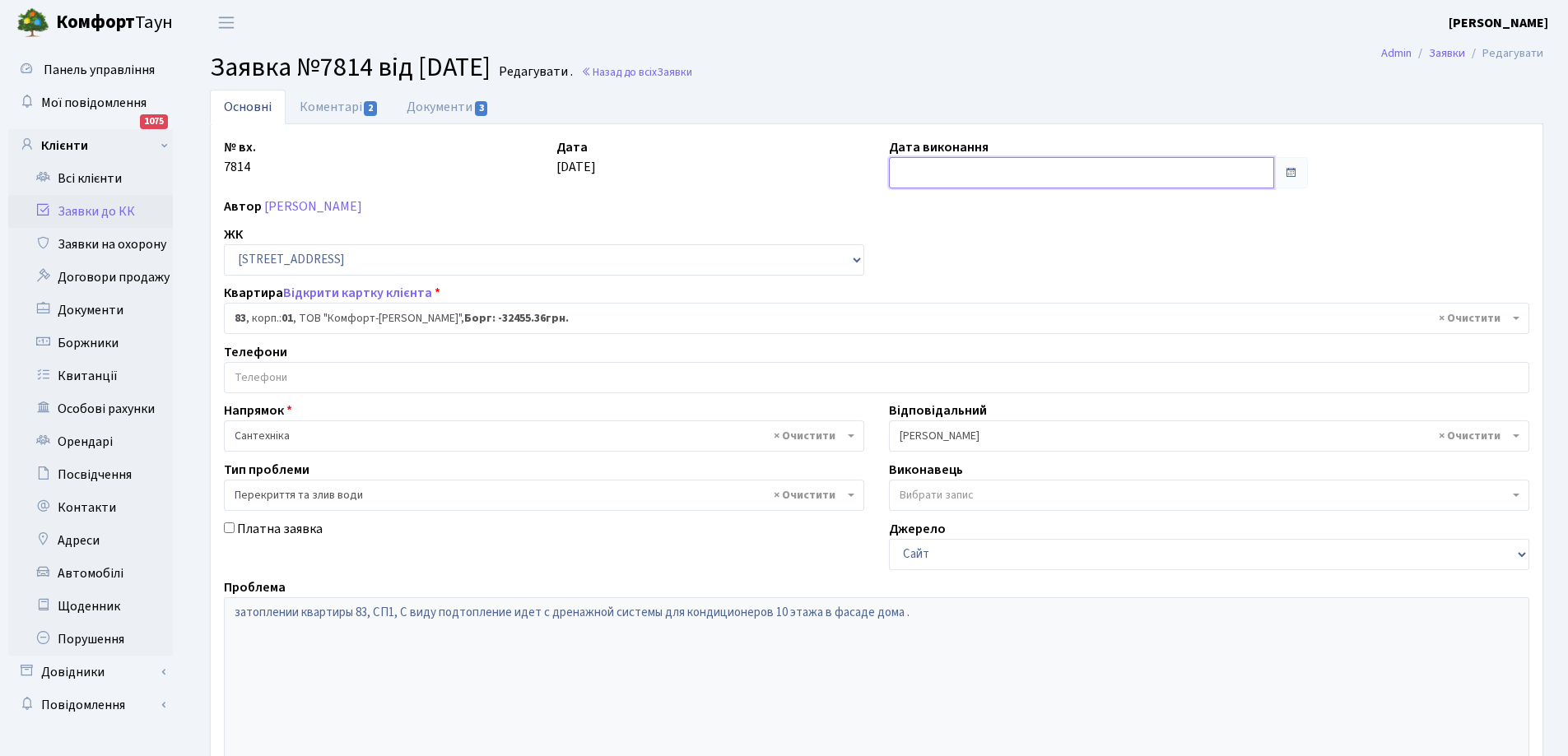
click at [894, 175] on input "text" at bounding box center [1080, 172] width 385 height 31
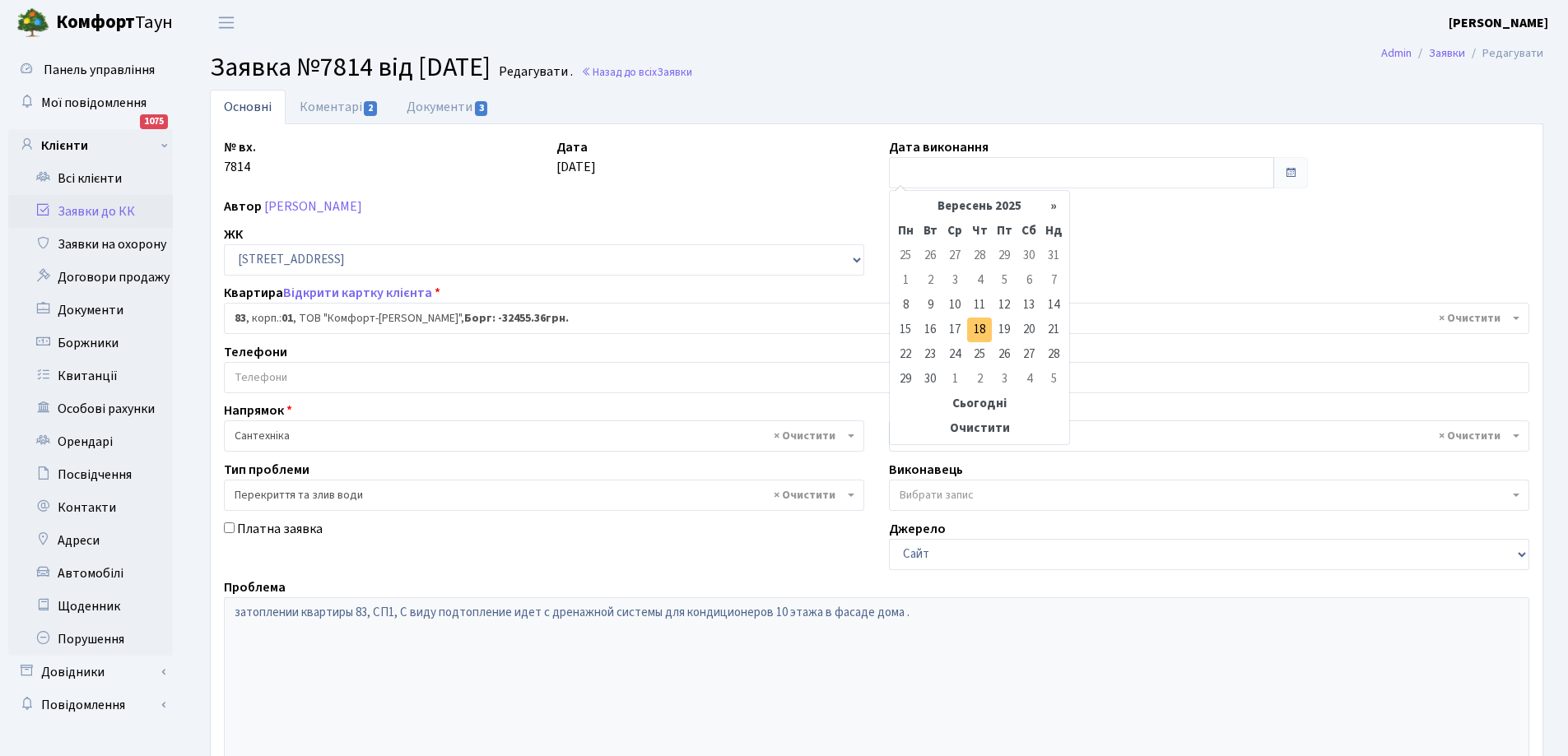
click at [977, 329] on td "18" at bounding box center [980, 330] width 25 height 25
type input "18.09.2025"
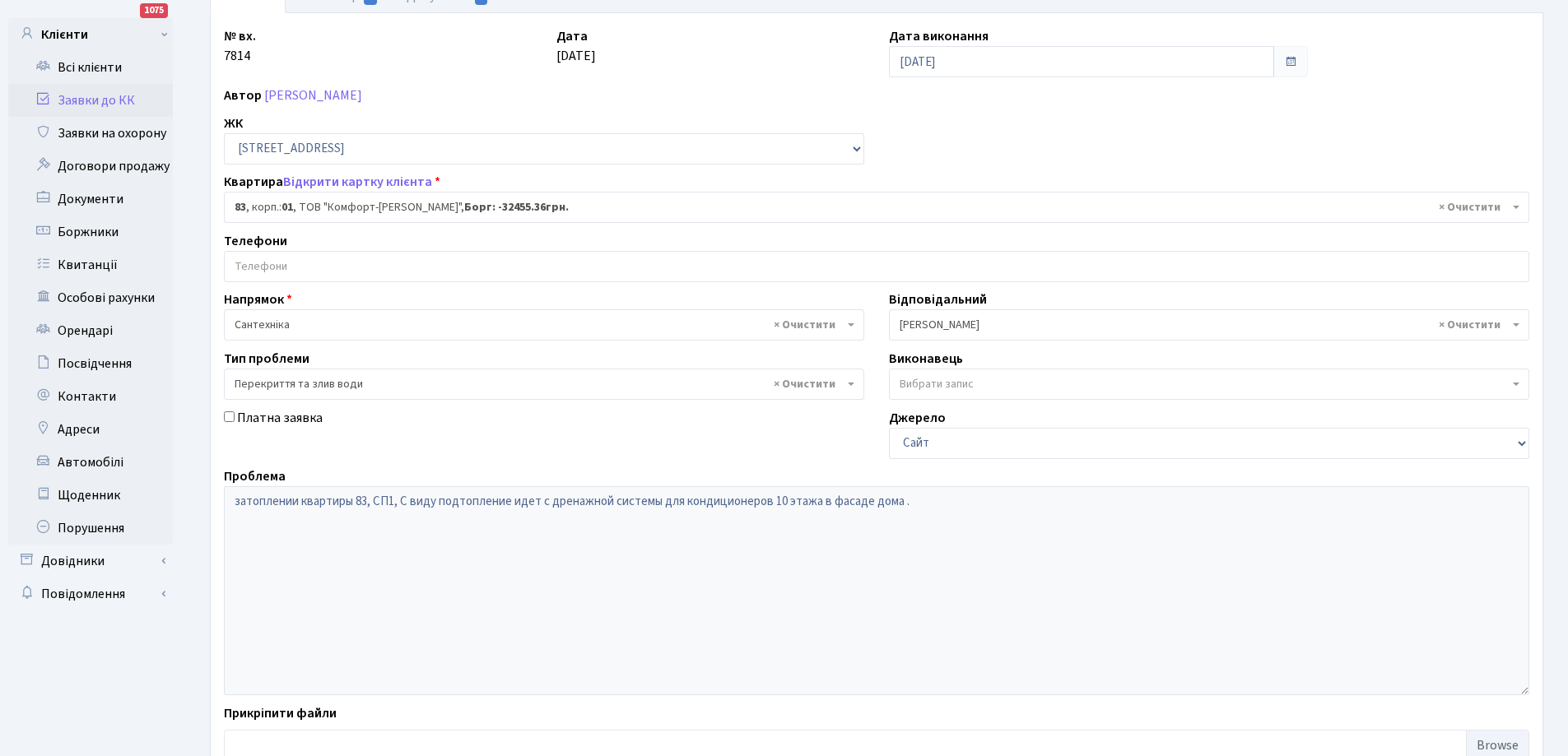
scroll to position [224, 0]
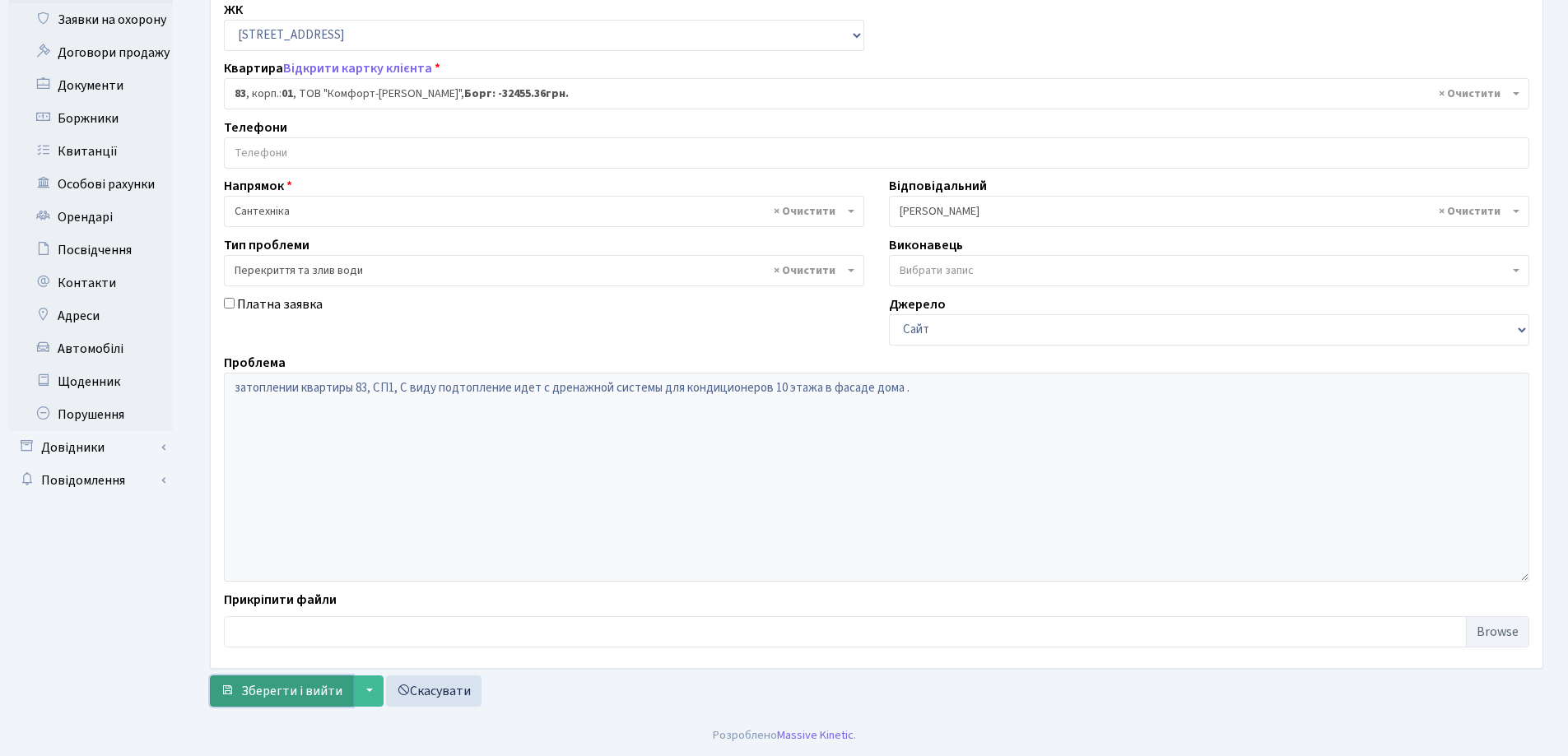
click at [272, 693] on span "Зберегти і вийти" at bounding box center [292, 690] width 102 height 18
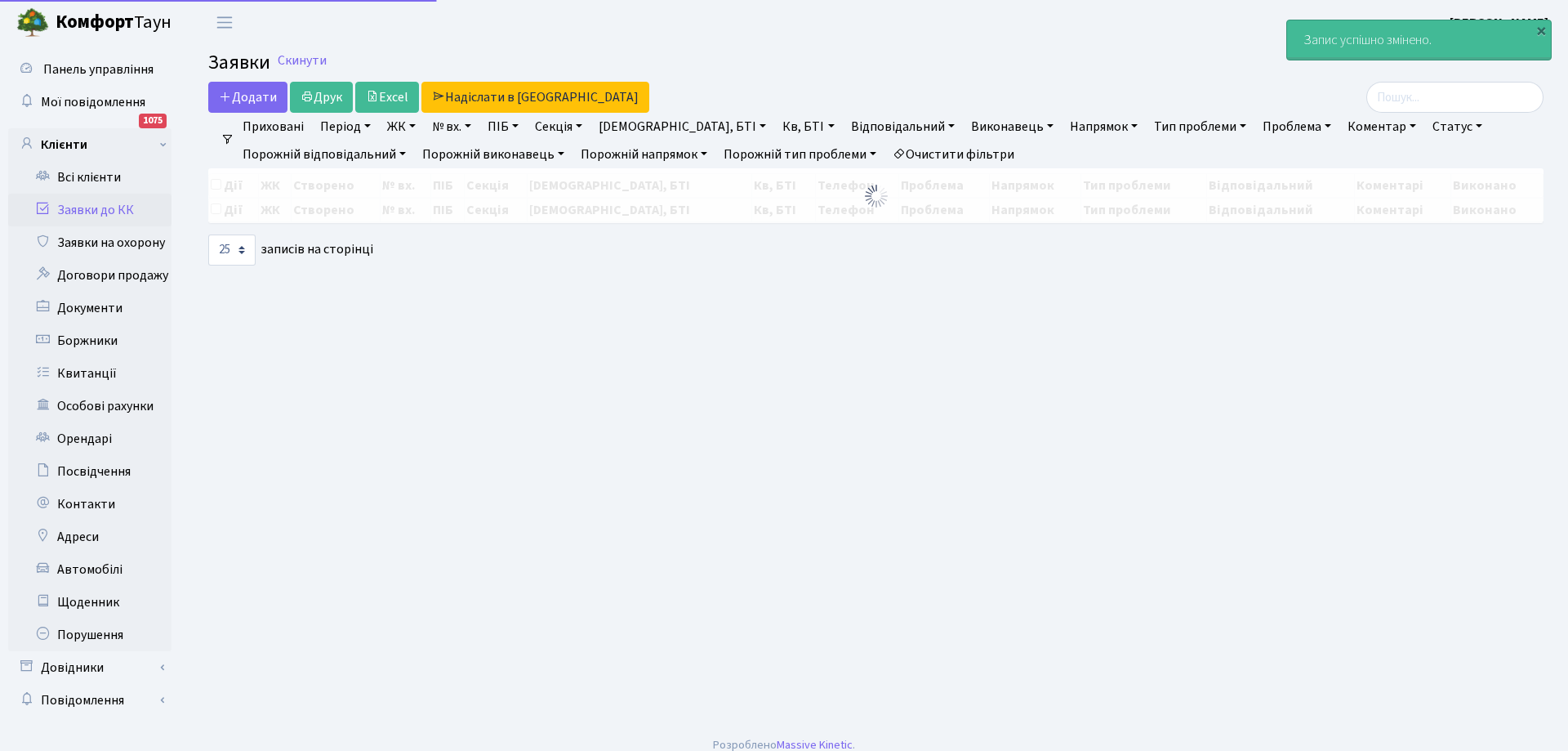
select select "25"
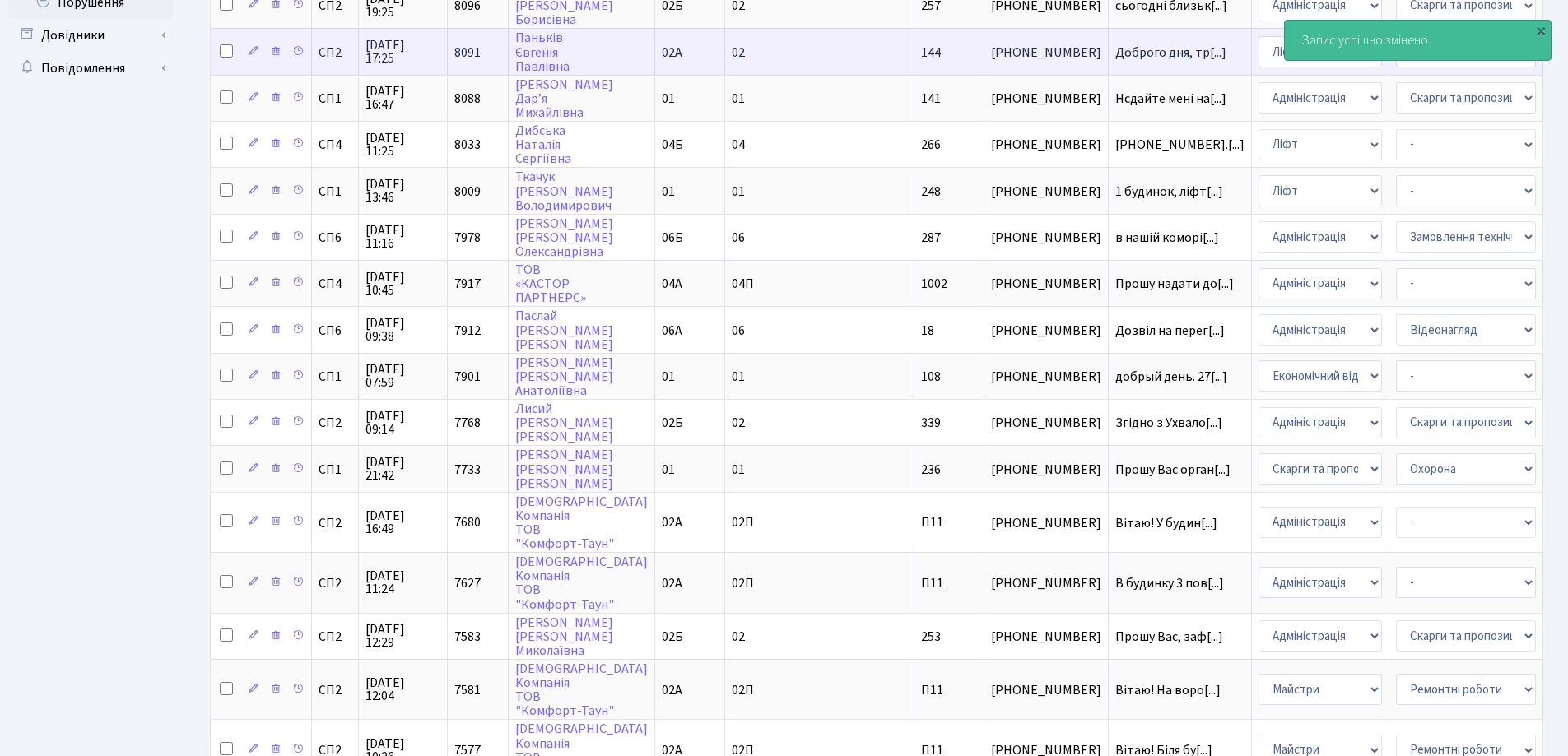
scroll to position [784, 0]
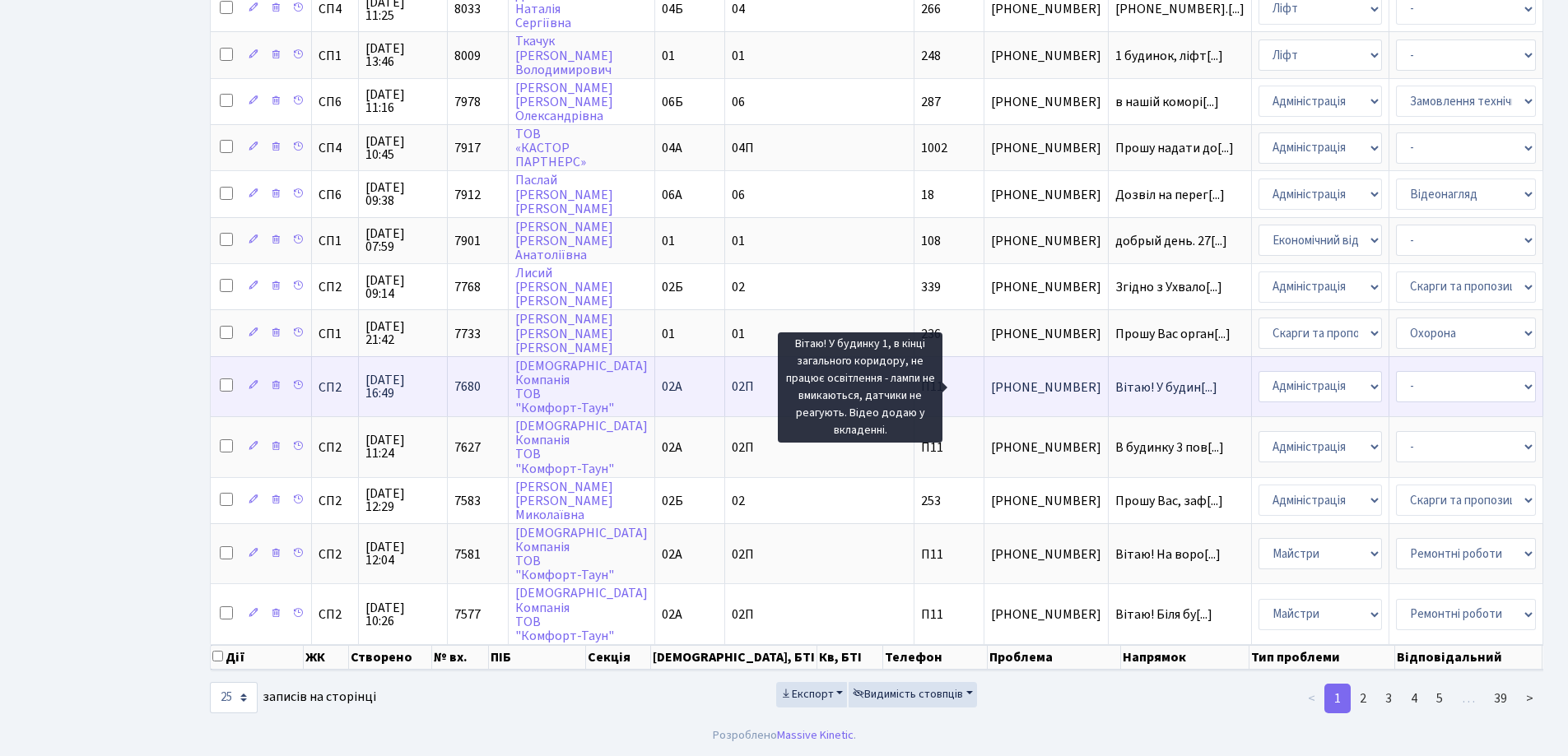
click at [1116, 378] on span "Вітаю! У будин[...]" at bounding box center [1166, 387] width 102 height 18
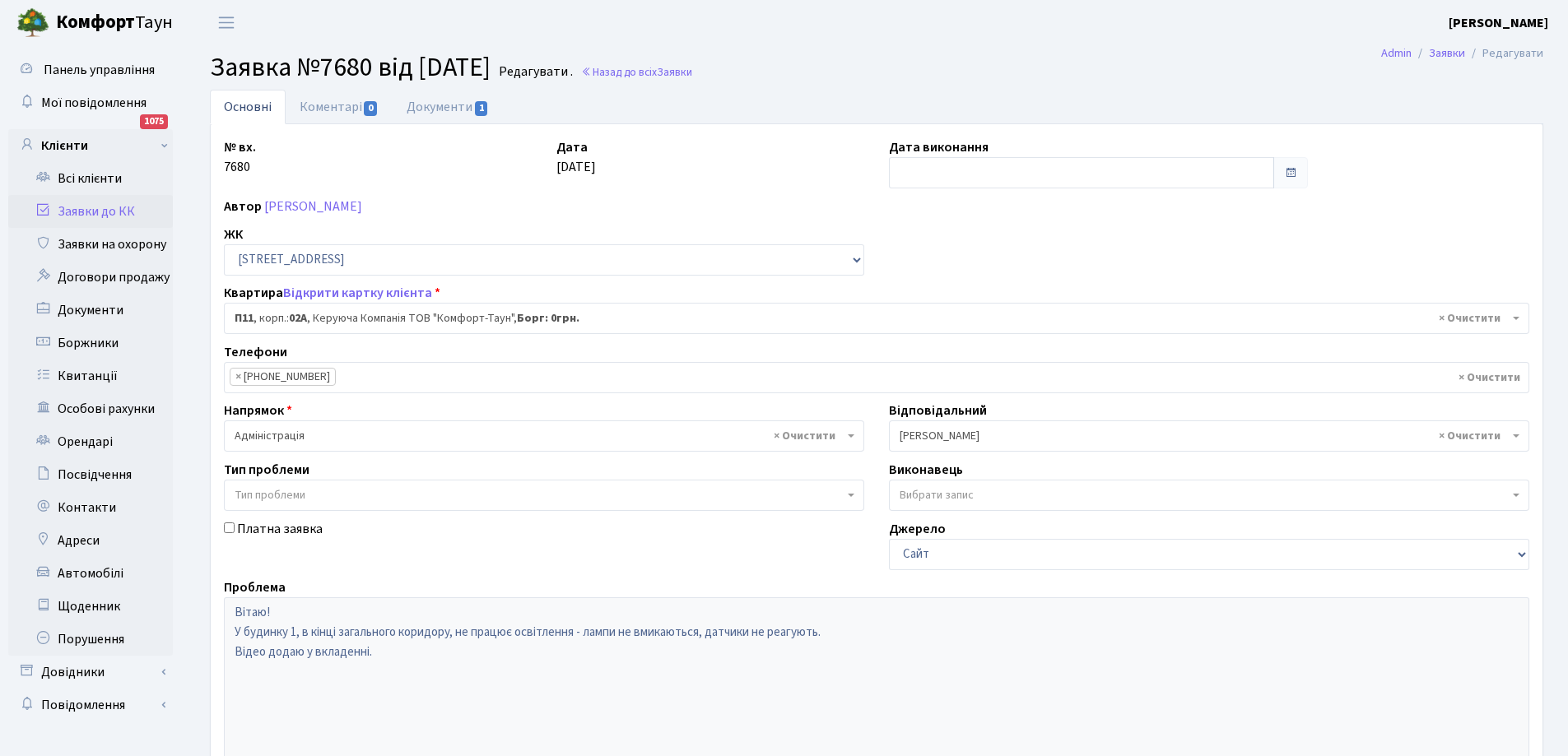
select select "20720"
click at [460, 104] on link "Документи 1" at bounding box center [448, 106] width 110 height 34
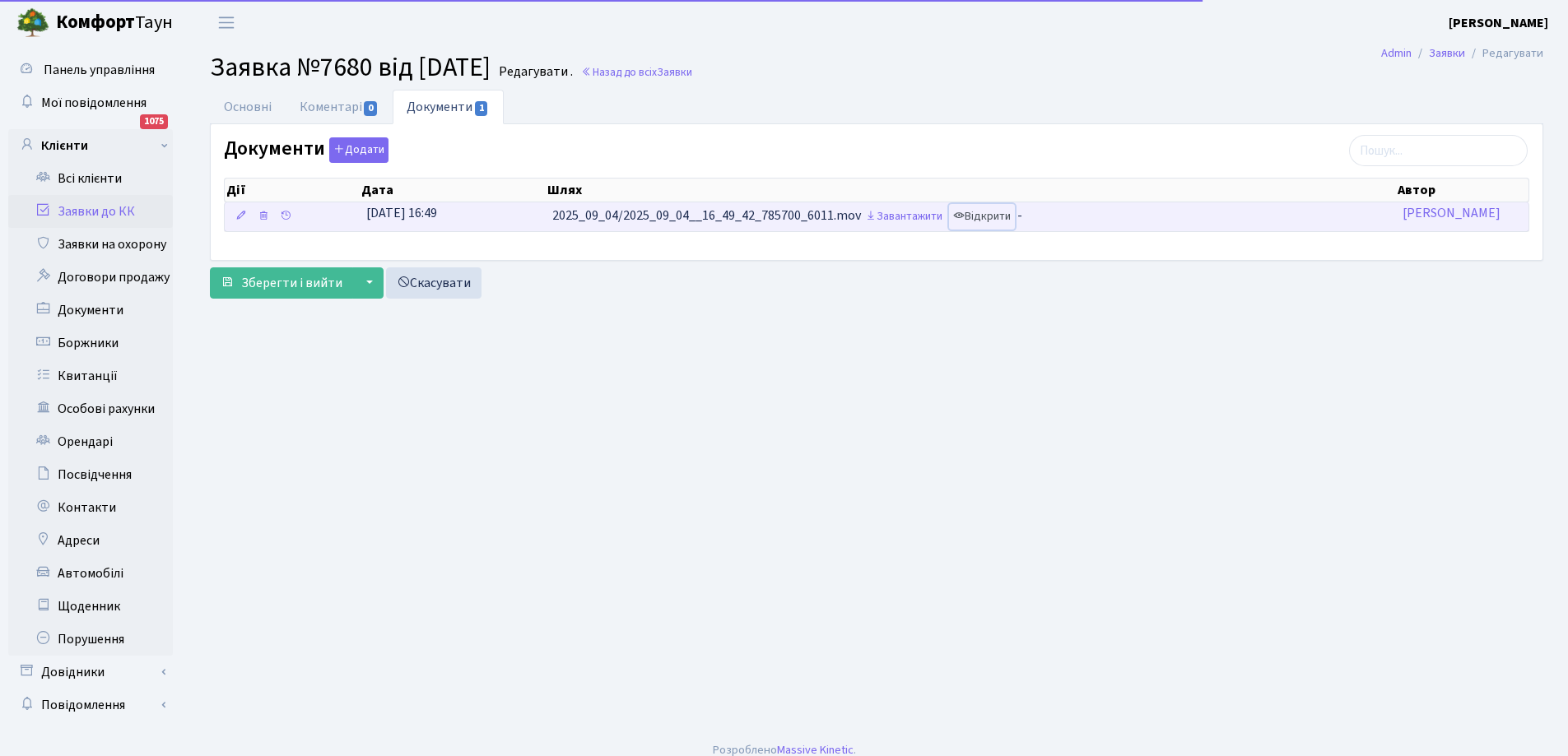
click at [997, 217] on link "Відкрити" at bounding box center [982, 217] width 66 height 26
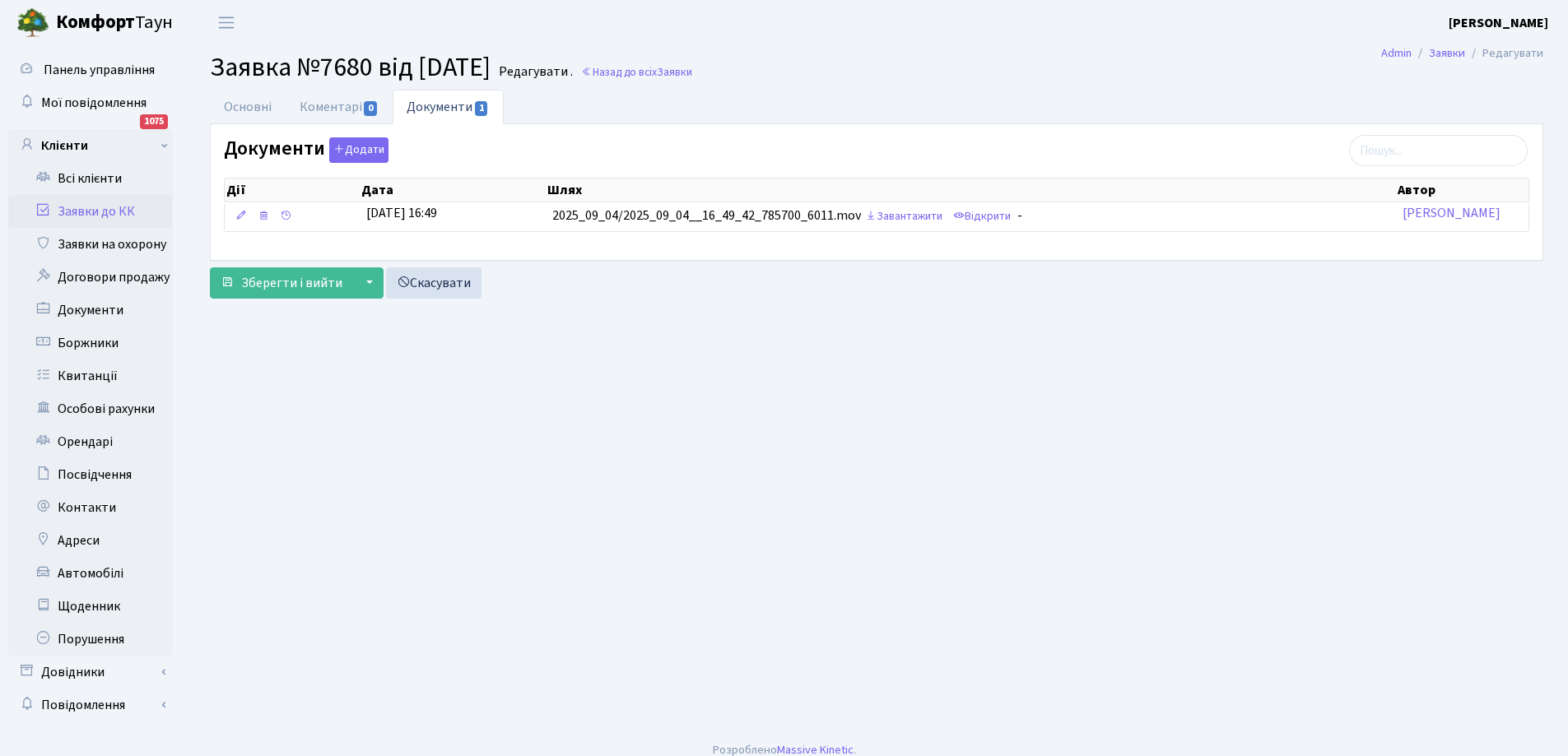
click at [93, 205] on link "Заявки до КК" at bounding box center [90, 211] width 164 height 33
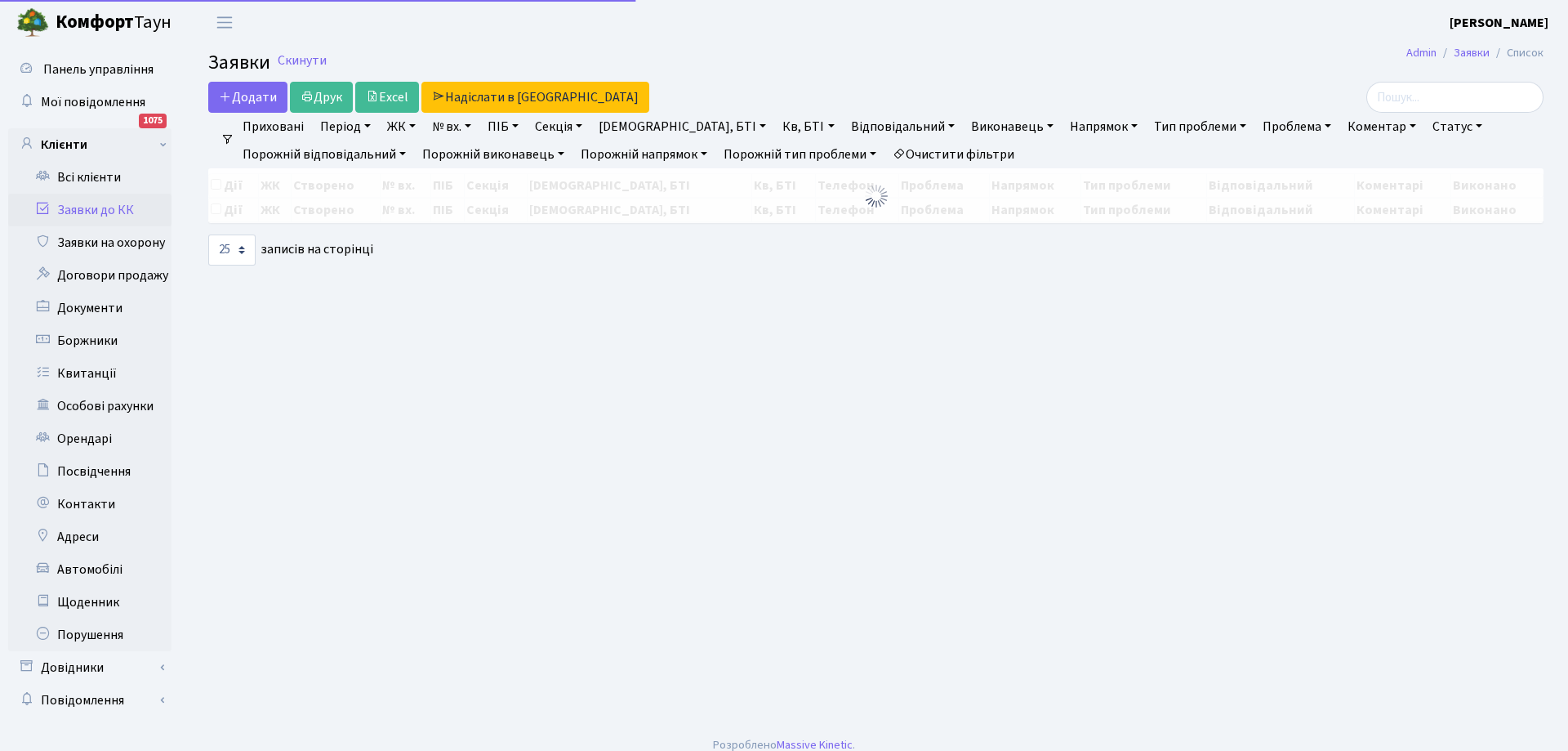
select select "25"
